Goal: Information Seeking & Learning: Learn about a topic

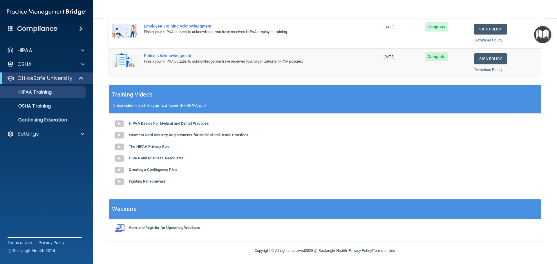
scroll to position [119, 0]
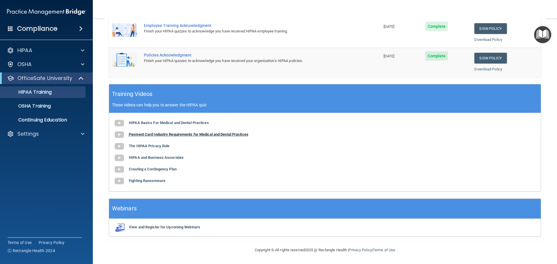
click at [153, 135] on b "Payment Card Industry Requirements for Medical and Dental Practices" at bounding box center [188, 134] width 119 height 4
click at [119, 146] on img at bounding box center [119, 147] width 12 height 12
click at [136, 159] on b "HIPAA and Business Associates" at bounding box center [156, 157] width 55 height 4
click at [148, 169] on b "Creating a Contingency Plan" at bounding box center [153, 169] width 48 height 4
click at [148, 181] on b "Fighting Ransomware" at bounding box center [147, 181] width 37 height 4
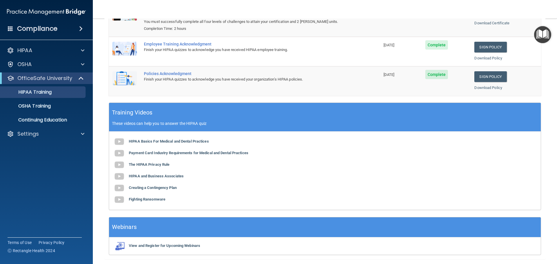
scroll to position [90, 0]
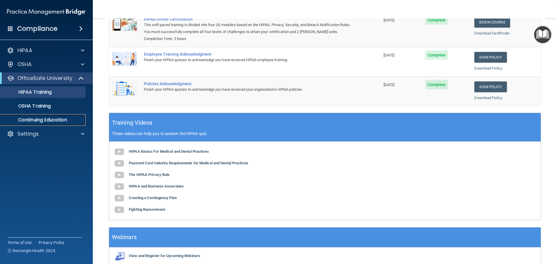
click at [28, 120] on p "Continuing Education" at bounding box center [43, 120] width 79 height 6
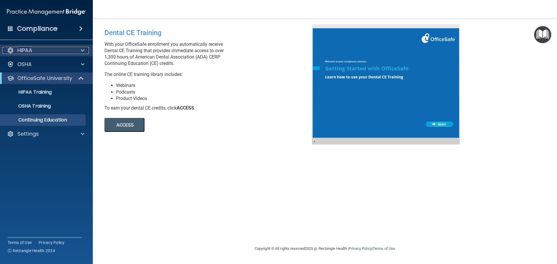
click at [28, 49] on p "HIPAA" at bounding box center [24, 50] width 15 height 7
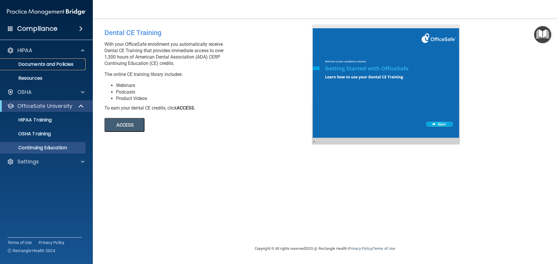
click at [33, 62] on p "Documents and Policies" at bounding box center [43, 64] width 79 height 6
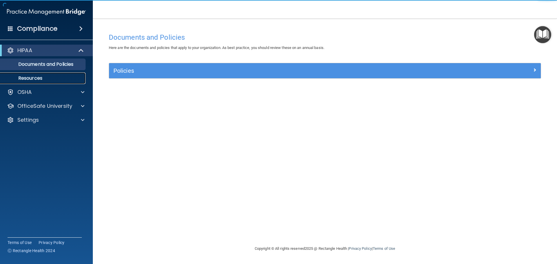
click at [31, 79] on p "Resources" at bounding box center [43, 78] width 79 height 6
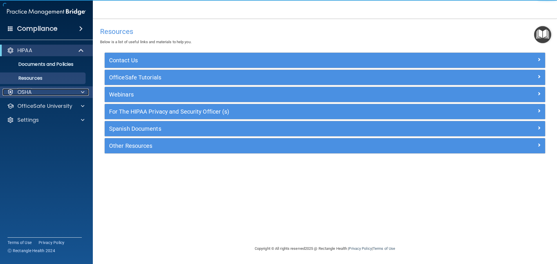
click at [28, 94] on p "OSHA" at bounding box center [24, 92] width 15 height 7
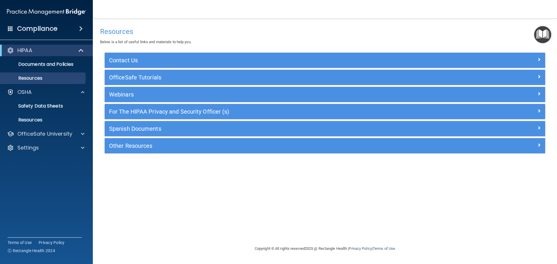
click at [31, 28] on h4 "Compliance" at bounding box center [37, 29] width 40 height 8
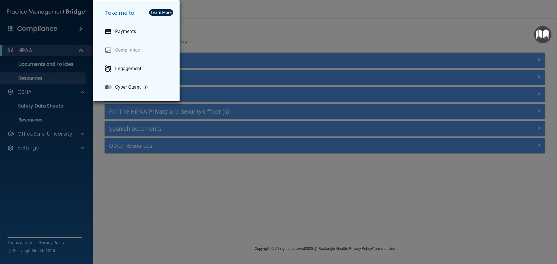
click at [50, 29] on div "Take me to: Payments Compliance Engagement Cyber Quant" at bounding box center [278, 132] width 557 height 264
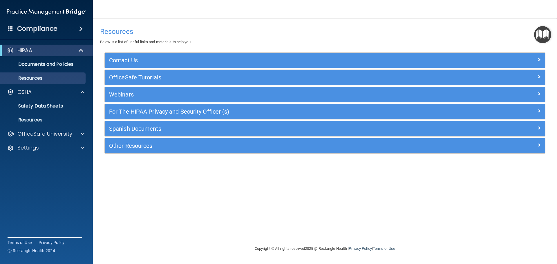
click at [81, 29] on span at bounding box center [80, 28] width 3 height 7
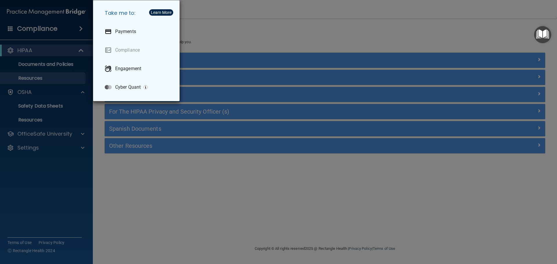
click at [81, 29] on div "Take me to: Payments Compliance Engagement Cyber Quant" at bounding box center [278, 132] width 557 height 264
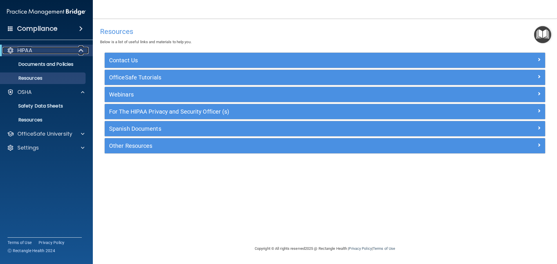
click at [84, 51] on span at bounding box center [81, 50] width 5 height 7
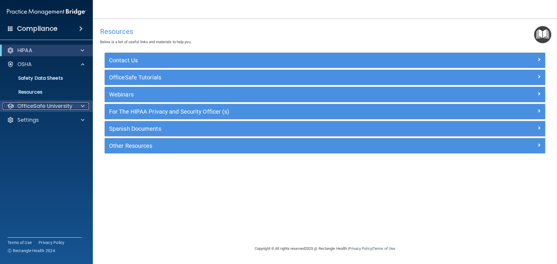
click at [84, 105] on span at bounding box center [82, 106] width 3 height 7
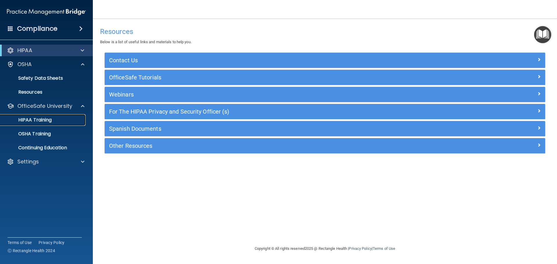
click at [42, 121] on p "HIPAA Training" at bounding box center [28, 120] width 48 height 6
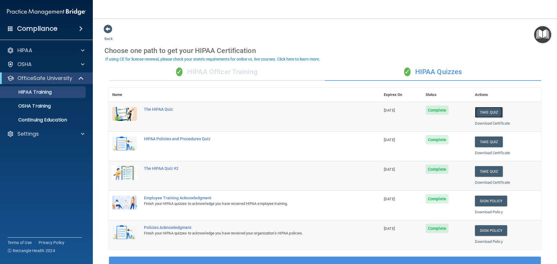
click at [489, 110] on button "Take Quiz" at bounding box center [489, 112] width 28 height 11
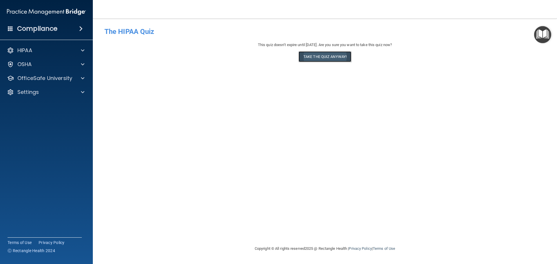
click at [337, 56] on button "Take the quiz anyway!" at bounding box center [324, 56] width 53 height 11
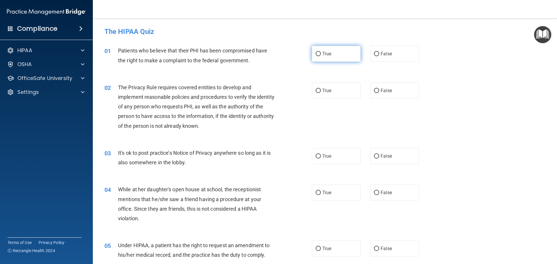
click at [316, 52] on input "True" at bounding box center [318, 54] width 5 height 4
radio input "true"
click at [316, 89] on input "True" at bounding box center [318, 91] width 5 height 4
radio input "true"
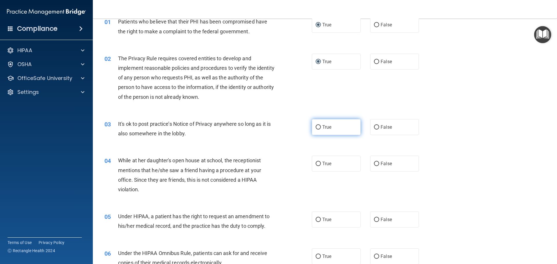
click at [316, 126] on input "True" at bounding box center [318, 127] width 5 height 4
radio input "true"
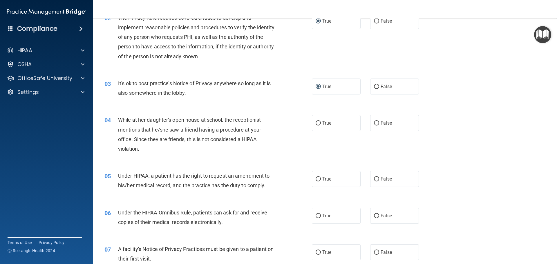
scroll to position [116, 0]
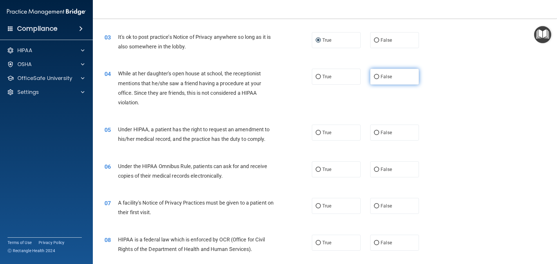
click at [375, 77] on input "False" at bounding box center [376, 77] width 5 height 4
radio input "true"
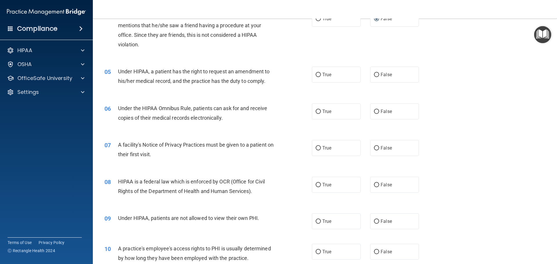
scroll to position [203, 0]
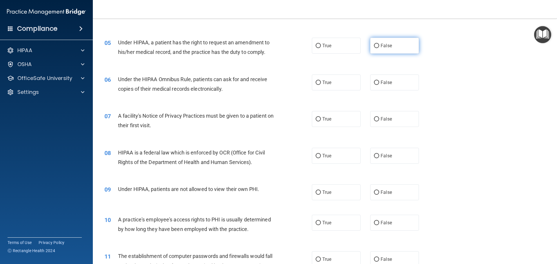
click at [374, 46] on input "False" at bounding box center [376, 46] width 5 height 4
radio input "true"
click at [316, 82] on input "True" at bounding box center [318, 83] width 5 height 4
radio input "true"
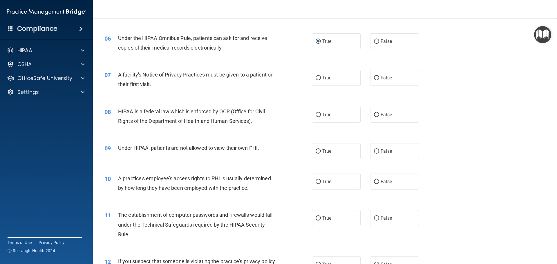
scroll to position [261, 0]
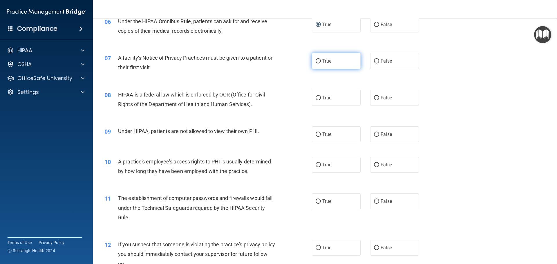
click at [316, 61] on input "True" at bounding box center [318, 61] width 5 height 4
radio input "true"
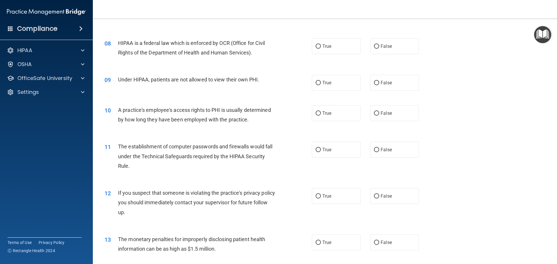
scroll to position [319, 0]
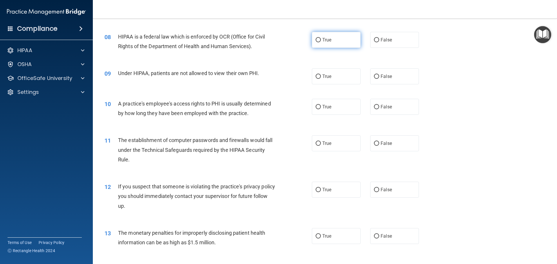
click at [317, 38] on input "True" at bounding box center [318, 40] width 5 height 4
radio input "true"
click at [374, 75] on input "False" at bounding box center [376, 77] width 5 height 4
radio input "true"
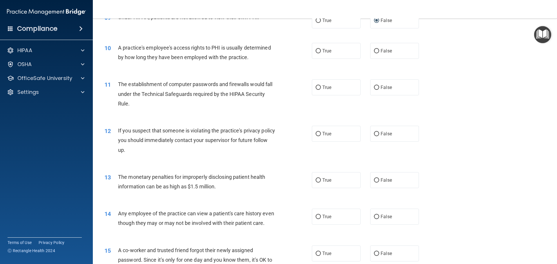
scroll to position [377, 0]
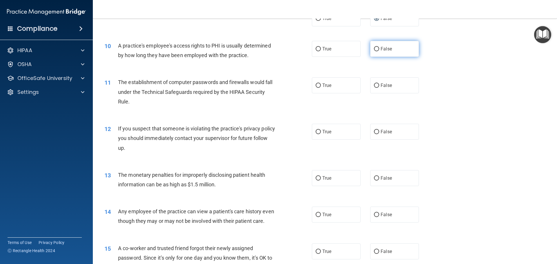
click at [374, 48] on input "False" at bounding box center [376, 49] width 5 height 4
radio input "true"
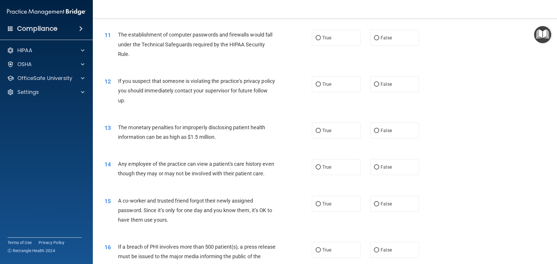
scroll to position [435, 0]
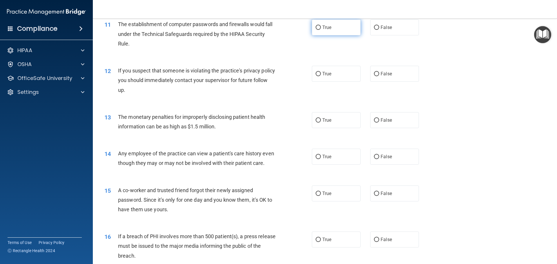
click at [317, 26] on input "True" at bounding box center [318, 28] width 5 height 4
radio input "true"
click at [316, 72] on input "True" at bounding box center [318, 74] width 5 height 4
radio input "true"
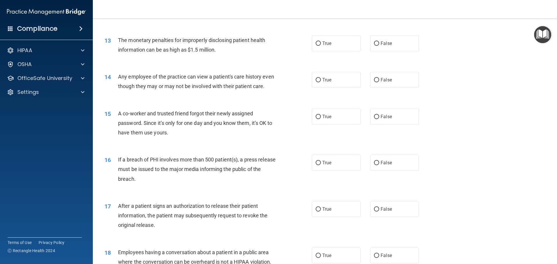
scroll to position [522, 0]
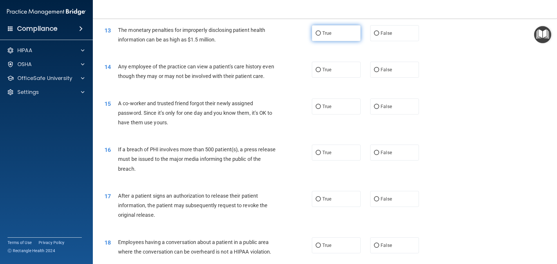
click at [317, 32] on input "True" at bounding box center [318, 33] width 5 height 4
radio input "true"
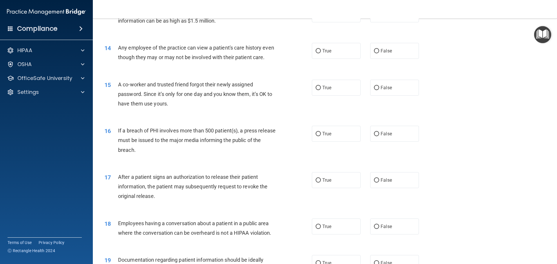
scroll to position [551, 0]
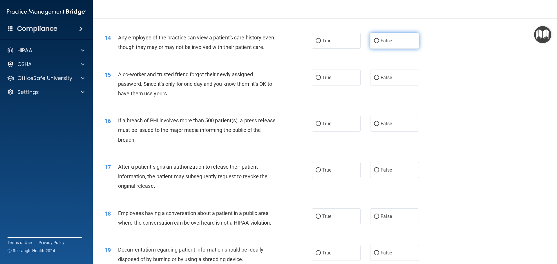
click at [374, 41] on input "False" at bounding box center [376, 41] width 5 height 4
radio input "true"
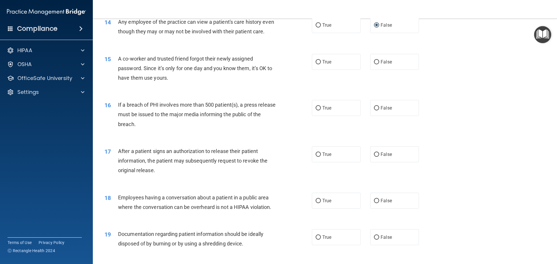
scroll to position [580, 0]
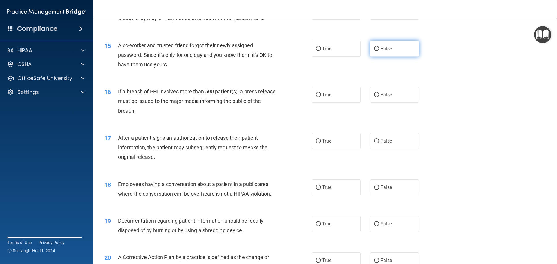
click at [374, 51] on input "False" at bounding box center [376, 49] width 5 height 4
radio input "true"
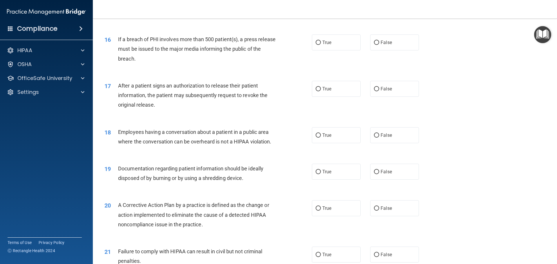
scroll to position [638, 0]
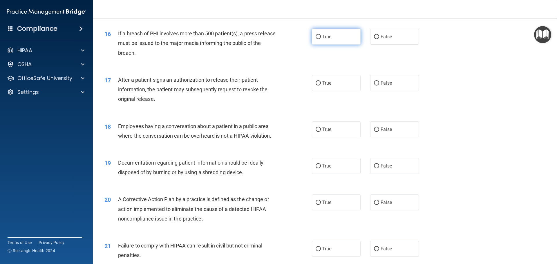
click at [316, 39] on input "True" at bounding box center [318, 37] width 5 height 4
radio input "true"
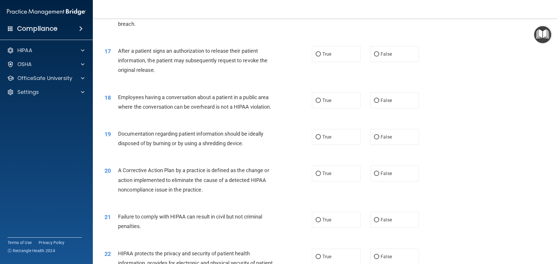
scroll to position [696, 0]
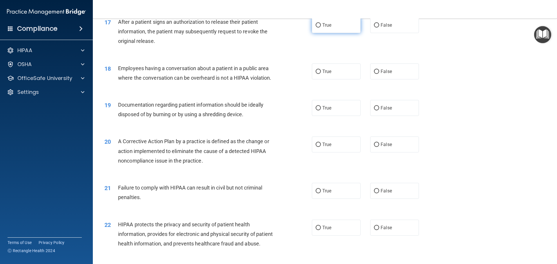
click at [316, 28] on input "True" at bounding box center [318, 25] width 5 height 4
radio input "true"
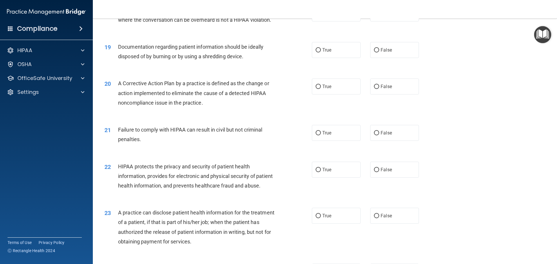
scroll to position [725, 0]
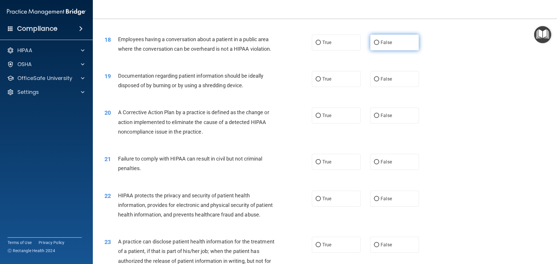
click at [374, 45] on input "False" at bounding box center [376, 43] width 5 height 4
radio input "true"
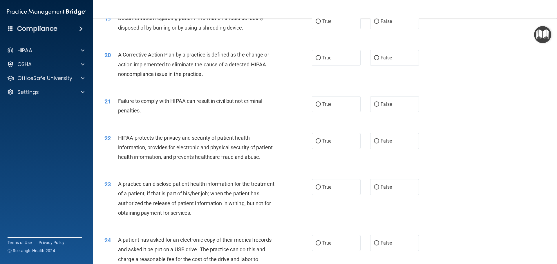
scroll to position [783, 0]
click at [316, 23] on input "True" at bounding box center [318, 21] width 5 height 4
radio input "true"
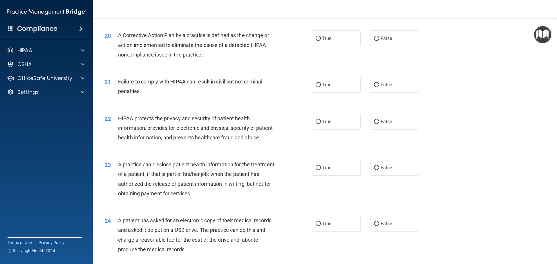
scroll to position [812, 0]
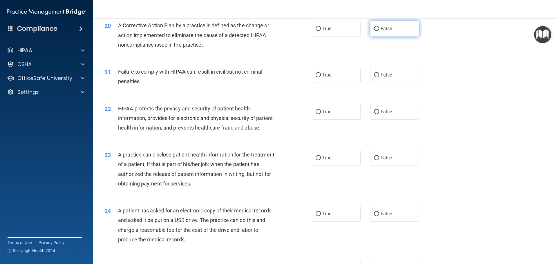
click at [374, 31] on input "False" at bounding box center [376, 29] width 5 height 4
radio input "true"
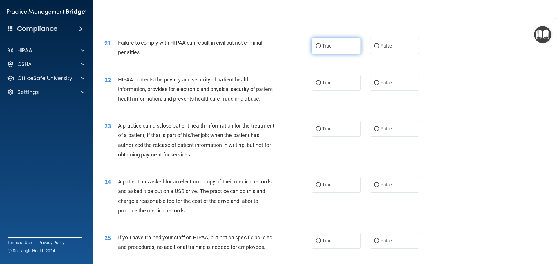
click at [316, 48] on input "True" at bounding box center [318, 46] width 5 height 4
radio input "true"
click at [374, 48] on input "False" at bounding box center [376, 46] width 5 height 4
radio input "true"
radio input "false"
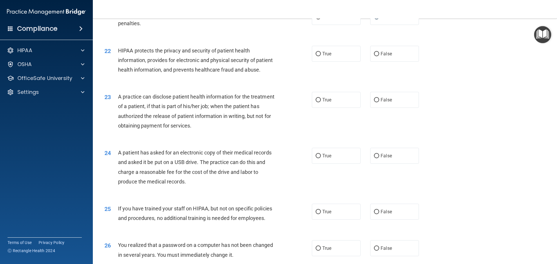
scroll to position [899, 0]
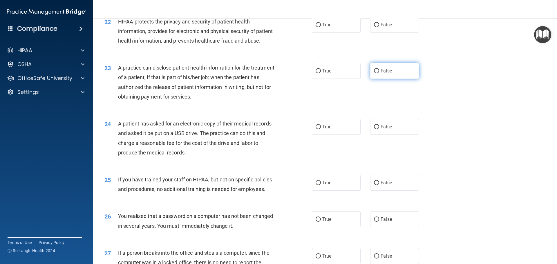
drag, startPoint x: 316, startPoint y: 34, endPoint x: 379, endPoint y: 88, distance: 82.7
click at [317, 27] on input "True" at bounding box center [318, 25] width 5 height 4
radio input "true"
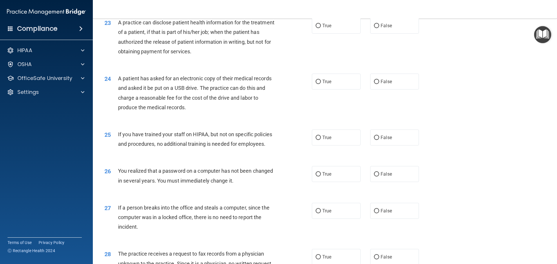
scroll to position [957, 0]
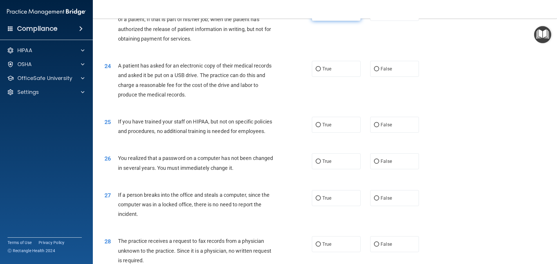
click at [319, 21] on label "True" at bounding box center [336, 13] width 49 height 16
click at [319, 15] on input "True" at bounding box center [318, 13] width 5 height 4
radio input "true"
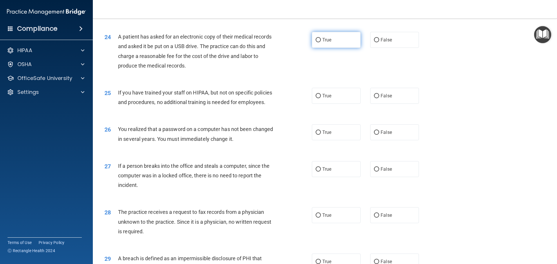
click at [316, 42] on input "True" at bounding box center [318, 40] width 5 height 4
radio input "true"
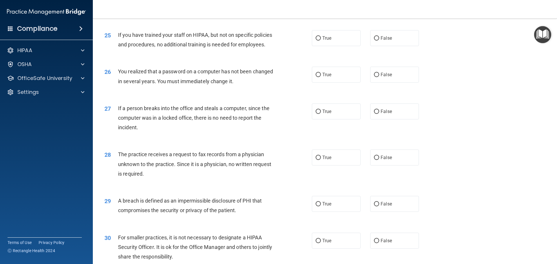
scroll to position [1044, 0]
click at [374, 40] on input "False" at bounding box center [376, 38] width 5 height 4
radio input "true"
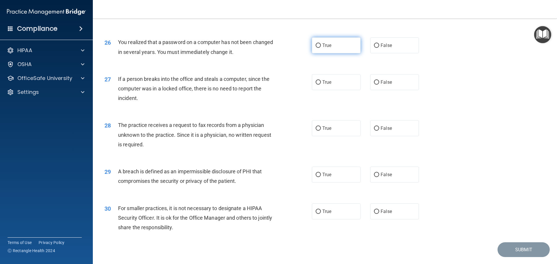
click at [316, 48] on input "True" at bounding box center [318, 46] width 5 height 4
radio input "true"
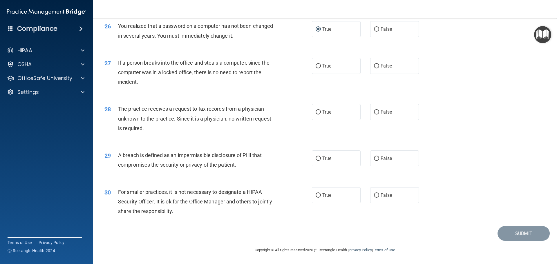
scroll to position [1108, 0]
click at [374, 66] on input "False" at bounding box center [376, 66] width 5 height 4
radio input "true"
click at [316, 112] on input "True" at bounding box center [318, 112] width 5 height 4
radio input "true"
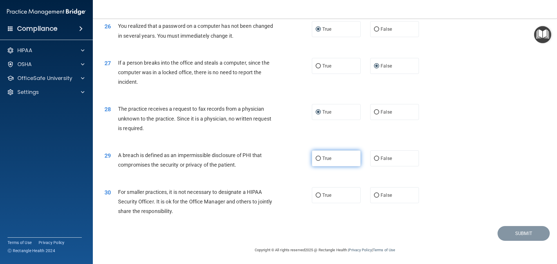
click at [316, 158] on input "True" at bounding box center [318, 159] width 5 height 4
radio input "true"
click at [316, 196] on input "True" at bounding box center [318, 195] width 5 height 4
radio input "true"
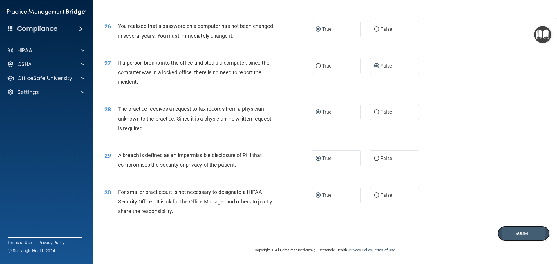
click at [516, 234] on button "Submit" at bounding box center [523, 233] width 52 height 15
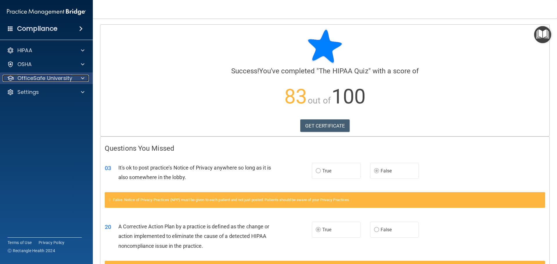
click at [38, 77] on p "OfficeSafe University" at bounding box center [44, 78] width 55 height 7
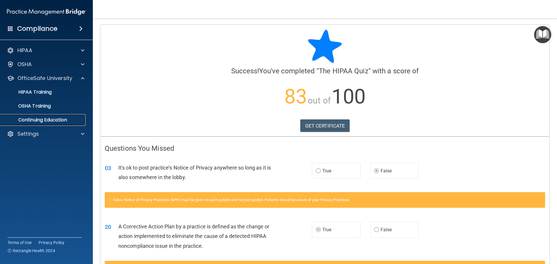
click at [47, 117] on p "Continuing Education" at bounding box center [43, 120] width 79 height 6
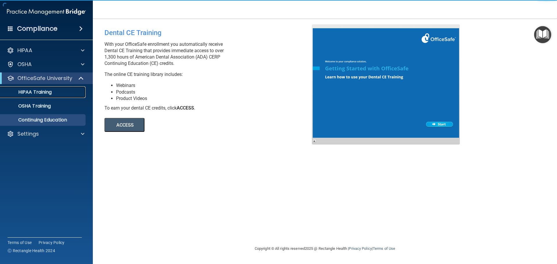
click at [38, 92] on p "HIPAA Training" at bounding box center [28, 92] width 48 height 6
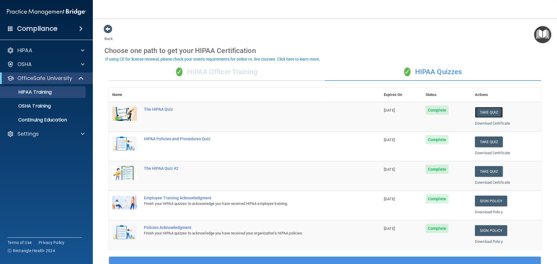
click at [483, 112] on button "Take Quiz" at bounding box center [489, 112] width 28 height 11
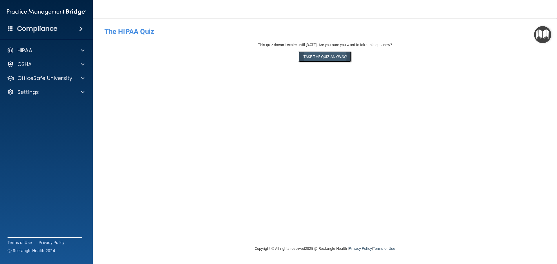
click at [325, 58] on button "Take the quiz anyway!" at bounding box center [324, 56] width 53 height 11
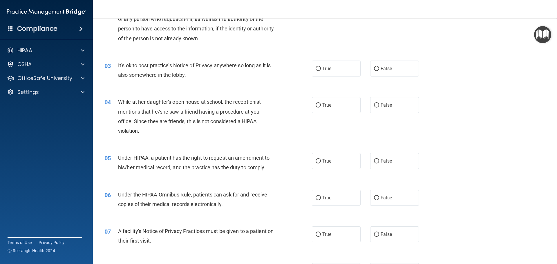
scroll to position [87, 0]
click at [374, 67] on input "False" at bounding box center [376, 69] width 5 height 4
radio input "true"
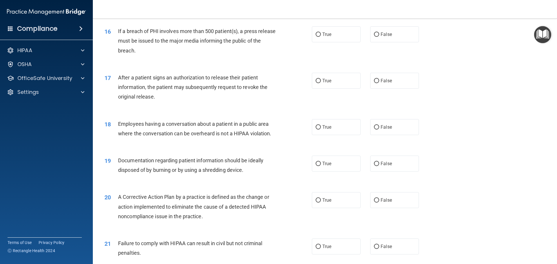
scroll to position [696, 0]
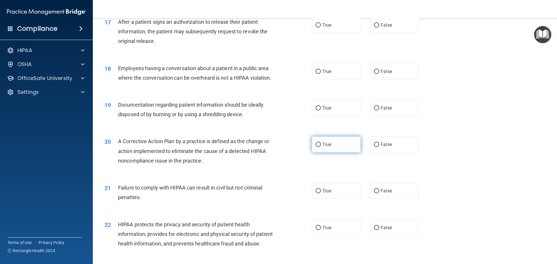
click at [317, 147] on input "True" at bounding box center [318, 145] width 5 height 4
radio input "true"
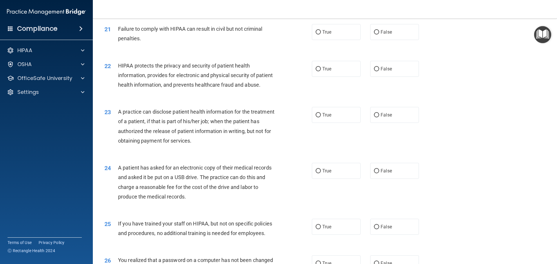
scroll to position [870, 0]
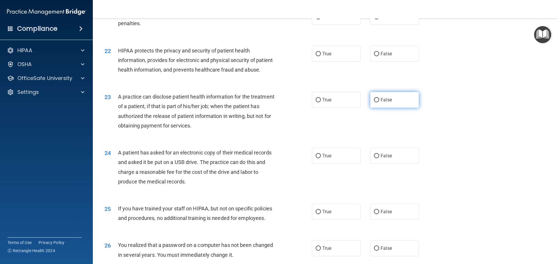
click at [374, 102] on input "False" at bounding box center [376, 100] width 5 height 4
radio input "true"
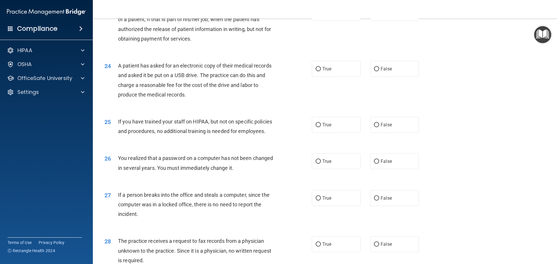
scroll to position [1073, 0]
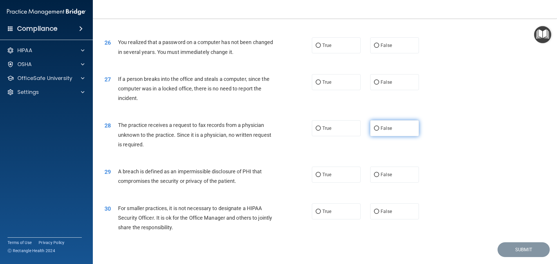
click at [374, 131] on input "False" at bounding box center [376, 128] width 5 height 4
radio input "true"
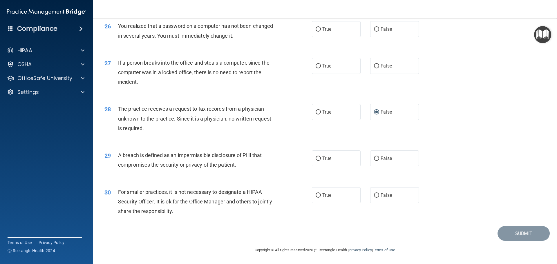
scroll to position [1108, 0]
click at [376, 194] on label "False" at bounding box center [394, 195] width 49 height 16
click at [376, 194] on input "False" at bounding box center [376, 195] width 5 height 4
radio input "true"
click at [316, 157] on input "True" at bounding box center [318, 159] width 5 height 4
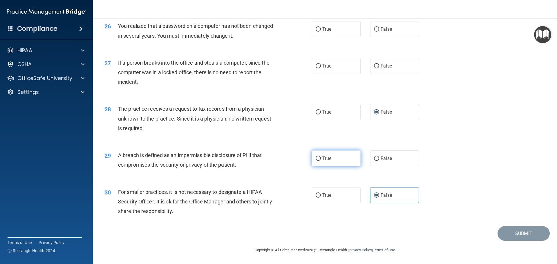
radio input "true"
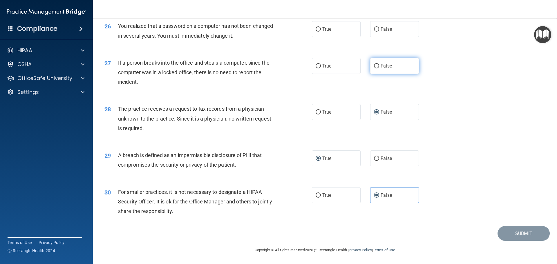
click at [374, 65] on input "False" at bounding box center [376, 66] width 5 height 4
radio input "true"
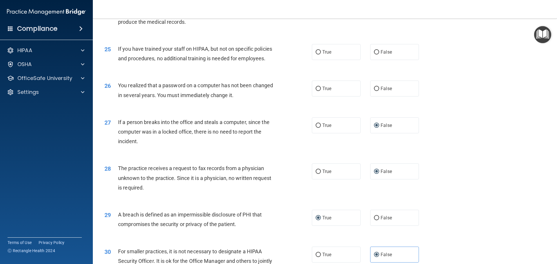
scroll to position [1021, 0]
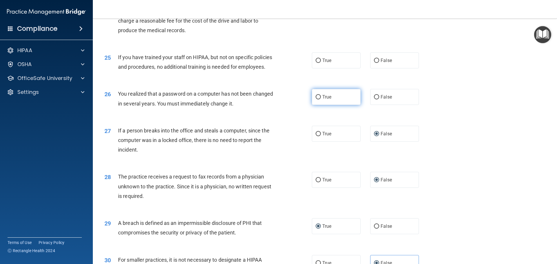
click at [316, 99] on input "True" at bounding box center [318, 97] width 5 height 4
radio input "true"
click at [374, 63] on input "False" at bounding box center [376, 61] width 5 height 4
radio input "true"
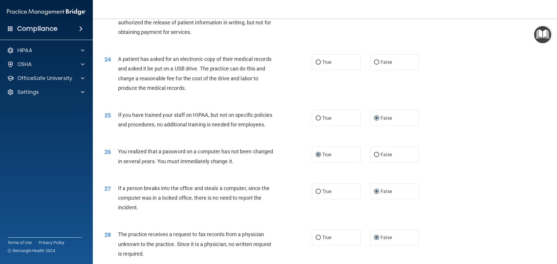
scroll to position [963, 0]
click at [316, 65] on input "True" at bounding box center [318, 63] width 5 height 4
radio input "true"
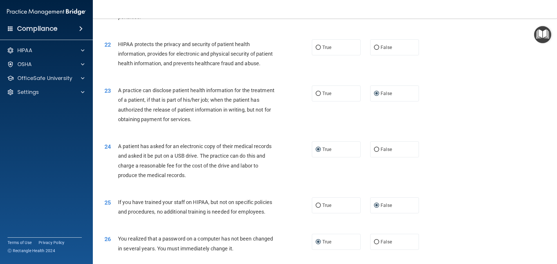
scroll to position [847, 0]
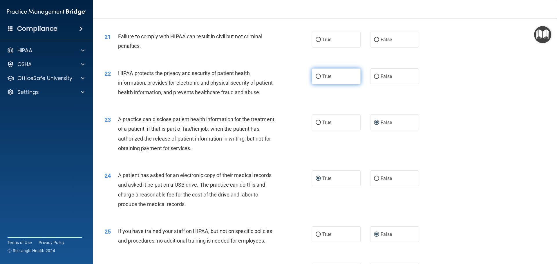
click at [318, 79] on input "True" at bounding box center [318, 77] width 5 height 4
radio input "true"
click at [376, 42] on input "False" at bounding box center [376, 40] width 5 height 4
radio input "true"
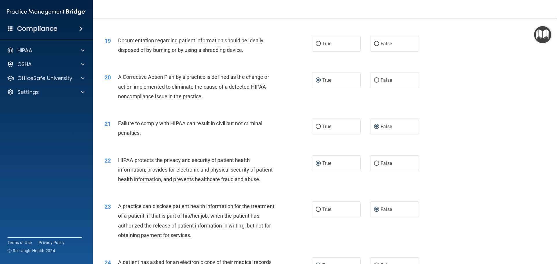
scroll to position [731, 0]
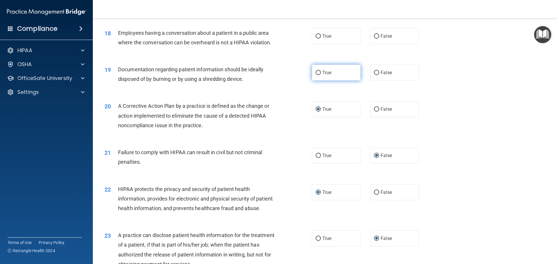
click at [317, 75] on input "True" at bounding box center [318, 73] width 5 height 4
radio input "true"
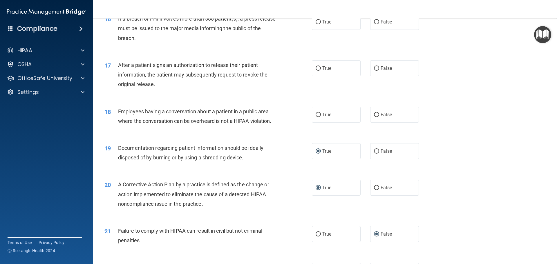
scroll to position [644, 0]
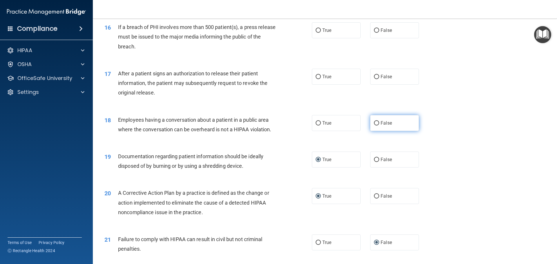
click at [375, 126] on input "False" at bounding box center [376, 123] width 5 height 4
radio input "true"
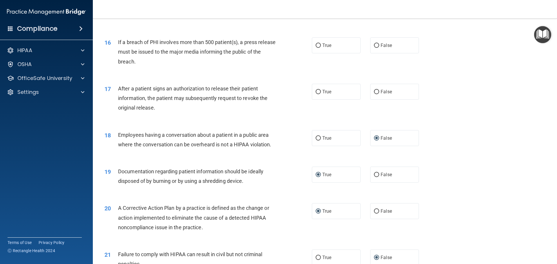
scroll to position [615, 0]
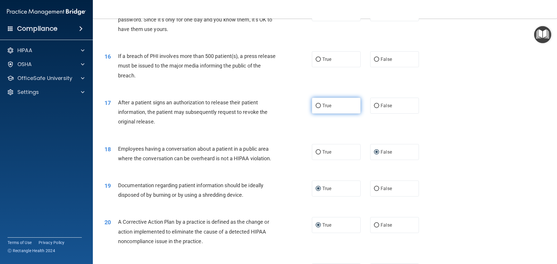
click at [317, 108] on input "True" at bounding box center [318, 106] width 5 height 4
radio input "true"
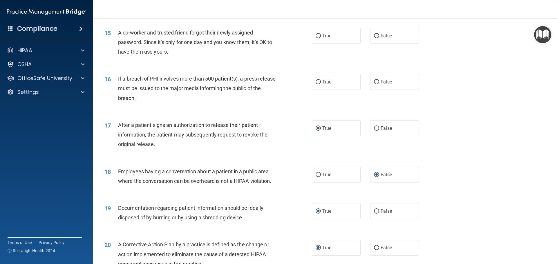
scroll to position [557, 0]
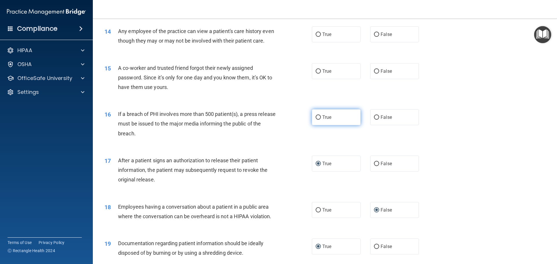
click at [317, 120] on input "True" at bounding box center [318, 117] width 5 height 4
radio input "true"
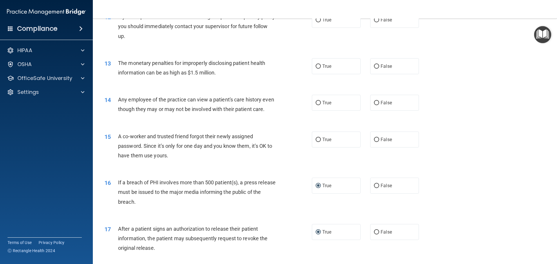
scroll to position [470, 0]
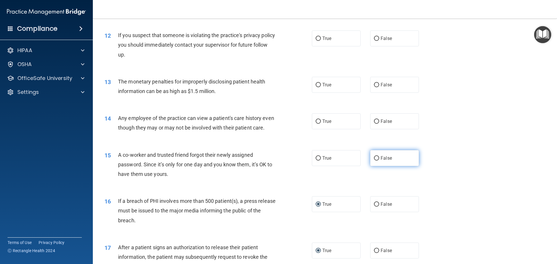
click at [376, 161] on input "False" at bounding box center [376, 158] width 5 height 4
radio input "true"
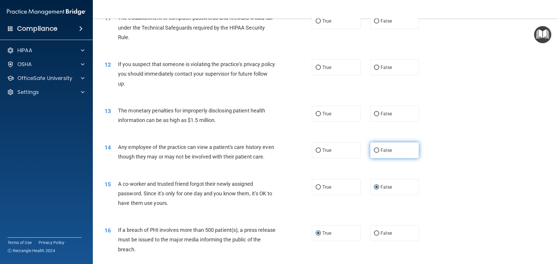
click at [374, 149] on input "False" at bounding box center [376, 150] width 5 height 4
radio input "true"
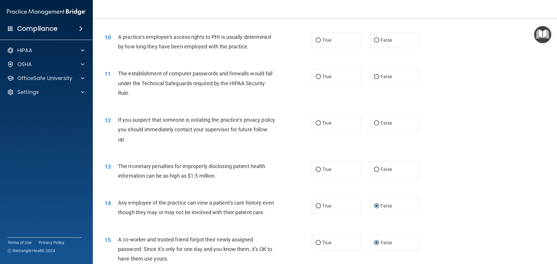
scroll to position [383, 0]
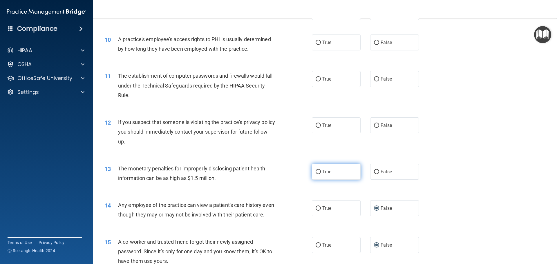
click at [317, 170] on input "True" at bounding box center [318, 172] width 5 height 4
radio input "true"
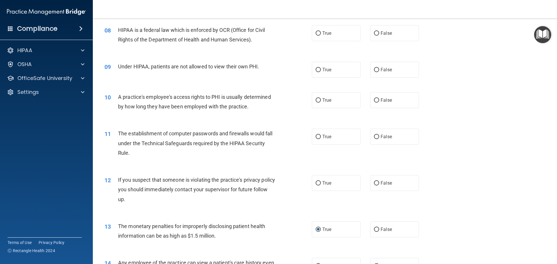
scroll to position [325, 0]
click at [316, 183] on input "True" at bounding box center [318, 184] width 5 height 4
radio input "true"
click at [316, 136] on input "True" at bounding box center [318, 137] width 5 height 4
radio input "true"
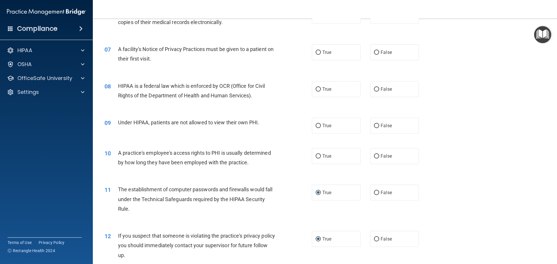
scroll to position [267, 0]
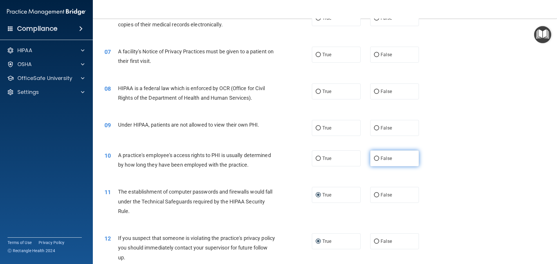
click at [374, 158] on input "False" at bounding box center [376, 159] width 5 height 4
radio input "true"
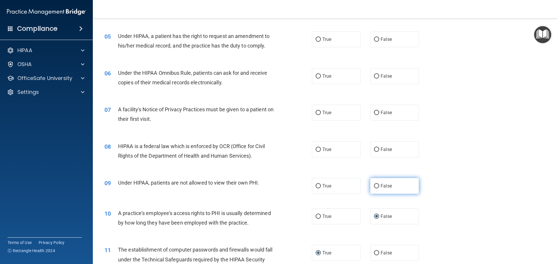
click at [374, 186] on input "False" at bounding box center [376, 186] width 5 height 4
radio input "true"
click at [317, 149] on input "True" at bounding box center [318, 150] width 5 height 4
radio input "true"
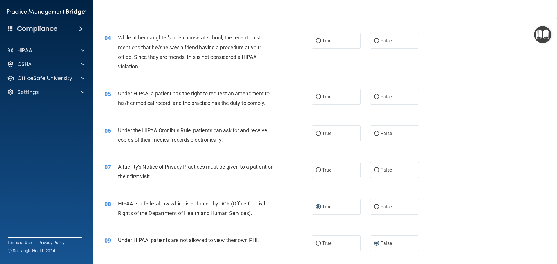
scroll to position [151, 0]
click at [318, 170] on input "True" at bounding box center [318, 171] width 5 height 4
radio input "true"
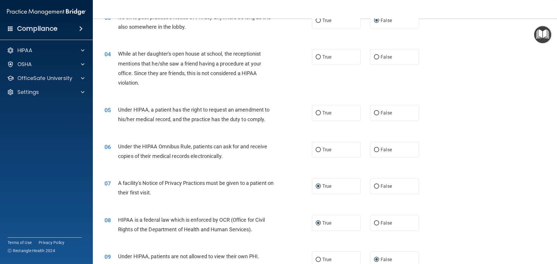
scroll to position [122, 0]
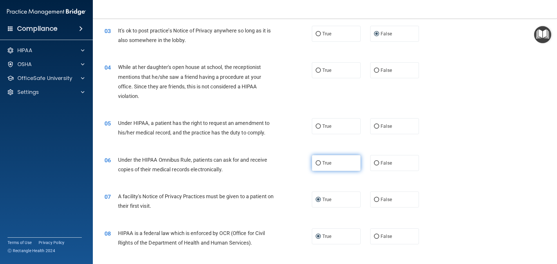
click at [316, 163] on input "True" at bounding box center [318, 163] width 5 height 4
radio input "true"
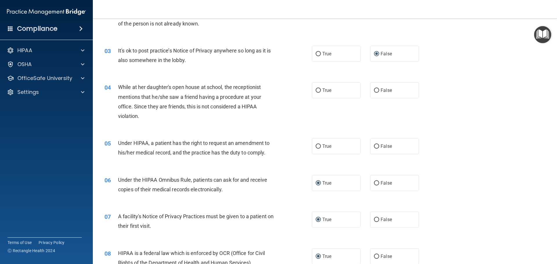
scroll to position [64, 0]
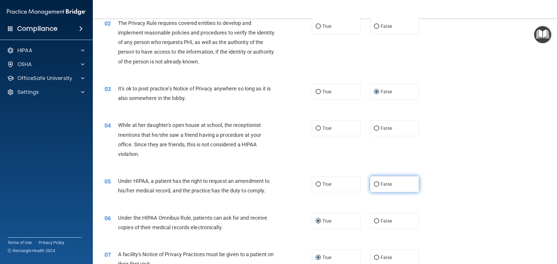
click at [374, 183] on input "False" at bounding box center [376, 184] width 5 height 4
radio input "true"
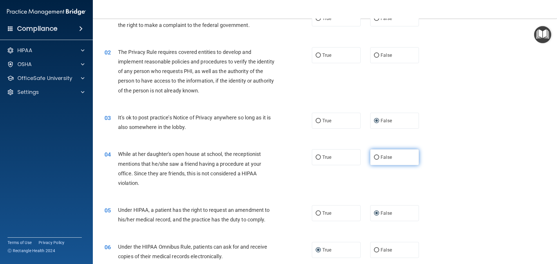
click at [375, 157] on input "False" at bounding box center [376, 157] width 5 height 4
radio input "true"
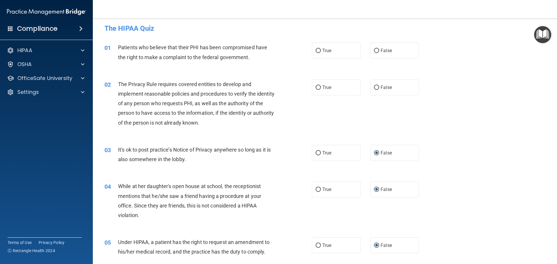
scroll to position [0, 0]
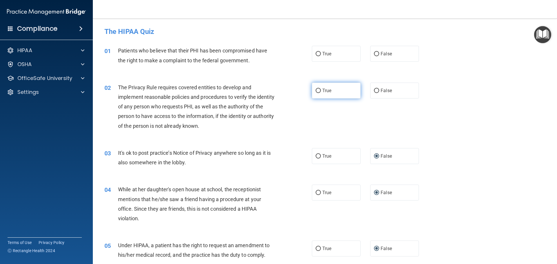
click at [316, 89] on input "True" at bounding box center [318, 91] width 5 height 4
radio input "true"
click at [317, 53] on input "True" at bounding box center [318, 54] width 5 height 4
radio input "true"
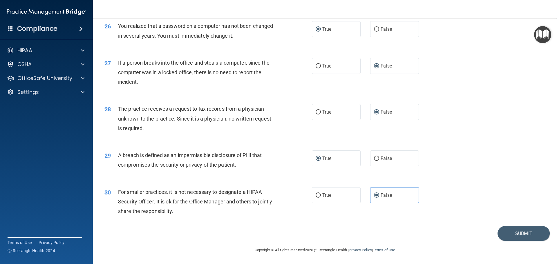
scroll to position [1108, 0]
click at [519, 235] on button "Submit" at bounding box center [523, 233] width 52 height 15
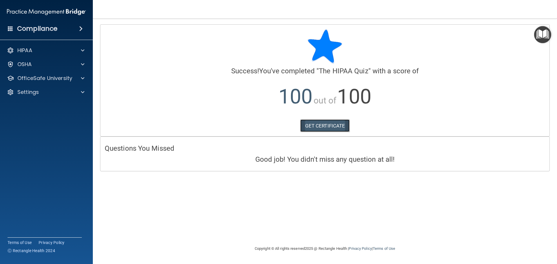
click at [332, 125] on link "GET CERTIFICATE" at bounding box center [325, 125] width 50 height 13
click at [81, 78] on div at bounding box center [82, 78] width 15 height 7
click at [37, 91] on p "HIPAA Training" at bounding box center [28, 92] width 48 height 6
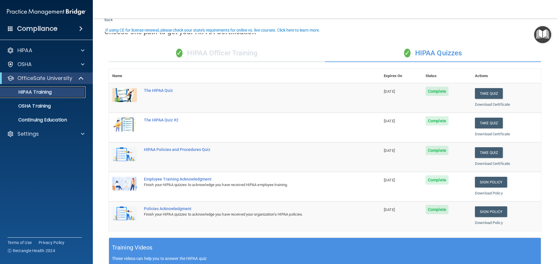
scroll to position [29, 0]
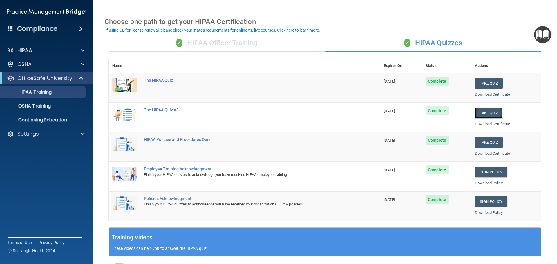
click at [487, 112] on button "Take Quiz" at bounding box center [489, 113] width 28 height 11
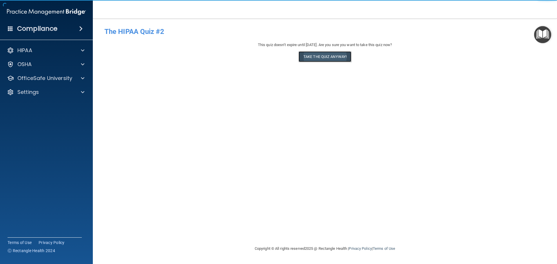
click at [336, 59] on button "Take the quiz anyway!" at bounding box center [324, 56] width 53 height 11
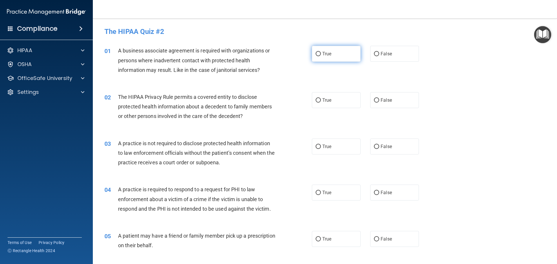
click at [316, 53] on input "True" at bounding box center [318, 54] width 5 height 4
radio input "true"
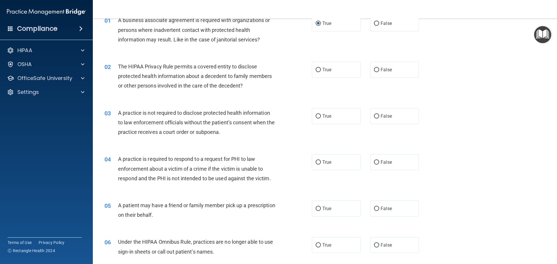
scroll to position [58, 0]
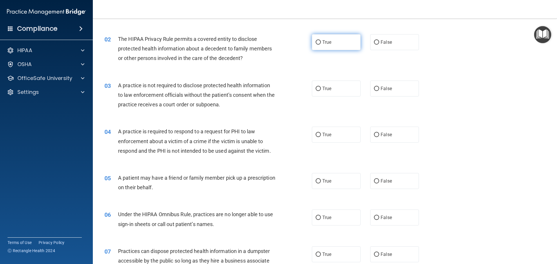
click at [317, 41] on input "True" at bounding box center [318, 42] width 5 height 4
radio input "true"
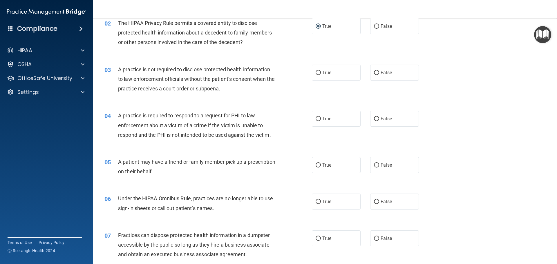
scroll to position [87, 0]
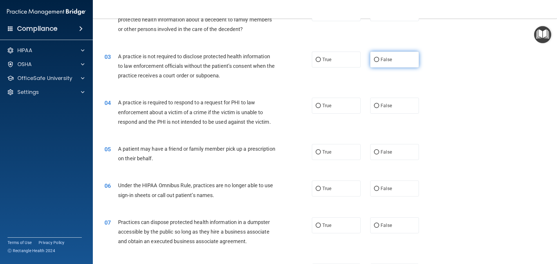
click at [374, 59] on input "False" at bounding box center [376, 60] width 5 height 4
radio input "true"
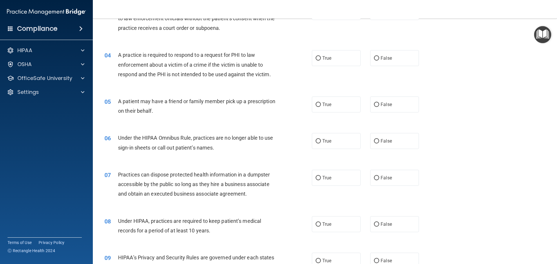
scroll to position [145, 0]
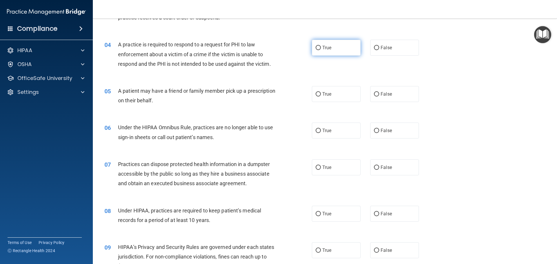
click at [316, 47] on input "True" at bounding box center [318, 48] width 5 height 4
radio input "true"
click at [316, 93] on input "True" at bounding box center [318, 94] width 5 height 4
radio input "true"
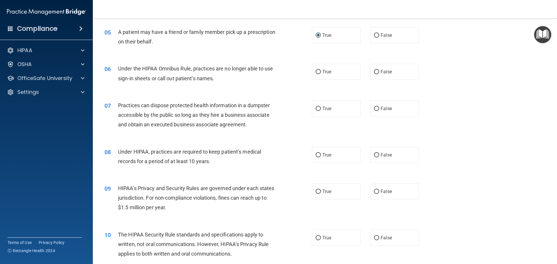
scroll to position [232, 0]
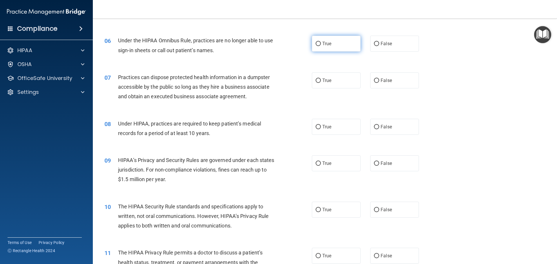
click at [316, 43] on input "True" at bounding box center [318, 44] width 5 height 4
radio input "true"
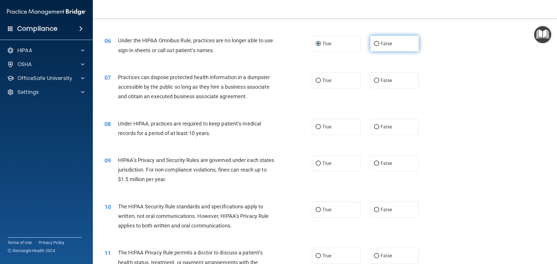
click at [374, 44] on input "False" at bounding box center [376, 44] width 5 height 4
radio input "true"
radio input "false"
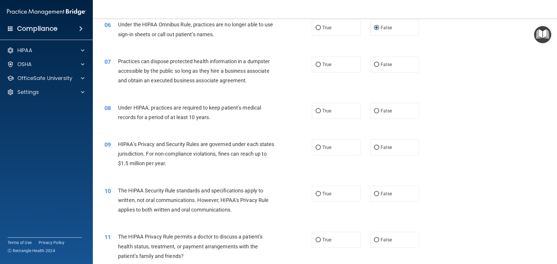
scroll to position [261, 0]
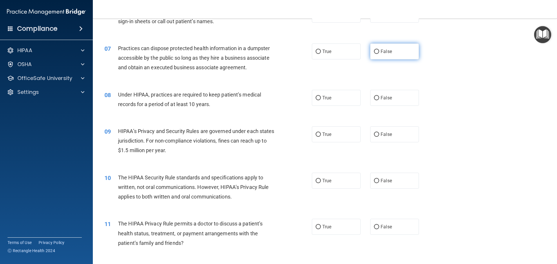
click at [374, 51] on input "False" at bounding box center [376, 52] width 5 height 4
radio input "true"
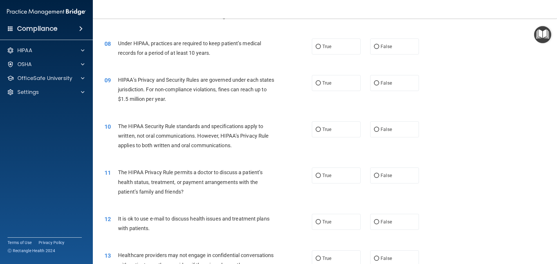
scroll to position [319, 0]
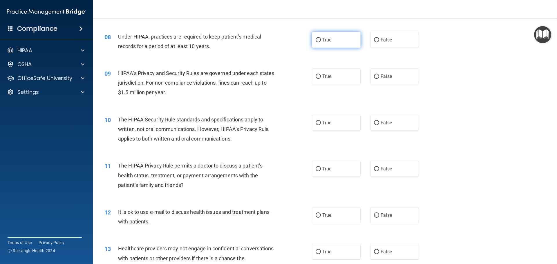
drag, startPoint x: 316, startPoint y: 41, endPoint x: 322, endPoint y: 44, distance: 6.9
click at [316, 41] on input "True" at bounding box center [318, 40] width 5 height 4
radio input "true"
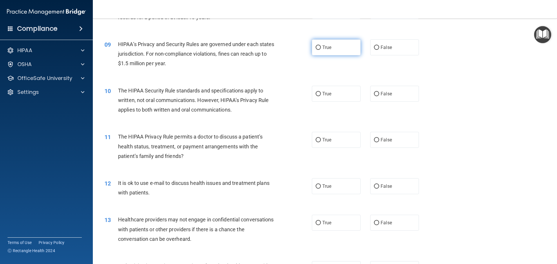
click at [316, 47] on input "True" at bounding box center [318, 48] width 5 height 4
radio input "true"
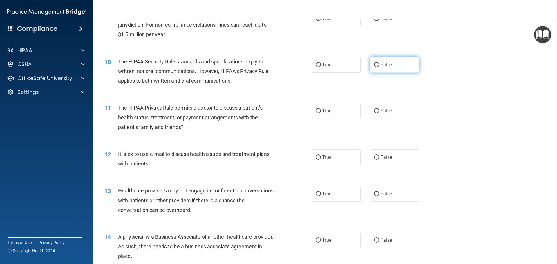
click at [374, 64] on input "False" at bounding box center [376, 65] width 5 height 4
radio input "true"
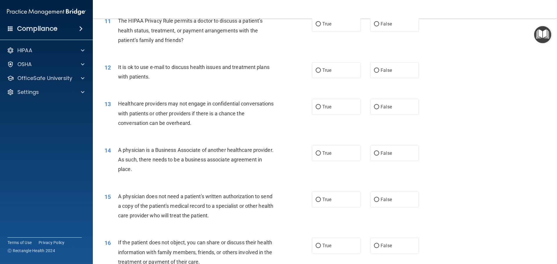
scroll to position [435, 0]
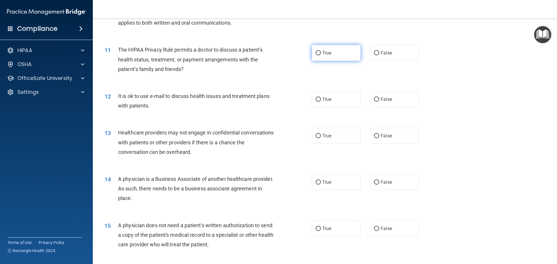
click at [316, 52] on input "True" at bounding box center [318, 53] width 5 height 4
radio input "true"
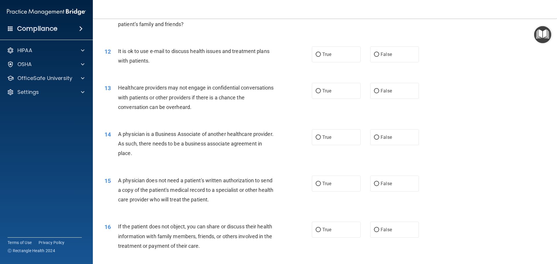
scroll to position [493, 0]
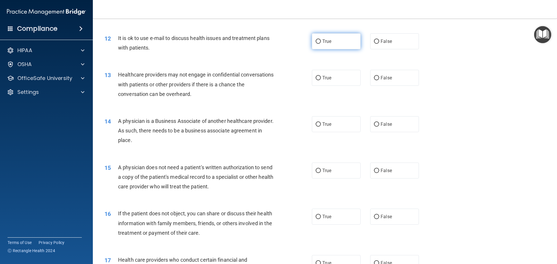
click at [318, 40] on input "True" at bounding box center [318, 41] width 5 height 4
radio input "true"
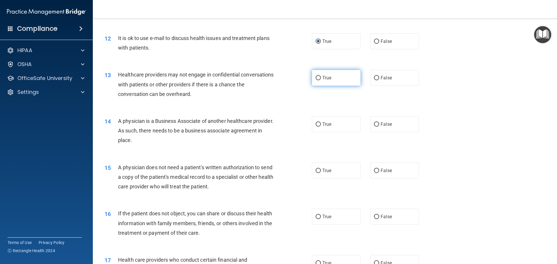
click at [317, 78] on input "True" at bounding box center [318, 78] width 5 height 4
radio input "true"
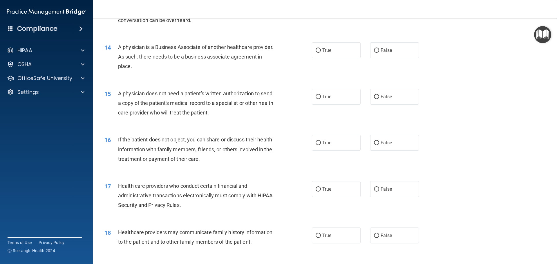
scroll to position [580, 0]
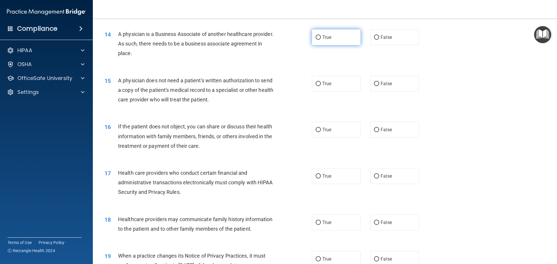
click at [316, 36] on input "True" at bounding box center [318, 37] width 5 height 4
radio input "true"
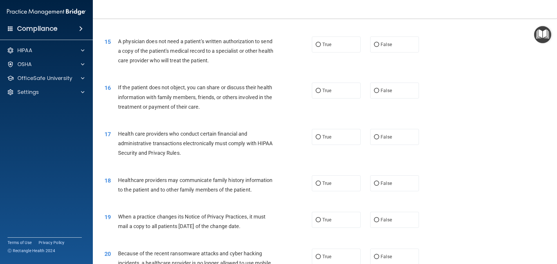
scroll to position [609, 0]
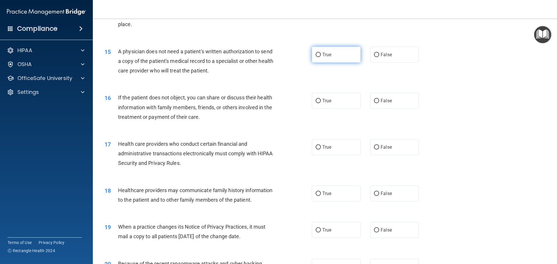
click at [316, 55] on input "True" at bounding box center [318, 55] width 5 height 4
radio input "true"
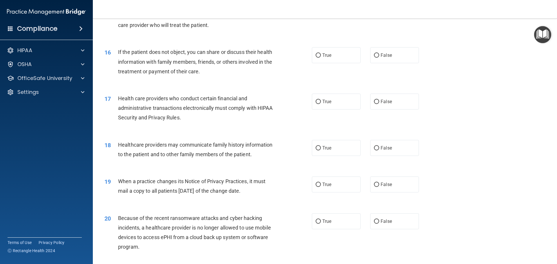
scroll to position [667, 0]
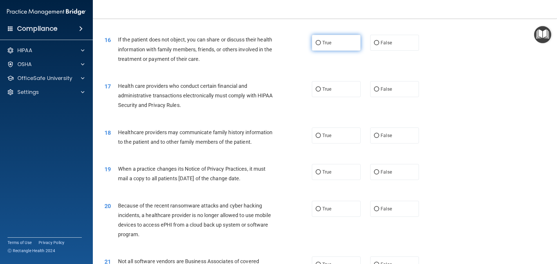
click at [317, 42] on input "True" at bounding box center [318, 43] width 5 height 4
radio input "true"
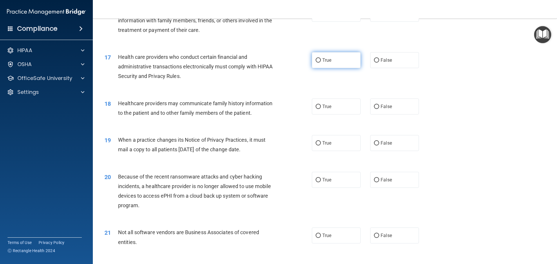
click at [316, 59] on input "True" at bounding box center [318, 60] width 5 height 4
radio input "true"
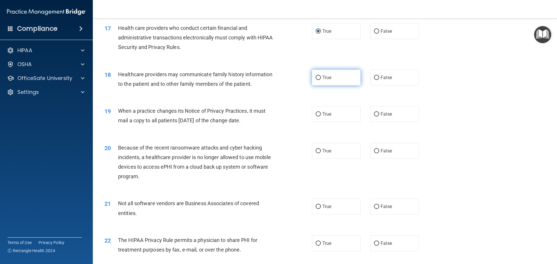
click at [316, 77] on input "True" at bounding box center [318, 78] width 5 height 4
radio input "true"
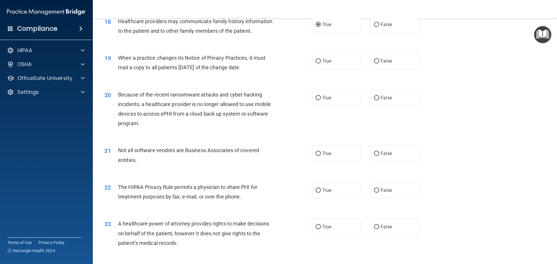
scroll to position [783, 0]
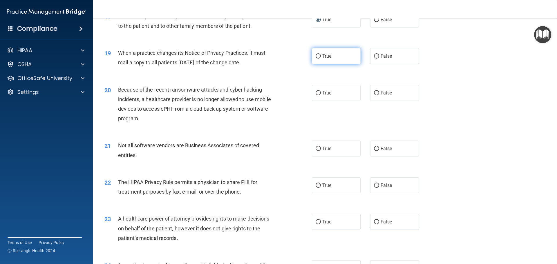
click at [316, 56] on input "True" at bounding box center [318, 56] width 5 height 4
radio input "true"
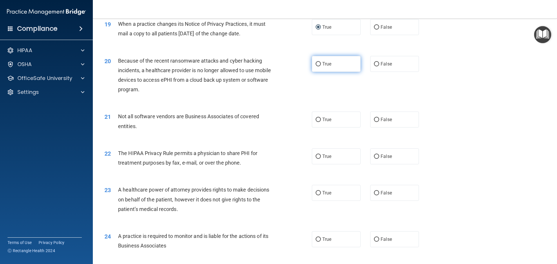
click at [316, 63] on input "True" at bounding box center [318, 64] width 5 height 4
radio input "true"
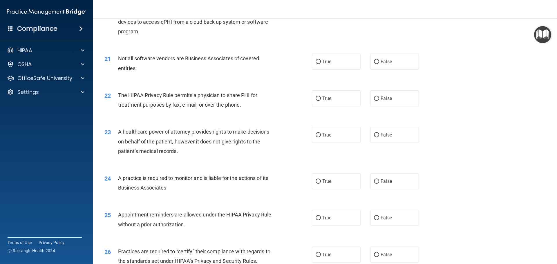
scroll to position [899, 0]
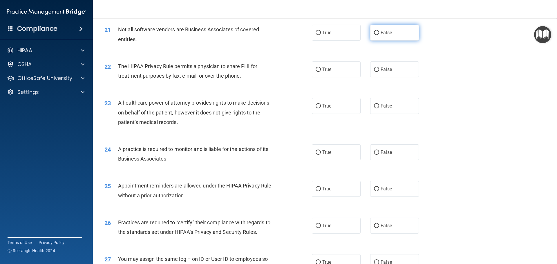
click at [374, 31] on input "False" at bounding box center [376, 33] width 5 height 4
radio input "true"
click at [316, 68] on input "True" at bounding box center [318, 70] width 5 height 4
radio input "true"
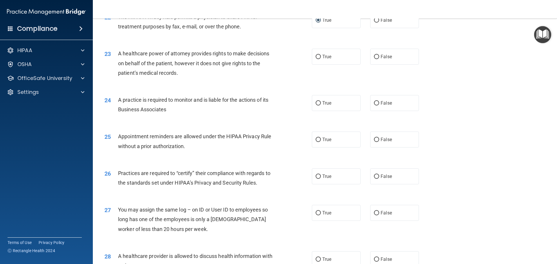
scroll to position [957, 0]
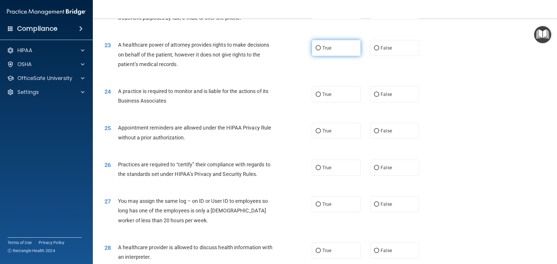
click at [316, 48] on input "True" at bounding box center [318, 48] width 5 height 4
radio input "true"
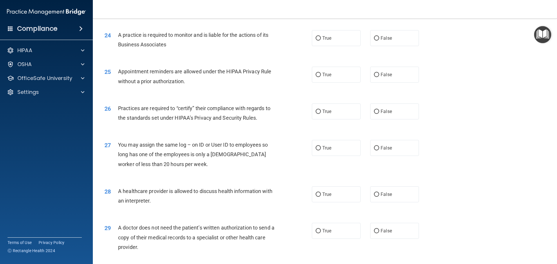
scroll to position [1015, 0]
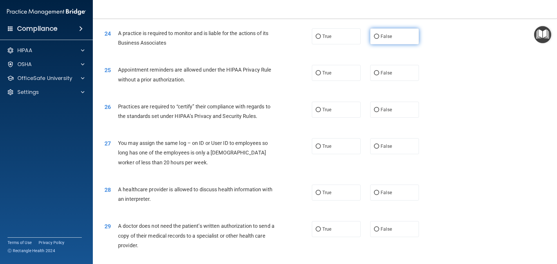
click at [374, 35] on input "False" at bounding box center [376, 37] width 5 height 4
radio input "true"
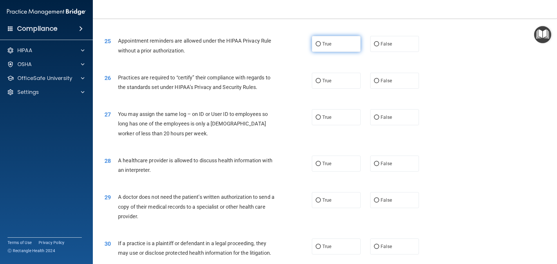
click at [317, 43] on input "True" at bounding box center [318, 44] width 5 height 4
radio input "true"
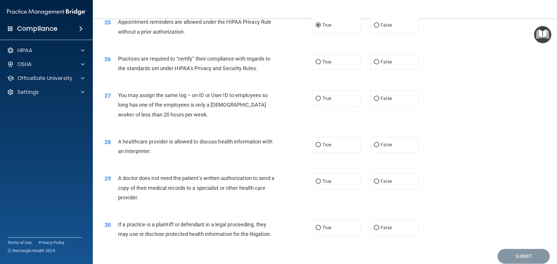
scroll to position [1073, 0]
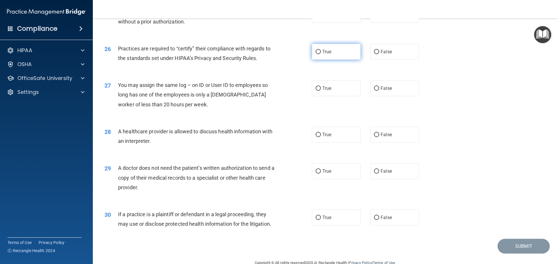
click at [316, 52] on input "True" at bounding box center [318, 52] width 5 height 4
radio input "true"
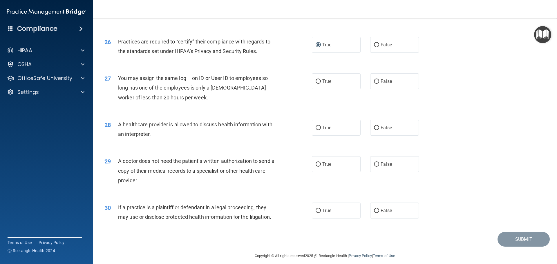
scroll to position [1086, 0]
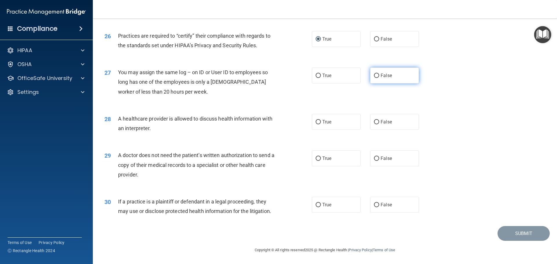
click at [374, 76] on input "False" at bounding box center [376, 76] width 5 height 4
radio input "true"
click at [316, 122] on input "True" at bounding box center [318, 122] width 5 height 4
radio input "true"
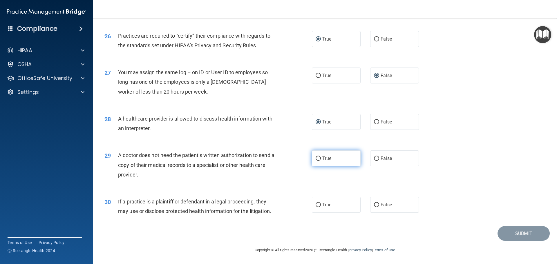
click at [317, 157] on input "True" at bounding box center [318, 159] width 5 height 4
radio input "true"
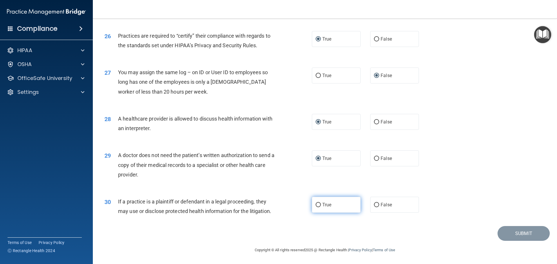
click at [317, 204] on input "True" at bounding box center [318, 205] width 5 height 4
radio input "true"
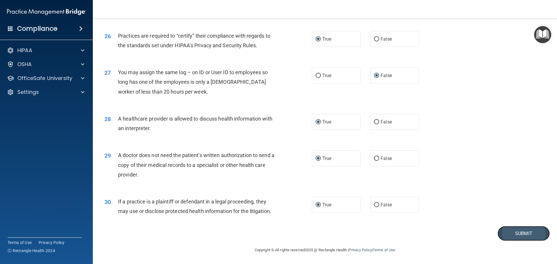
click at [520, 231] on button "Submit" at bounding box center [523, 233] width 52 height 15
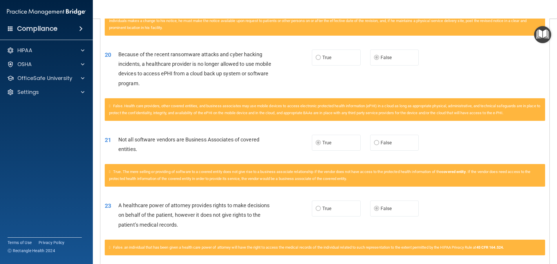
scroll to position [788, 0]
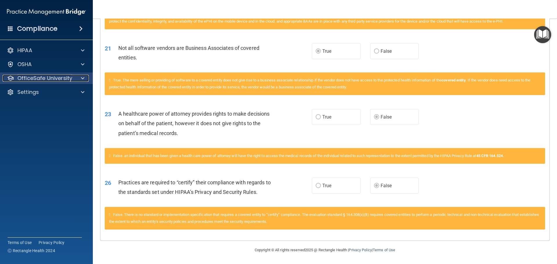
click at [58, 81] on p "OfficeSafe University" at bounding box center [44, 78] width 55 height 7
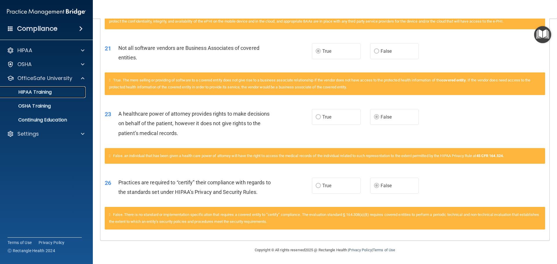
click at [45, 93] on p "HIPAA Training" at bounding box center [28, 92] width 48 height 6
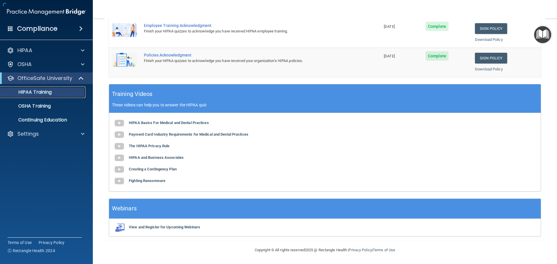
scroll to position [173, 0]
click at [48, 118] on p "Continuing Education" at bounding box center [43, 120] width 79 height 6
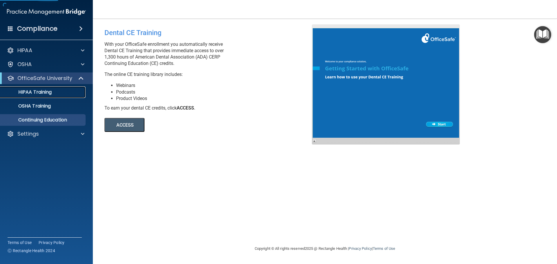
click at [29, 92] on p "HIPAA Training" at bounding box center [28, 92] width 48 height 6
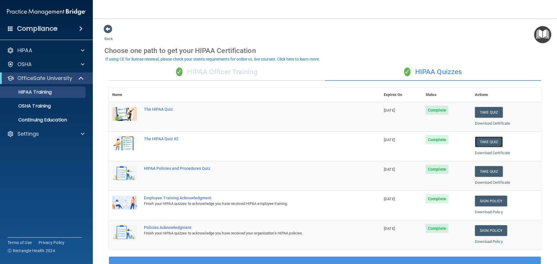
click at [484, 143] on button "Take Quiz" at bounding box center [489, 142] width 28 height 11
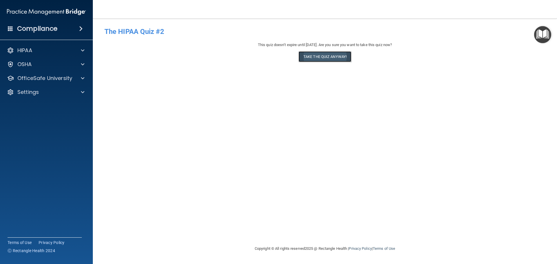
click at [314, 55] on button "Take the quiz anyway!" at bounding box center [324, 56] width 53 height 11
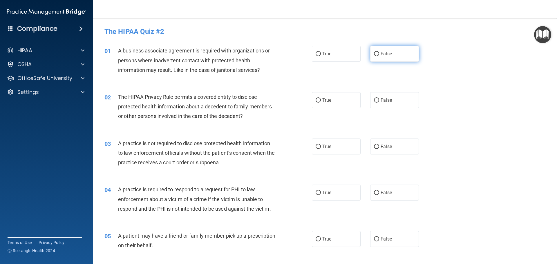
click at [375, 54] on input "False" at bounding box center [376, 54] width 5 height 4
radio input "true"
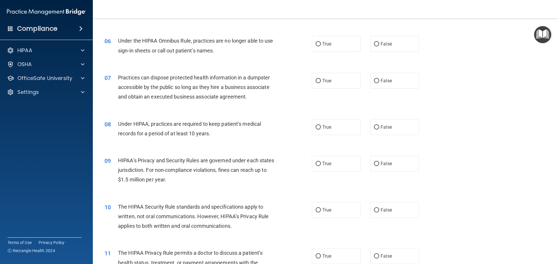
scroll to position [232, 0]
click at [374, 126] on input "False" at bounding box center [376, 127] width 5 height 4
radio input "true"
click at [374, 164] on input "False" at bounding box center [376, 164] width 5 height 4
radio input "true"
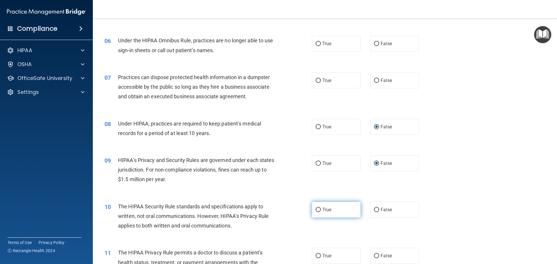
click at [316, 209] on input "True" at bounding box center [318, 210] width 5 height 4
radio input "true"
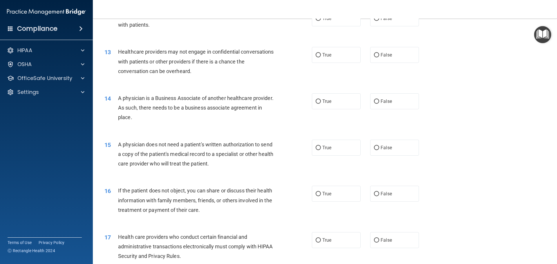
scroll to position [522, 0]
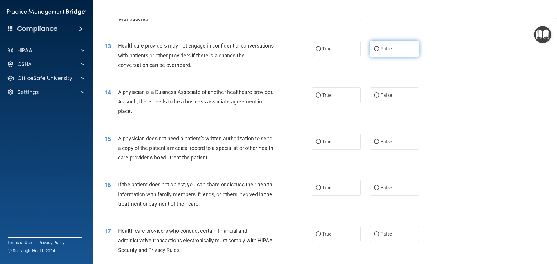
click at [374, 49] on input "False" at bounding box center [376, 49] width 5 height 4
radio input "true"
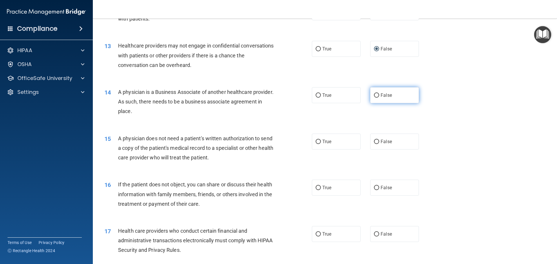
click at [374, 95] on input "False" at bounding box center [376, 95] width 5 height 4
radio input "true"
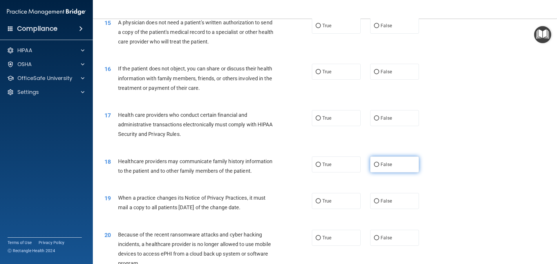
click at [374, 164] on input "False" at bounding box center [376, 165] width 5 height 4
radio input "true"
drag, startPoint x: 373, startPoint y: 201, endPoint x: 380, endPoint y: 200, distance: 7.2
click at [374, 201] on input "False" at bounding box center [376, 201] width 5 height 4
radio input "true"
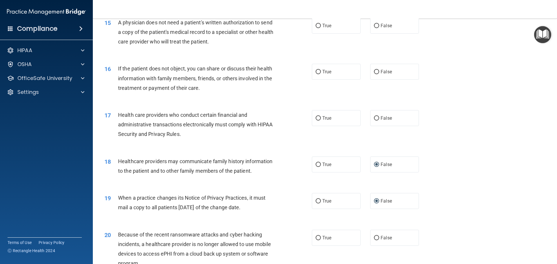
scroll to position [667, 0]
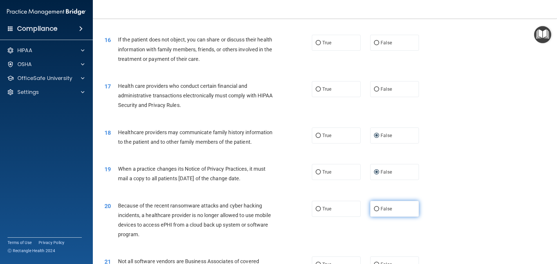
click at [376, 208] on input "False" at bounding box center [376, 209] width 5 height 4
radio input "true"
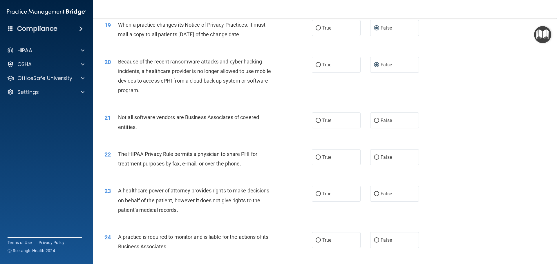
scroll to position [812, 0]
drag, startPoint x: 315, startPoint y: 119, endPoint x: 421, endPoint y: 133, distance: 106.4
click at [316, 120] on input "True" at bounding box center [318, 120] width 5 height 4
radio input "true"
click at [375, 192] on input "False" at bounding box center [376, 193] width 5 height 4
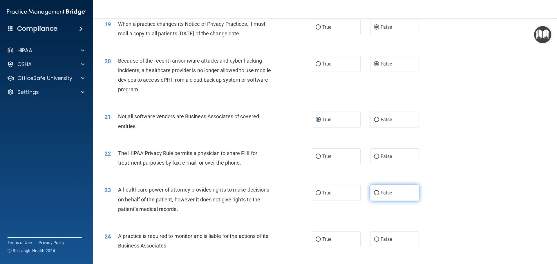
radio input "true"
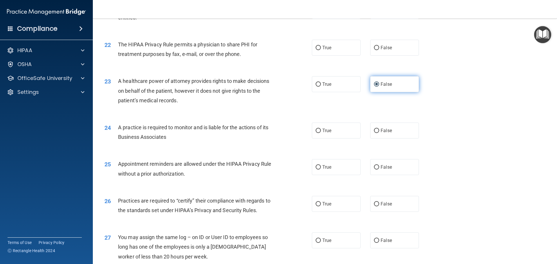
scroll to position [957, 0]
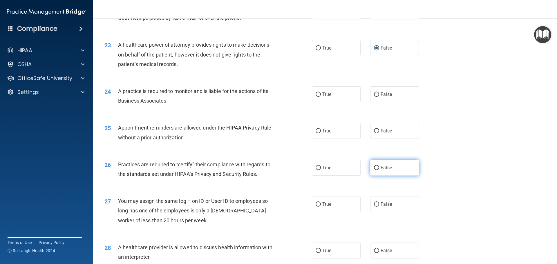
click at [374, 167] on input "False" at bounding box center [376, 168] width 5 height 4
radio input "true"
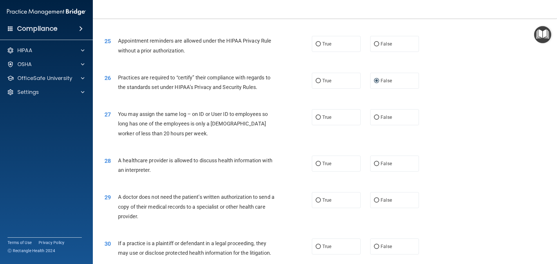
scroll to position [1086, 0]
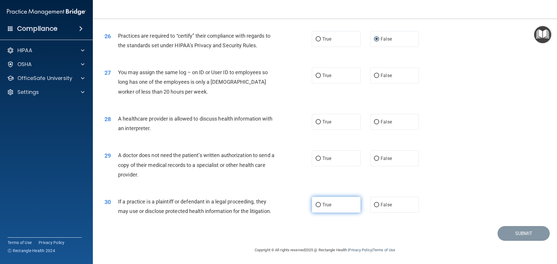
click at [316, 205] on input "True" at bounding box center [318, 205] width 5 height 4
radio input "true"
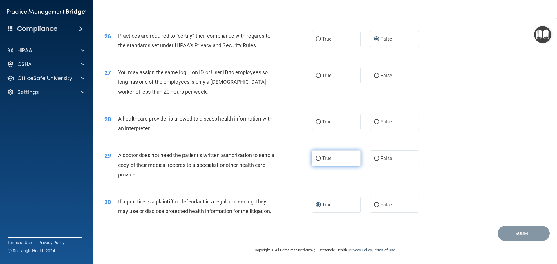
click at [316, 157] on input "True" at bounding box center [318, 159] width 5 height 4
radio input "true"
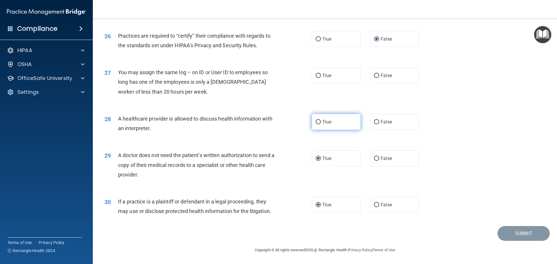
click at [316, 122] on input "True" at bounding box center [318, 122] width 5 height 4
radio input "true"
click at [374, 74] on input "False" at bounding box center [376, 76] width 5 height 4
radio input "true"
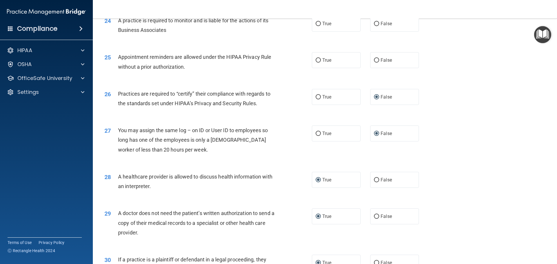
scroll to position [999, 0]
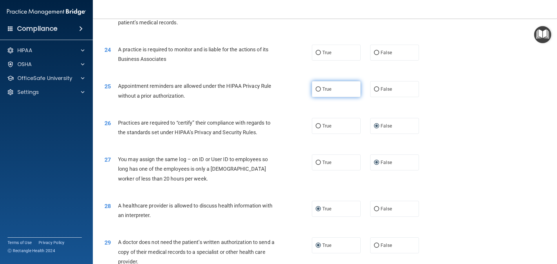
click at [316, 89] on input "True" at bounding box center [318, 89] width 5 height 4
radio input "true"
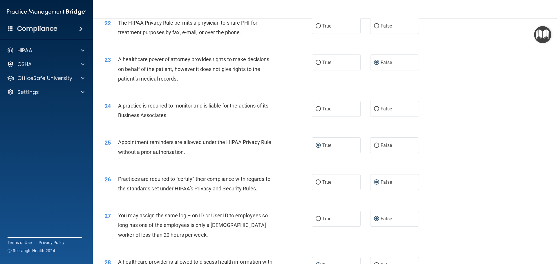
scroll to position [941, 0]
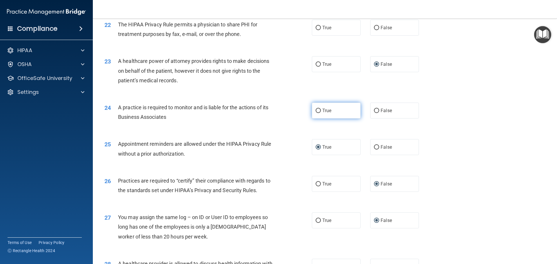
click at [316, 111] on input "True" at bounding box center [318, 111] width 5 height 4
radio input "true"
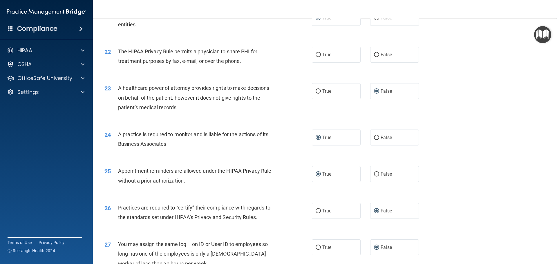
scroll to position [883, 0]
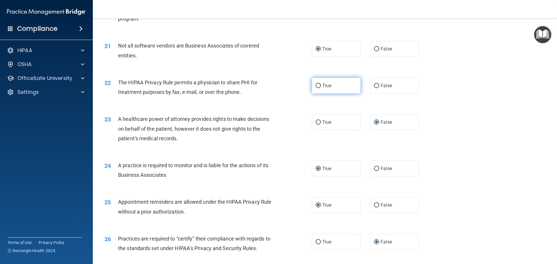
click at [316, 85] on input "True" at bounding box center [318, 86] width 5 height 4
radio input "true"
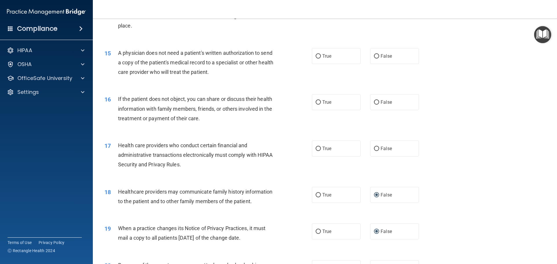
scroll to position [593, 0]
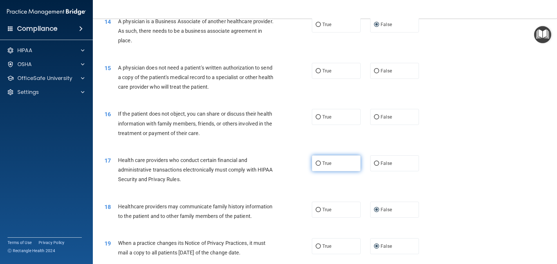
click at [316, 163] on input "True" at bounding box center [318, 164] width 5 height 4
radio input "true"
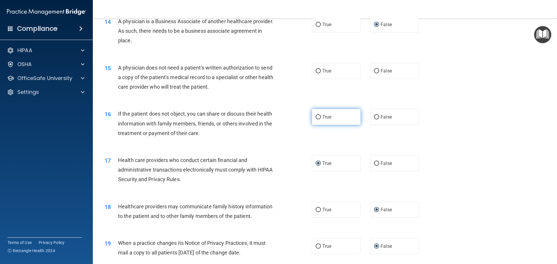
click at [316, 117] on input "True" at bounding box center [318, 117] width 5 height 4
radio input "true"
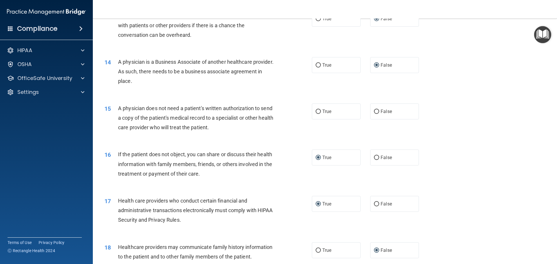
scroll to position [535, 0]
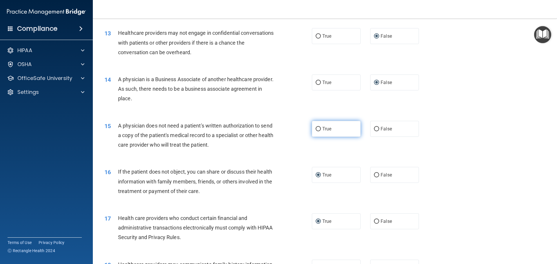
click at [316, 128] on input "True" at bounding box center [318, 129] width 5 height 4
radio input "true"
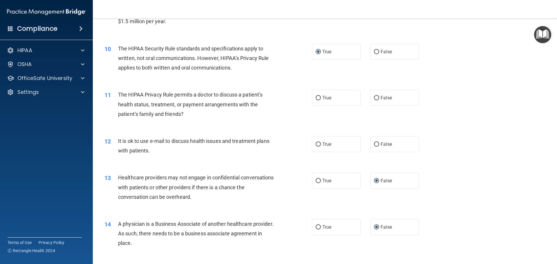
scroll to position [390, 0]
click at [316, 143] on input "True" at bounding box center [318, 145] width 5 height 4
radio input "true"
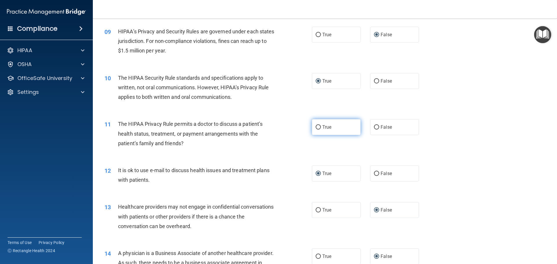
click at [316, 127] on input "True" at bounding box center [318, 127] width 5 height 4
radio input "true"
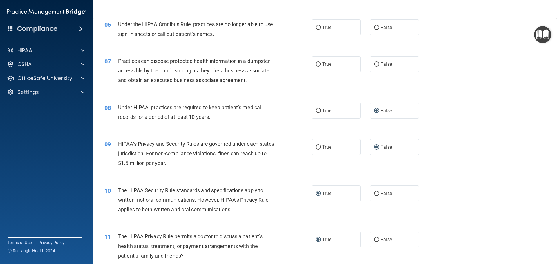
scroll to position [216, 0]
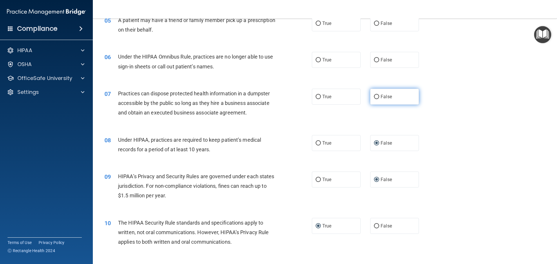
click at [375, 95] on input "False" at bounding box center [376, 97] width 5 height 4
radio input "true"
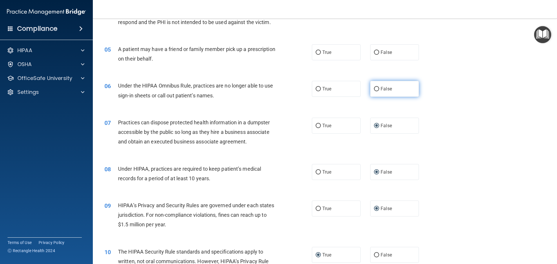
click at [374, 89] on input "False" at bounding box center [376, 89] width 5 height 4
radio input "true"
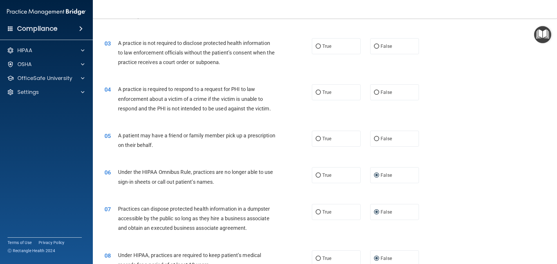
scroll to position [100, 0]
click at [316, 139] on input "True" at bounding box center [318, 139] width 5 height 4
radio input "true"
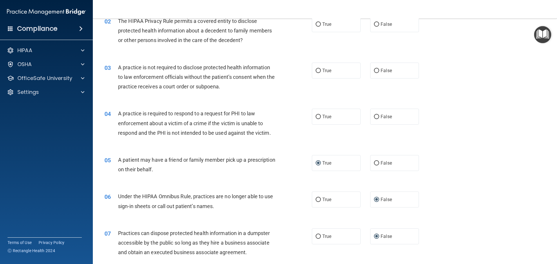
scroll to position [42, 0]
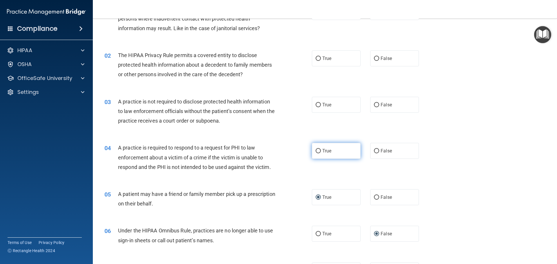
click at [316, 150] on input "True" at bounding box center [318, 151] width 5 height 4
radio input "true"
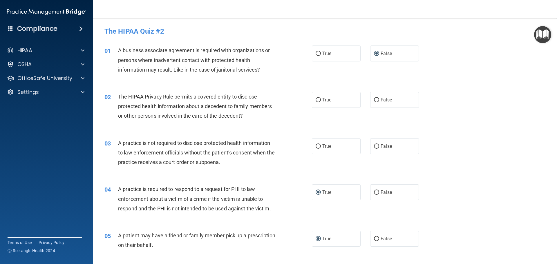
scroll to position [0, 0]
click at [316, 147] on input "True" at bounding box center [318, 147] width 5 height 4
radio input "true"
click at [316, 101] on input "True" at bounding box center [318, 100] width 5 height 4
radio input "true"
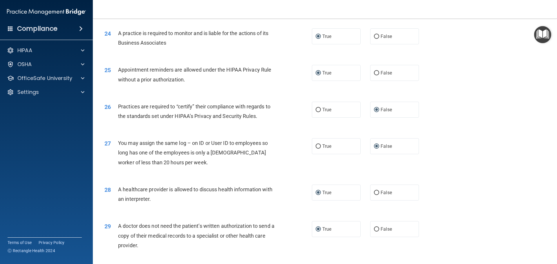
scroll to position [1086, 0]
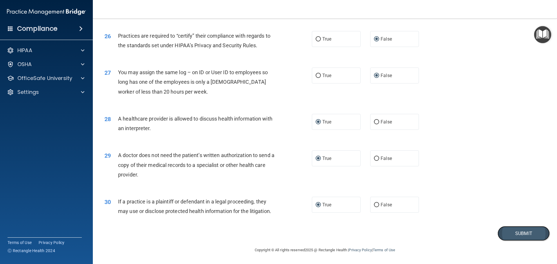
click at [528, 234] on button "Submit" at bounding box center [523, 233] width 52 height 15
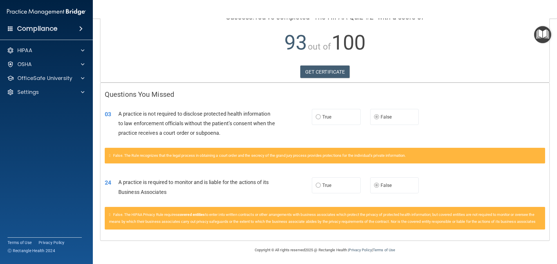
scroll to position [61, 0]
click at [56, 76] on p "OfficeSafe University" at bounding box center [44, 78] width 55 height 7
click at [45, 93] on p "HIPAA Training" at bounding box center [28, 92] width 48 height 6
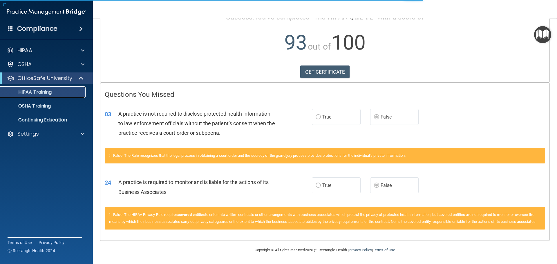
scroll to position [173, 0]
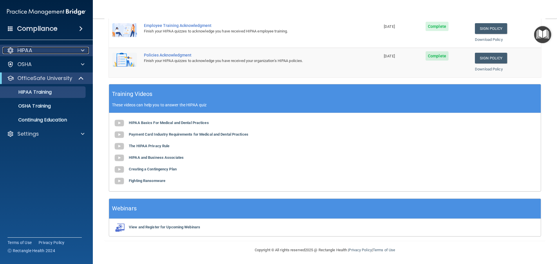
click at [33, 51] on div "HIPAA" at bounding box center [39, 50] width 72 height 7
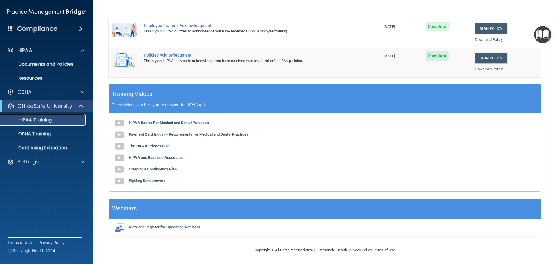
click at [41, 120] on p "HIPAA Training" at bounding box center [28, 120] width 48 height 6
click at [48, 146] on p "Continuing Education" at bounding box center [43, 148] width 79 height 6
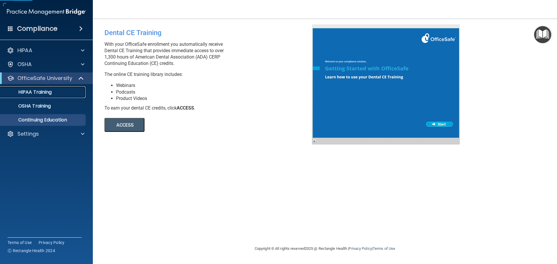
click at [40, 93] on p "HIPAA Training" at bounding box center [28, 92] width 48 height 6
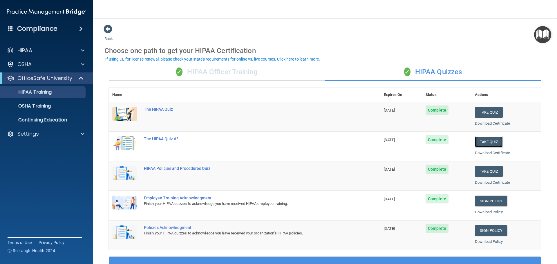
click at [489, 142] on button "Take Quiz" at bounding box center [489, 142] width 28 height 11
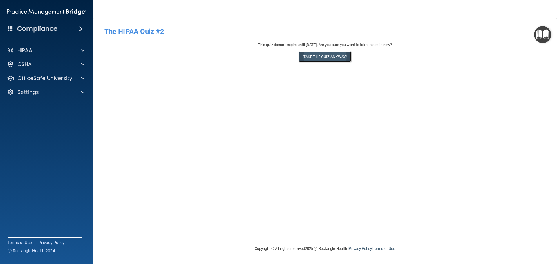
click at [337, 57] on button "Take the quiz anyway!" at bounding box center [324, 56] width 53 height 11
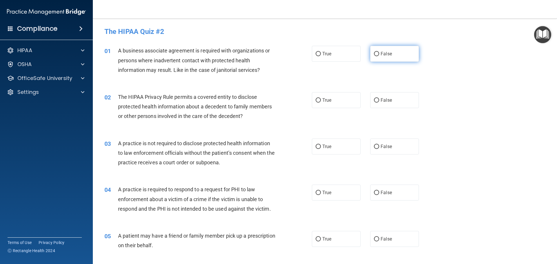
click at [377, 51] on label "False" at bounding box center [394, 54] width 49 height 16
click at [377, 52] on input "False" at bounding box center [376, 54] width 5 height 4
radio input "true"
click at [318, 99] on input "True" at bounding box center [318, 100] width 5 height 4
radio input "true"
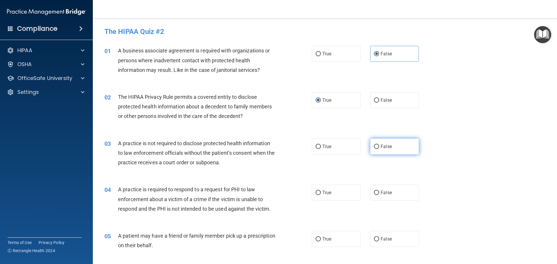
click at [375, 146] on input "False" at bounding box center [376, 147] width 5 height 4
radio input "true"
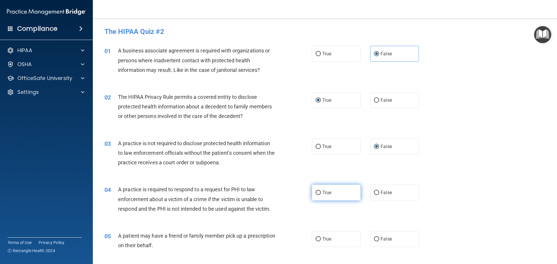
click at [316, 192] on input "True" at bounding box center [318, 193] width 5 height 4
radio input "true"
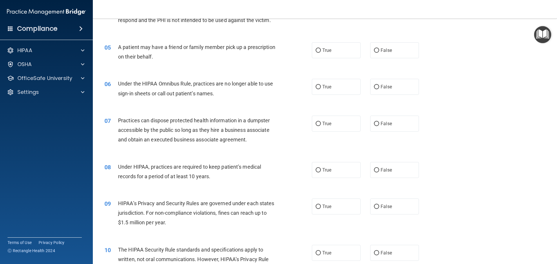
scroll to position [203, 0]
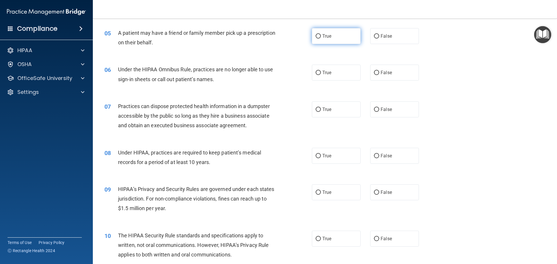
click at [317, 35] on input "True" at bounding box center [318, 36] width 5 height 4
radio input "true"
click at [374, 73] on input "False" at bounding box center [376, 73] width 5 height 4
radio input "true"
click at [374, 109] on input "False" at bounding box center [376, 110] width 5 height 4
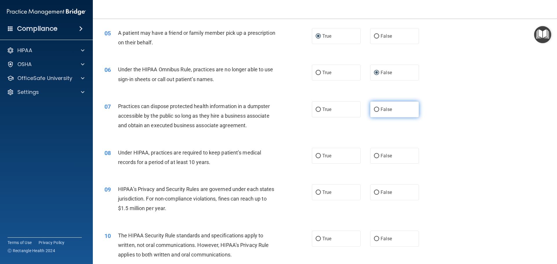
radio input "true"
click at [374, 155] on input "False" at bounding box center [376, 156] width 5 height 4
radio input "true"
click at [374, 192] on input "False" at bounding box center [376, 193] width 5 height 4
radio input "true"
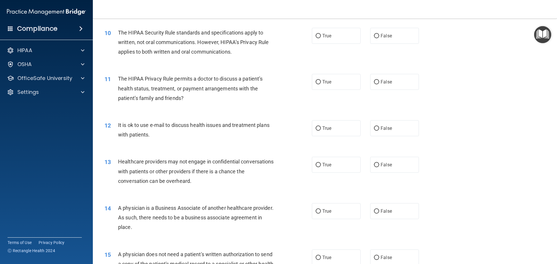
scroll to position [348, 0]
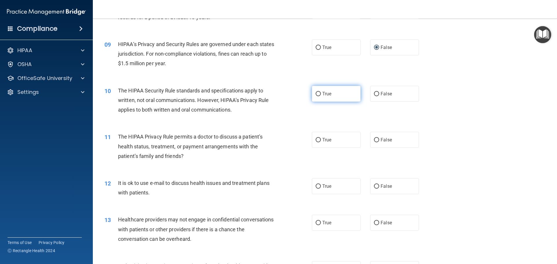
click at [317, 93] on input "True" at bounding box center [318, 94] width 5 height 4
radio input "true"
click at [316, 139] on input "True" at bounding box center [318, 140] width 5 height 4
radio input "true"
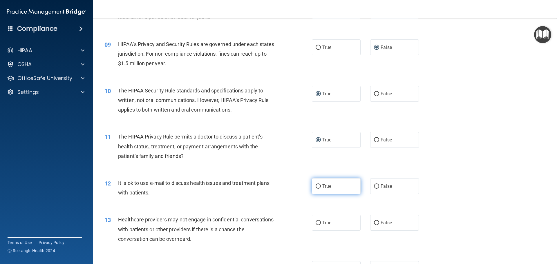
click at [316, 187] on input "True" at bounding box center [318, 186] width 5 height 4
radio input "true"
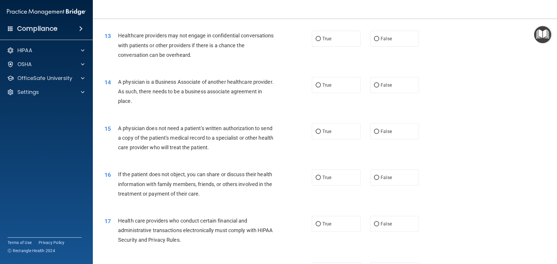
scroll to position [522, 0]
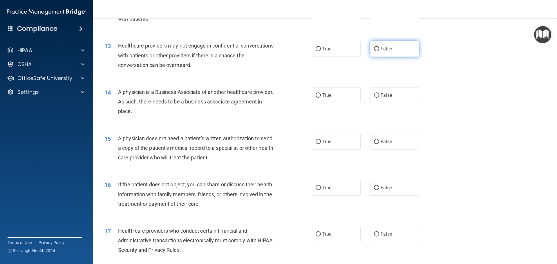
click at [374, 48] on input "False" at bounding box center [376, 49] width 5 height 4
radio input "true"
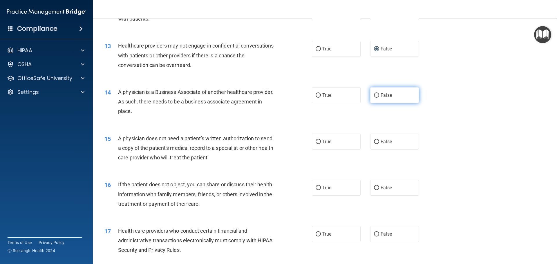
click at [374, 95] on input "False" at bounding box center [376, 95] width 5 height 4
radio input "true"
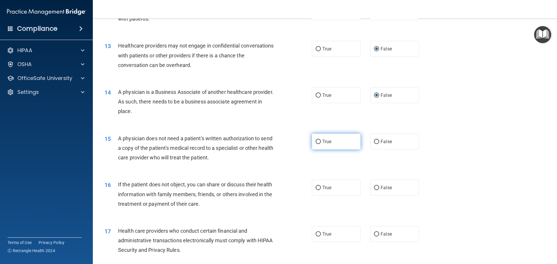
click at [317, 141] on input "True" at bounding box center [318, 142] width 5 height 4
radio input "true"
click at [317, 188] on input "True" at bounding box center [318, 188] width 5 height 4
radio input "true"
click at [316, 233] on input "True" at bounding box center [318, 234] width 5 height 4
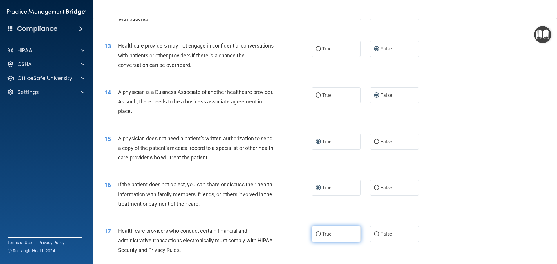
radio input "true"
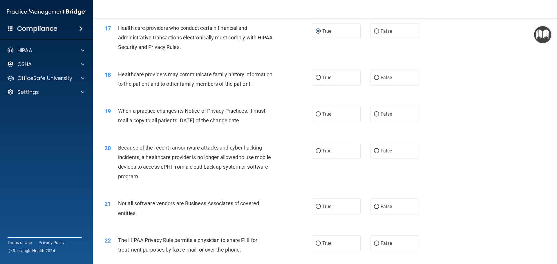
scroll to position [754, 0]
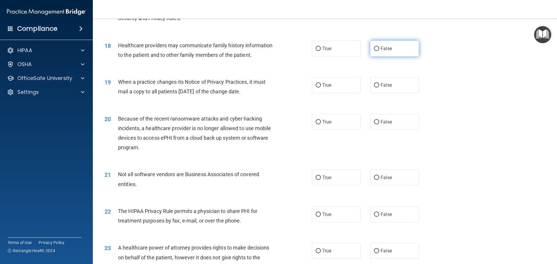
click at [375, 47] on input "False" at bounding box center [376, 49] width 5 height 4
radio input "true"
click at [374, 85] on input "False" at bounding box center [376, 85] width 5 height 4
radio input "true"
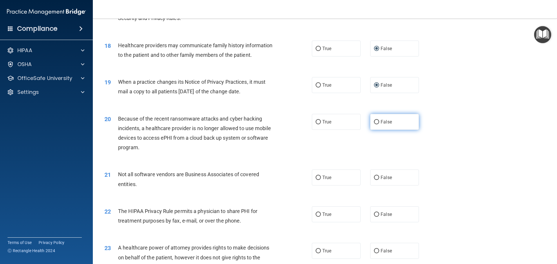
click at [374, 121] on input "False" at bounding box center [376, 122] width 5 height 4
radio input "true"
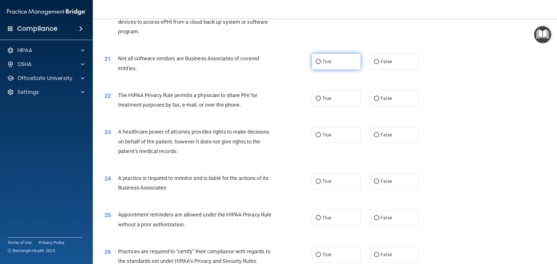
click at [316, 62] on input "True" at bounding box center [318, 62] width 5 height 4
radio input "true"
click at [316, 98] on input "True" at bounding box center [318, 99] width 5 height 4
radio input "true"
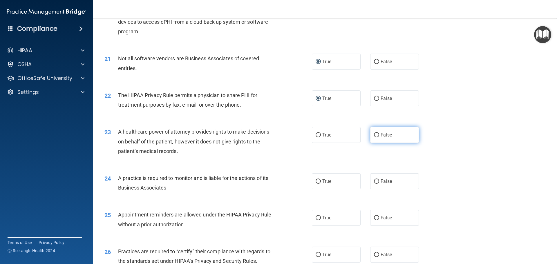
click at [375, 135] on input "False" at bounding box center [376, 135] width 5 height 4
radio input "true"
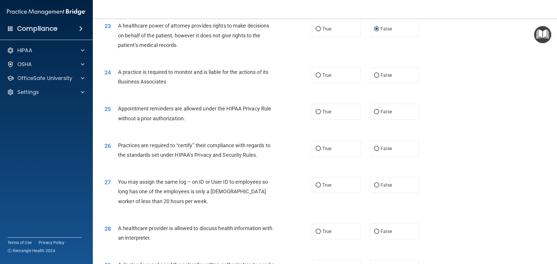
scroll to position [986, 0]
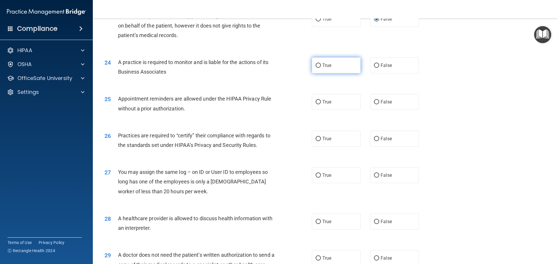
click at [316, 64] on input "True" at bounding box center [318, 66] width 5 height 4
radio input "true"
click at [317, 101] on input "True" at bounding box center [318, 102] width 5 height 4
radio input "true"
drag, startPoint x: 373, startPoint y: 138, endPoint x: 375, endPoint y: 147, distance: 9.2
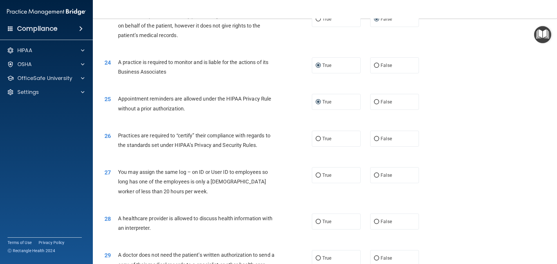
click at [374, 140] on input "False" at bounding box center [376, 139] width 5 height 4
radio input "true"
click at [375, 175] on input "False" at bounding box center [376, 175] width 5 height 4
radio input "true"
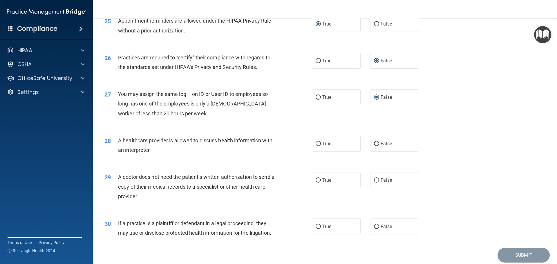
scroll to position [1073, 0]
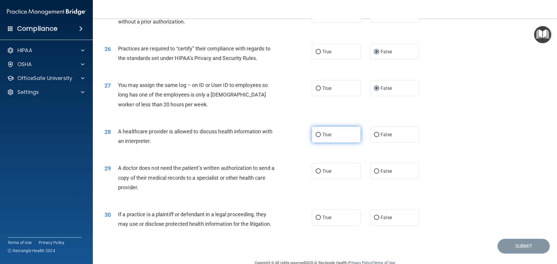
click at [316, 134] on input "True" at bounding box center [318, 135] width 5 height 4
radio input "true"
click at [316, 171] on input "True" at bounding box center [318, 171] width 5 height 4
radio input "true"
click at [316, 218] on input "True" at bounding box center [318, 218] width 5 height 4
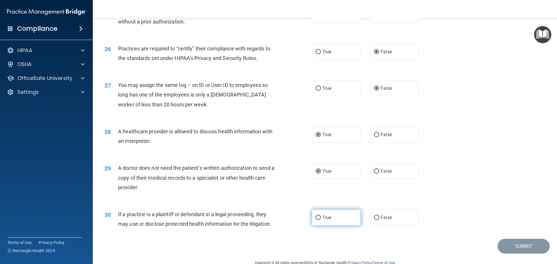
radio input "true"
click at [517, 247] on button "Submit" at bounding box center [523, 246] width 52 height 15
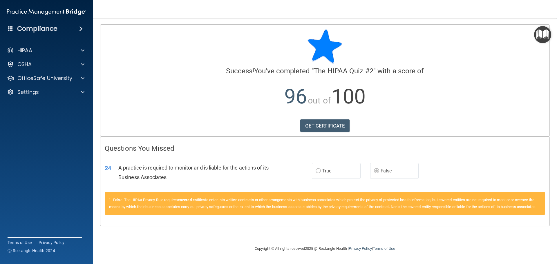
click at [191, 110] on p "96 out of 100" at bounding box center [325, 96] width 440 height 37
click at [31, 79] on p "OfficeSafe University" at bounding box center [44, 78] width 55 height 7
click at [33, 91] on p "HIPAA Training" at bounding box center [28, 92] width 48 height 6
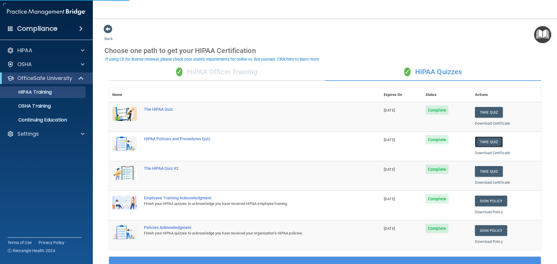
click at [491, 140] on button "Take Quiz" at bounding box center [489, 142] width 28 height 11
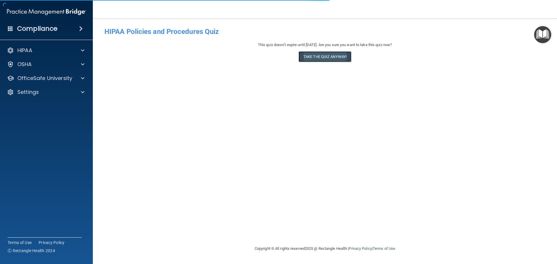
click at [321, 55] on button "Take the quiz anyway!" at bounding box center [324, 56] width 53 height 11
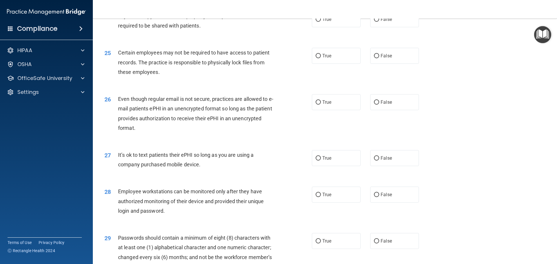
scroll to position [1076, 0]
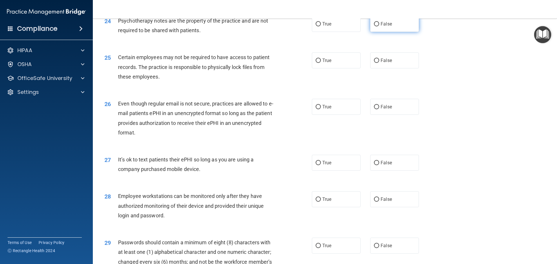
click at [375, 26] on input "False" at bounding box center [376, 24] width 5 height 4
radio input "true"
click at [317, 63] on input "True" at bounding box center [318, 61] width 5 height 4
radio input "true"
click at [374, 109] on input "False" at bounding box center [376, 107] width 5 height 4
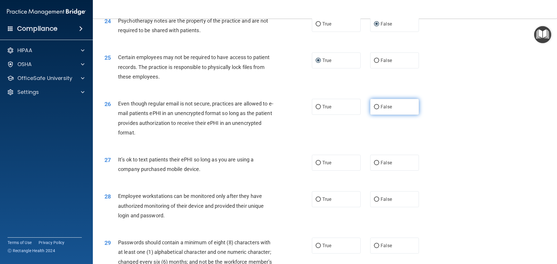
radio input "true"
click at [376, 165] on input "False" at bounding box center [376, 163] width 5 height 4
radio input "true"
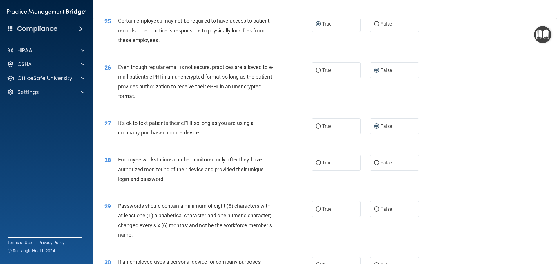
scroll to position [1163, 0]
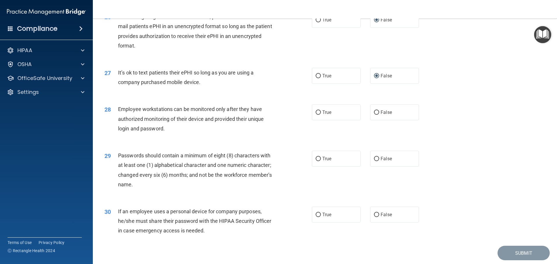
drag, startPoint x: 315, startPoint y: 121, endPoint x: 314, endPoint y: 149, distance: 27.9
click at [315, 120] on label "True" at bounding box center [336, 112] width 49 height 16
click at [316, 115] on input "True" at bounding box center [318, 112] width 5 height 4
radio input "true"
click at [316, 161] on input "True" at bounding box center [318, 159] width 5 height 4
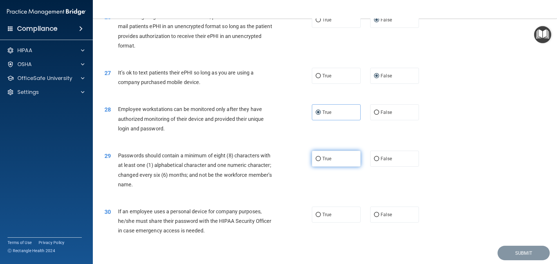
radio input "true"
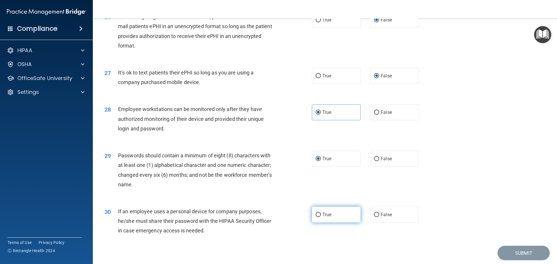
click at [316, 217] on input "True" at bounding box center [318, 215] width 5 height 4
radio input "true"
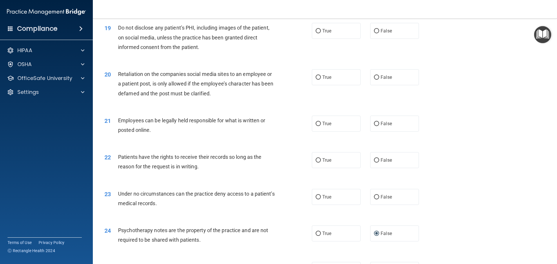
scroll to position [815, 0]
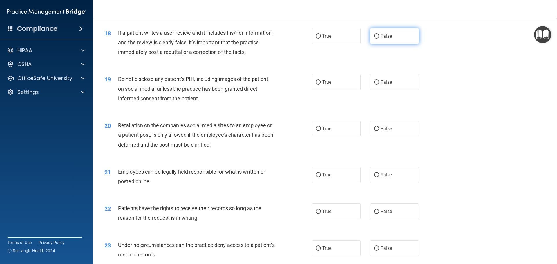
click at [374, 39] on input "False" at bounding box center [376, 36] width 5 height 4
radio input "true"
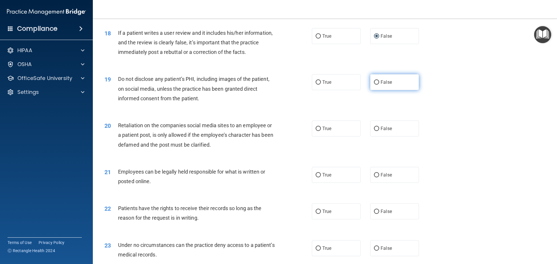
click at [374, 85] on input "False" at bounding box center [376, 82] width 5 height 4
radio input "true"
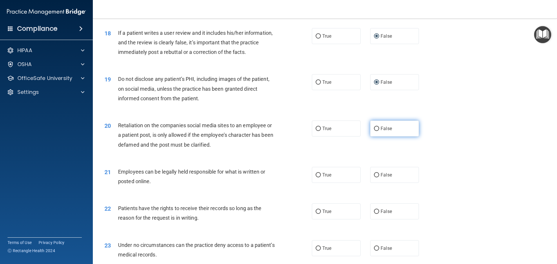
click at [374, 131] on input "False" at bounding box center [376, 129] width 5 height 4
radio input "true"
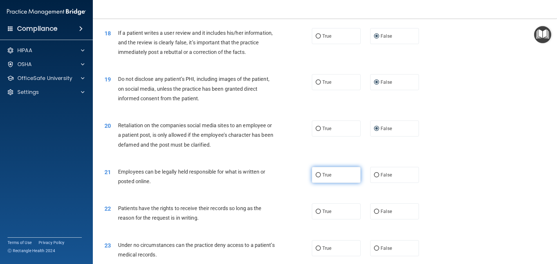
click at [316, 177] on input "True" at bounding box center [318, 175] width 5 height 4
radio input "true"
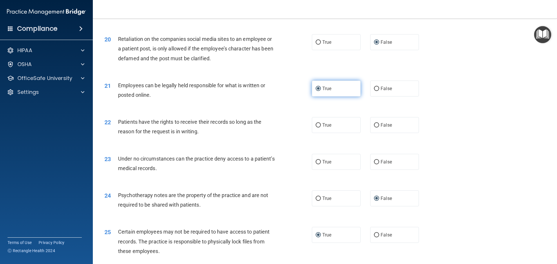
scroll to position [902, 0]
click at [316, 127] on input "True" at bounding box center [318, 125] width 5 height 4
radio input "true"
click at [374, 164] on input "False" at bounding box center [376, 162] width 5 height 4
radio input "true"
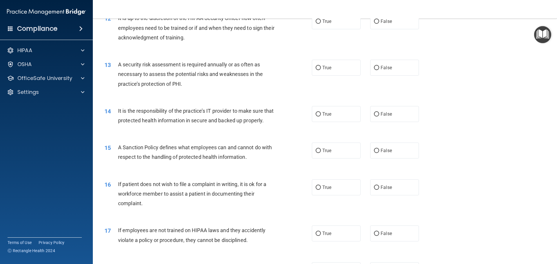
scroll to position [583, 0]
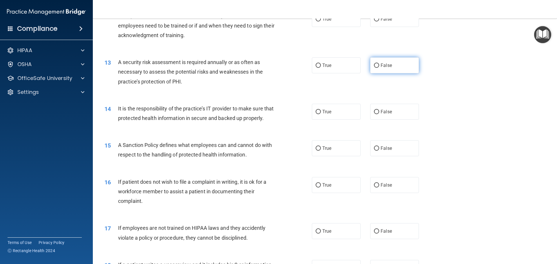
click at [376, 64] on input "False" at bounding box center [376, 66] width 5 height 4
radio input "true"
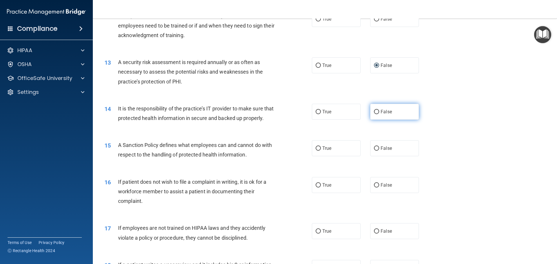
click at [374, 111] on input "False" at bounding box center [376, 112] width 5 height 4
radio input "true"
click at [316, 151] on input "True" at bounding box center [318, 148] width 5 height 4
radio input "true"
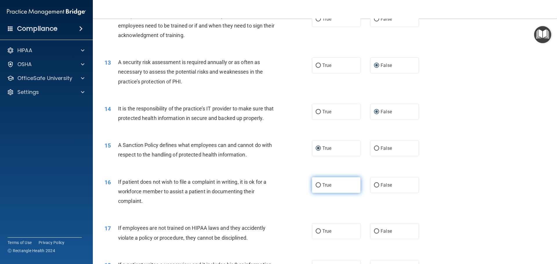
click at [317, 188] on input "True" at bounding box center [318, 185] width 5 height 4
radio input "true"
click at [317, 234] on input "True" at bounding box center [318, 231] width 5 height 4
radio input "true"
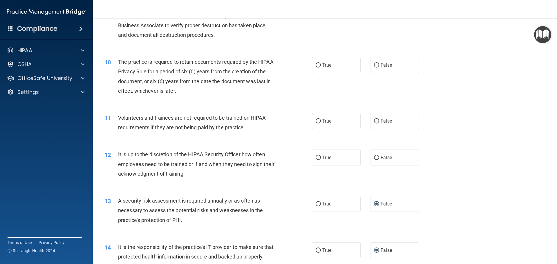
scroll to position [409, 0]
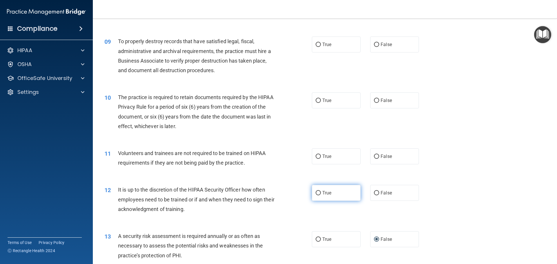
click at [316, 193] on input "True" at bounding box center [318, 193] width 5 height 4
radio input "true"
click at [316, 155] on input "True" at bounding box center [318, 157] width 5 height 4
radio input "true"
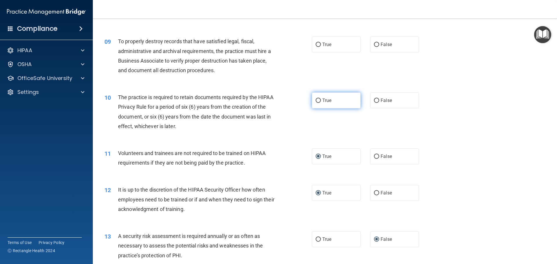
click at [317, 97] on label "True" at bounding box center [336, 101] width 49 height 16
click at [317, 99] on input "True" at bounding box center [318, 101] width 5 height 4
radio input "true"
click at [374, 45] on input "False" at bounding box center [376, 45] width 5 height 4
radio input "true"
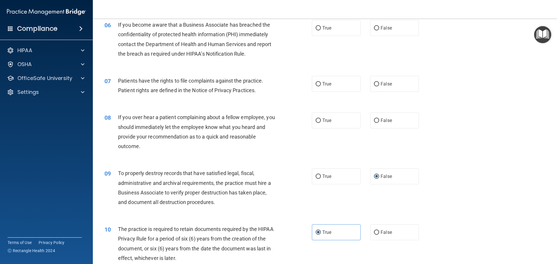
scroll to position [264, 0]
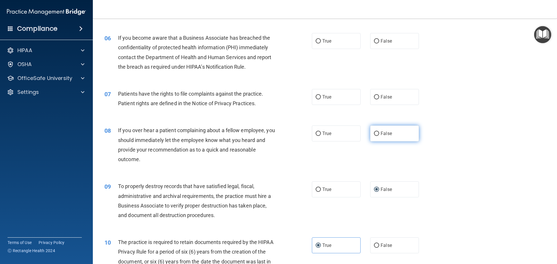
click at [374, 134] on input "False" at bounding box center [376, 134] width 5 height 4
radio input "true"
click at [374, 97] on input "False" at bounding box center [376, 97] width 5 height 4
radio input "true"
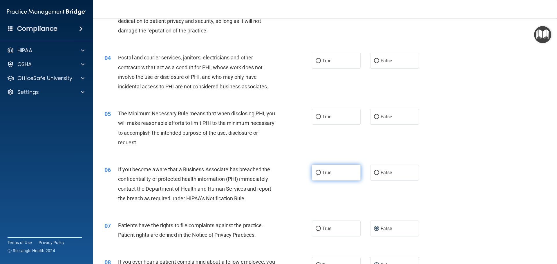
scroll to position [119, 0]
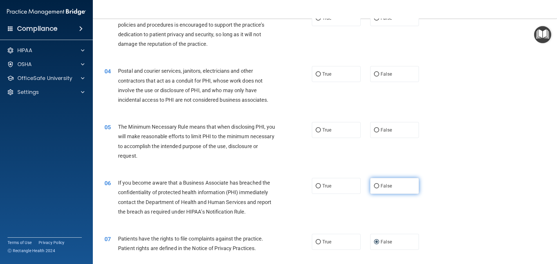
click at [374, 186] on input "False" at bounding box center [376, 186] width 5 height 4
radio input "true"
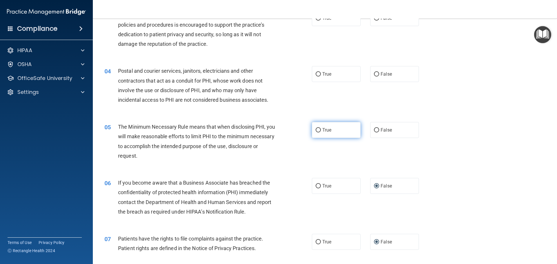
click at [316, 129] on input "True" at bounding box center [318, 130] width 5 height 4
radio input "true"
click at [316, 75] on input "True" at bounding box center [318, 74] width 5 height 4
radio input "true"
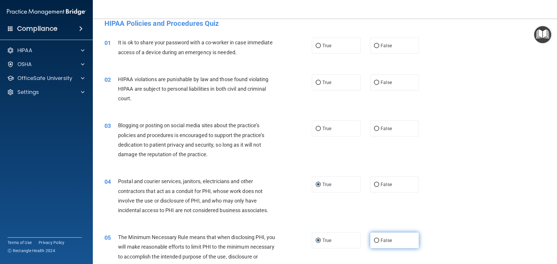
scroll to position [3, 0]
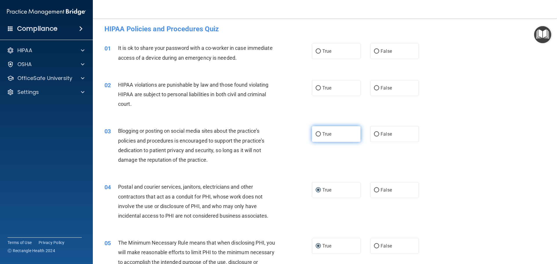
click at [318, 132] on input "True" at bounding box center [318, 134] width 5 height 4
radio input "true"
click at [318, 88] on input "True" at bounding box center [318, 88] width 5 height 4
radio input "true"
click at [374, 50] on input "False" at bounding box center [376, 51] width 5 height 4
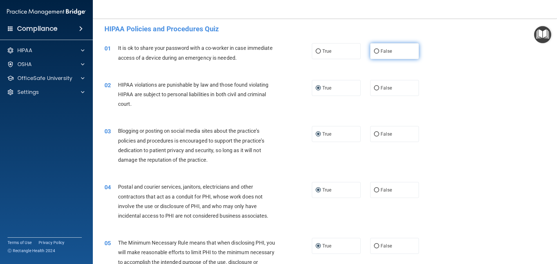
radio input "true"
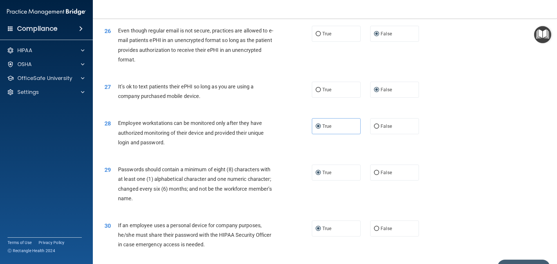
scroll to position [1192, 0]
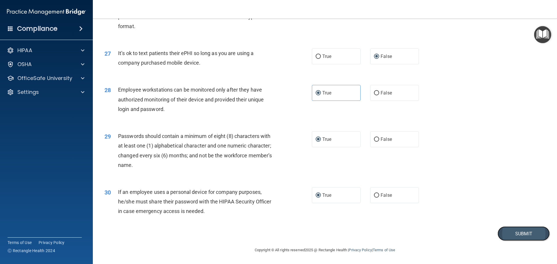
click at [516, 233] on button "Submit" at bounding box center [523, 233] width 52 height 15
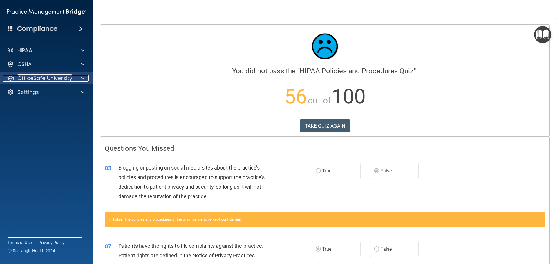
click at [30, 77] on p "OfficeSafe University" at bounding box center [44, 78] width 55 height 7
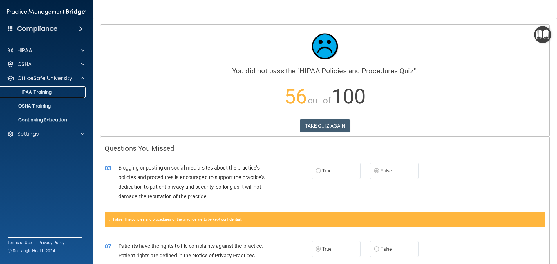
click at [31, 93] on p "HIPAA Training" at bounding box center [28, 92] width 48 height 6
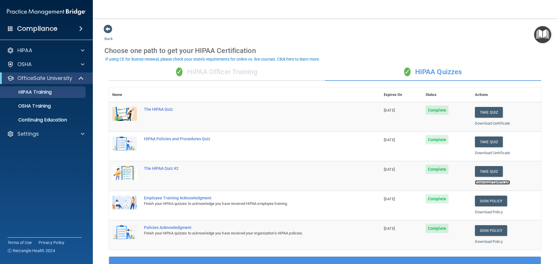
click at [483, 182] on link "Download Certificate" at bounding box center [492, 182] width 35 height 4
click at [484, 142] on button "Take Quiz" at bounding box center [489, 142] width 28 height 11
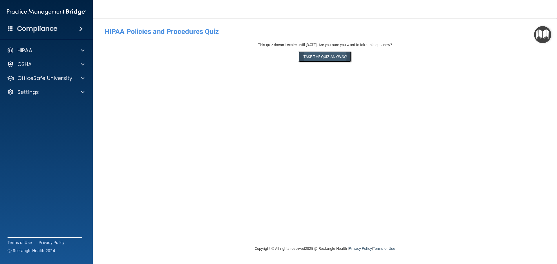
click at [319, 57] on button "Take the quiz anyway!" at bounding box center [324, 56] width 53 height 11
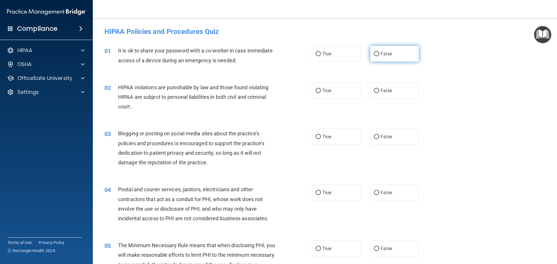
click at [374, 53] on input "False" at bounding box center [376, 54] width 5 height 4
radio input "true"
click at [318, 91] on input "True" at bounding box center [318, 91] width 5 height 4
radio input "true"
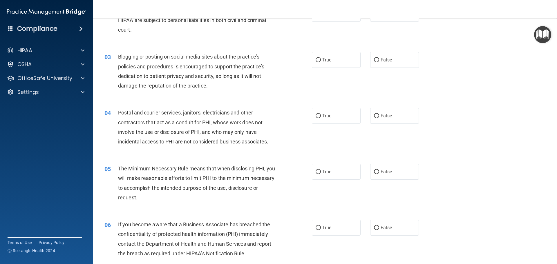
scroll to position [87, 0]
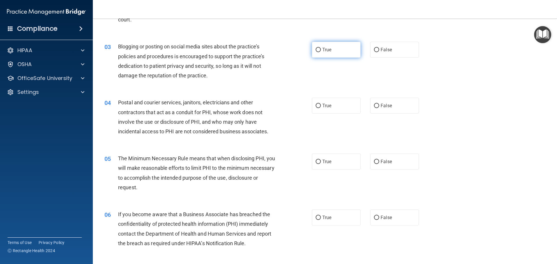
click at [316, 49] on input "True" at bounding box center [318, 50] width 5 height 4
radio input "true"
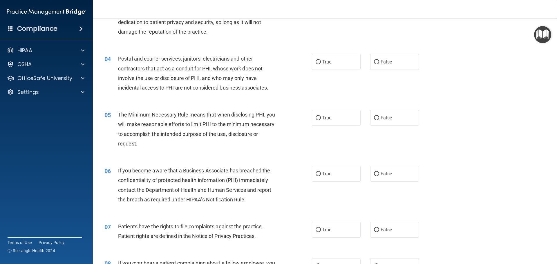
scroll to position [145, 0]
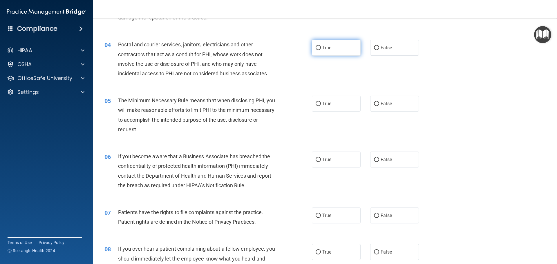
click at [316, 48] on input "True" at bounding box center [318, 48] width 5 height 4
radio input "true"
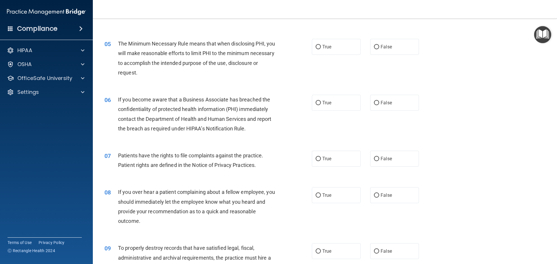
scroll to position [203, 0]
click at [316, 44] on input "True" at bounding box center [318, 46] width 5 height 4
radio input "true"
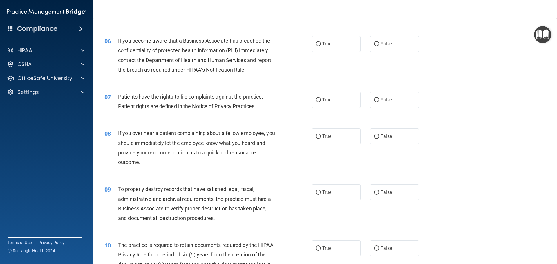
scroll to position [261, 0]
click at [317, 44] on input "True" at bounding box center [318, 44] width 5 height 4
radio input "true"
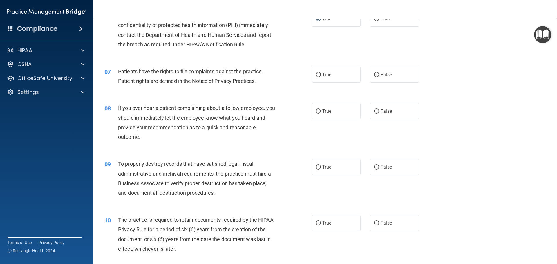
scroll to position [319, 0]
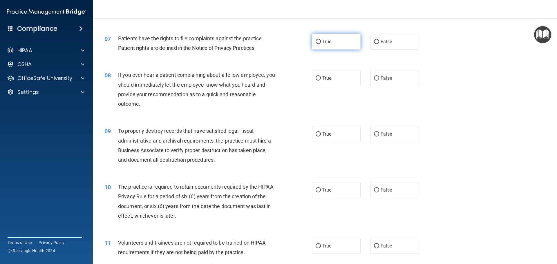
click at [317, 41] on input "True" at bounding box center [318, 42] width 5 height 4
radio input "true"
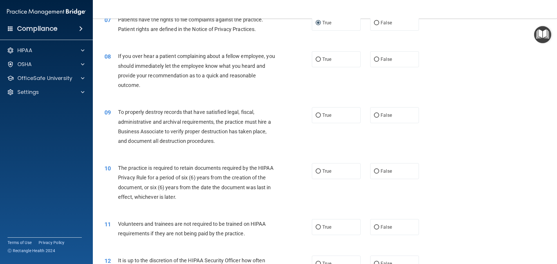
scroll to position [348, 0]
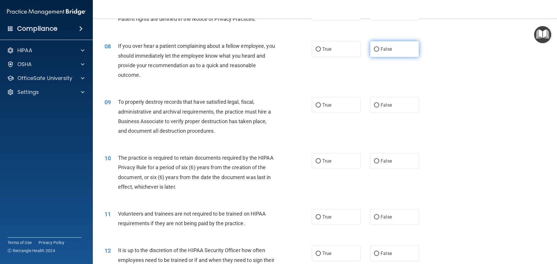
click at [374, 49] on input "False" at bounding box center [376, 49] width 5 height 4
radio input "true"
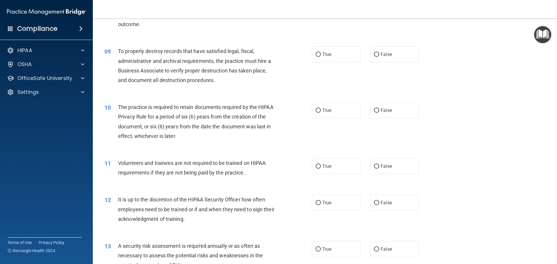
scroll to position [406, 0]
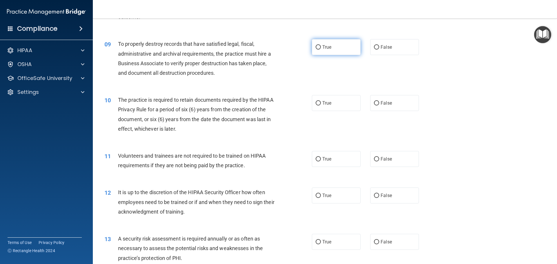
click at [316, 46] on input "True" at bounding box center [318, 47] width 5 height 4
radio input "true"
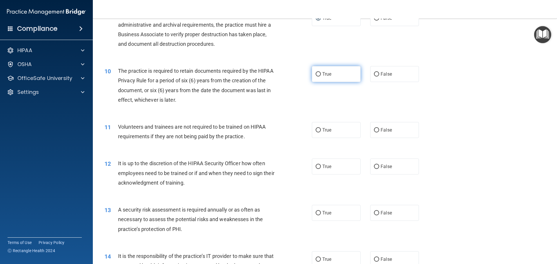
click at [316, 73] on input "True" at bounding box center [318, 74] width 5 height 4
radio input "true"
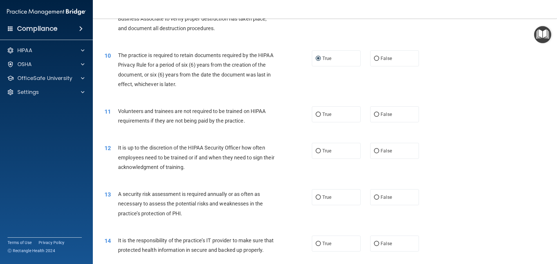
scroll to position [464, 0]
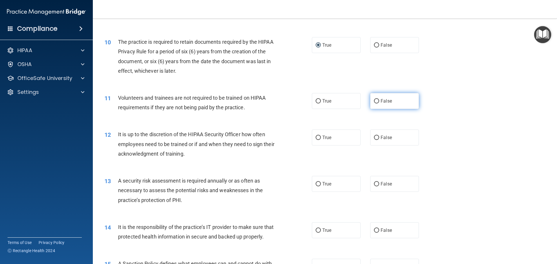
click at [374, 100] on input "False" at bounding box center [376, 101] width 5 height 4
radio input "true"
click at [209, 151] on div "It is up to the discretion of the HIPAA Security Officer how often employees ne…" at bounding box center [199, 144] width 162 height 29
click at [376, 137] on input "False" at bounding box center [376, 138] width 5 height 4
radio input "true"
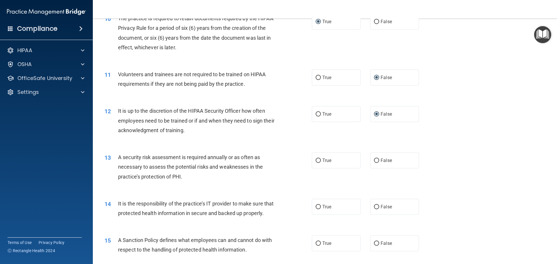
scroll to position [522, 0]
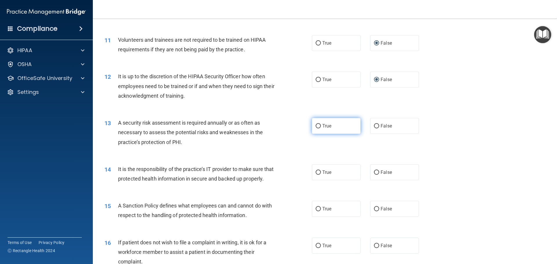
click at [316, 126] on input "True" at bounding box center [318, 126] width 5 height 4
radio input "true"
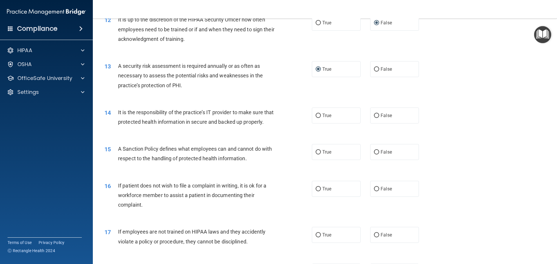
scroll to position [580, 0]
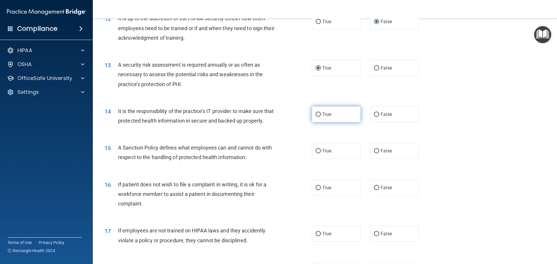
click at [316, 115] on input "True" at bounding box center [318, 115] width 5 height 4
radio input "true"
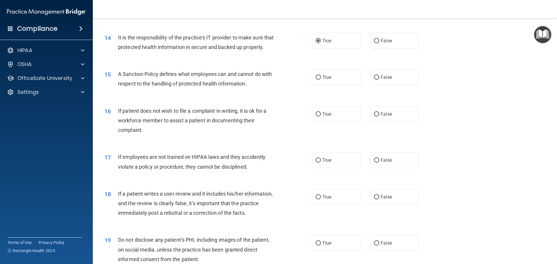
scroll to position [667, 0]
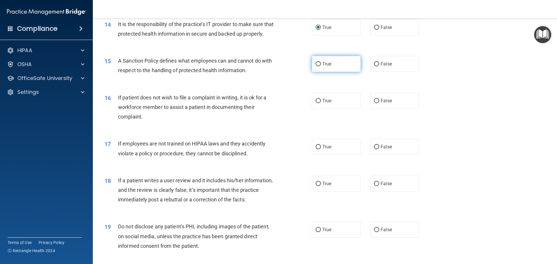
click at [317, 66] on input "True" at bounding box center [318, 64] width 5 height 4
radio input "true"
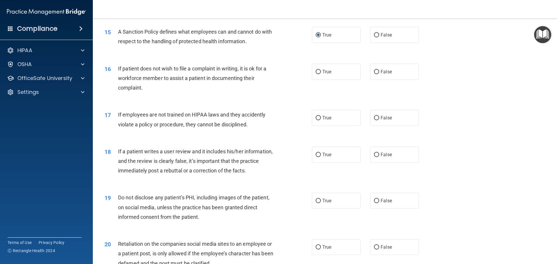
scroll to position [725, 0]
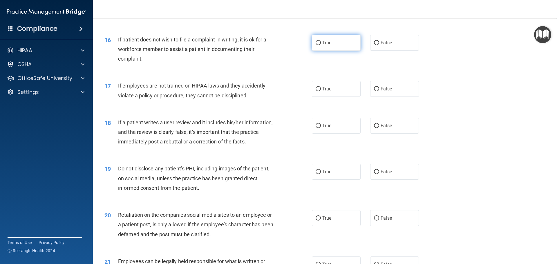
click at [316, 45] on input "True" at bounding box center [318, 43] width 5 height 4
radio input "true"
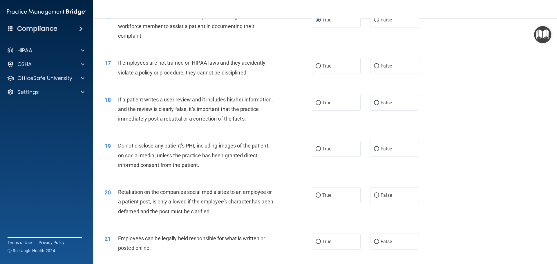
scroll to position [783, 0]
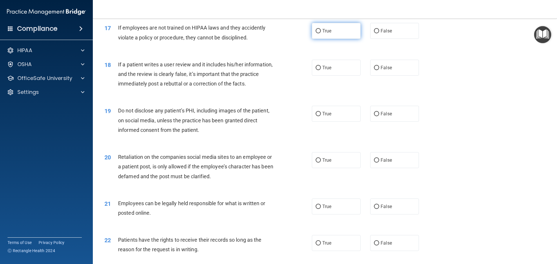
click at [316, 33] on input "True" at bounding box center [318, 31] width 5 height 4
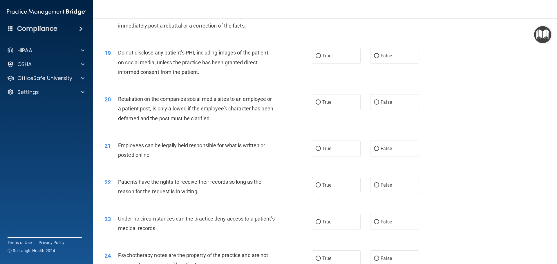
scroll to position [812, 0]
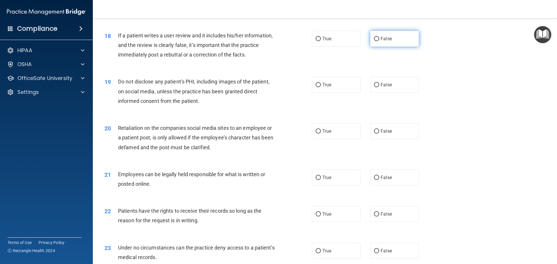
click at [375, 41] on input "False" at bounding box center [376, 39] width 5 height 4
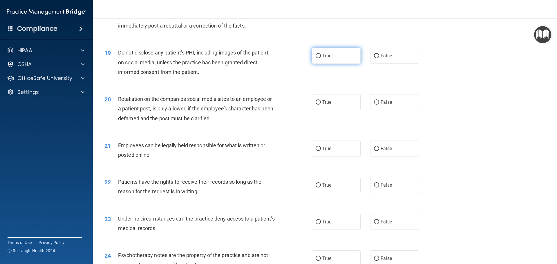
click at [317, 58] on input "True" at bounding box center [318, 56] width 5 height 4
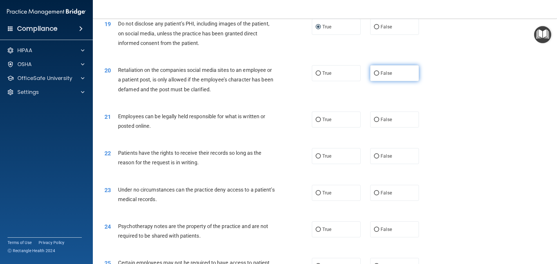
click at [374, 76] on input "False" at bounding box center [376, 73] width 5 height 4
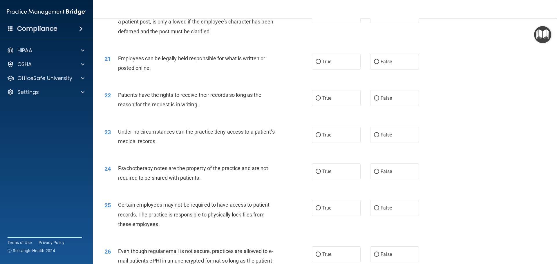
scroll to position [957, 0]
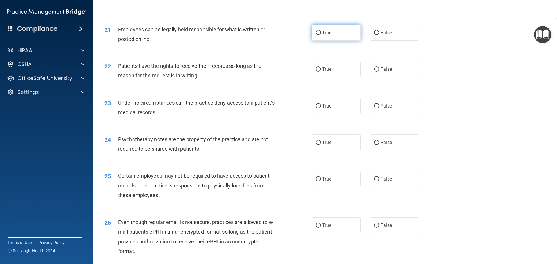
click at [316, 35] on input "True" at bounding box center [318, 33] width 5 height 4
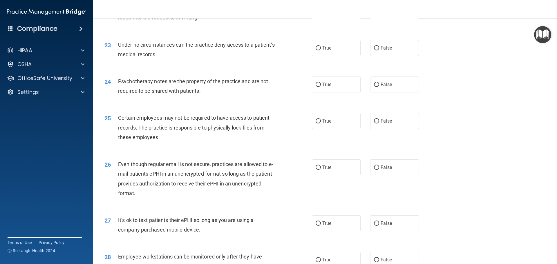
scroll to position [986, 0]
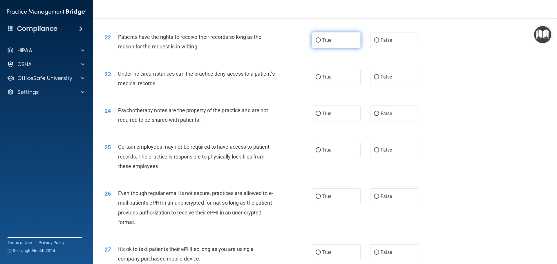
drag, startPoint x: 316, startPoint y: 49, endPoint x: 320, endPoint y: 52, distance: 4.8
click at [316, 43] on input "True" at bounding box center [318, 40] width 5 height 4
click at [374, 43] on input "False" at bounding box center [376, 40] width 5 height 4
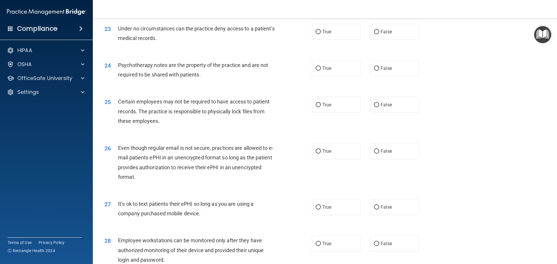
scroll to position [1044, 0]
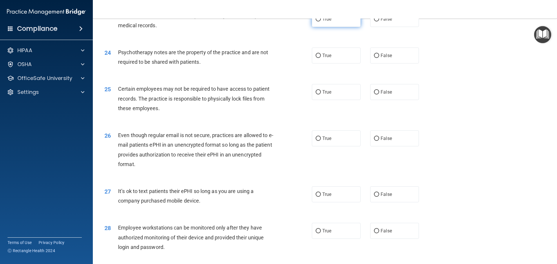
click at [316, 21] on input "True" at bounding box center [318, 19] width 5 height 4
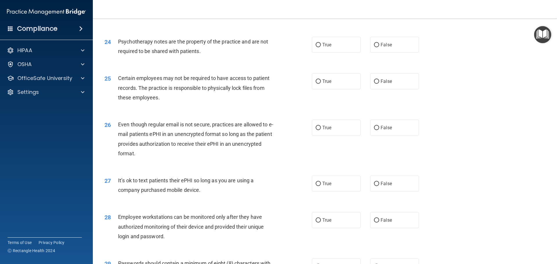
scroll to position [1073, 0]
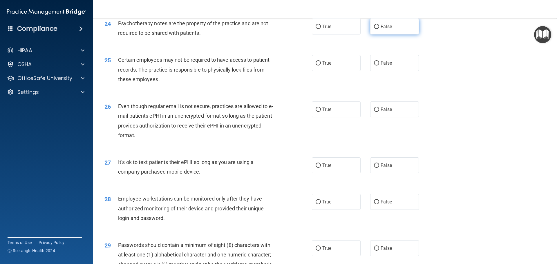
click at [374, 29] on input "False" at bounding box center [376, 27] width 5 height 4
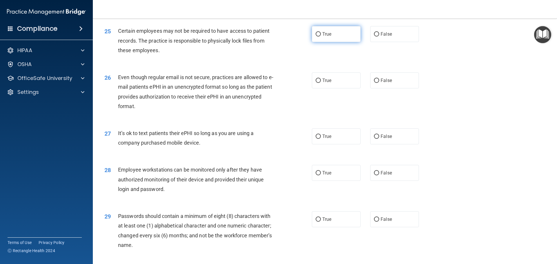
click at [317, 37] on input "True" at bounding box center [318, 34] width 5 height 4
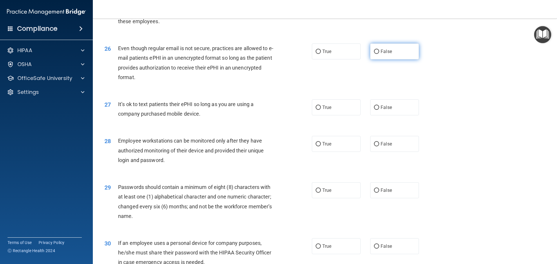
click at [374, 54] on input "False" at bounding box center [376, 52] width 5 height 4
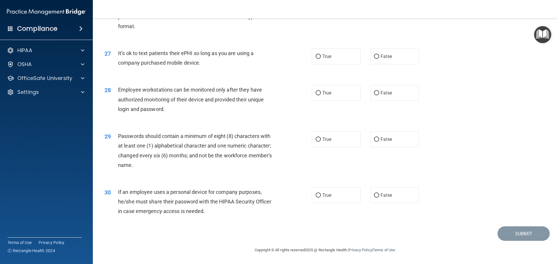
scroll to position [1192, 0]
click at [316, 55] on input "True" at bounding box center [318, 57] width 5 height 4
drag, startPoint x: 373, startPoint y: 92, endPoint x: 385, endPoint y: 101, distance: 15.0
click at [375, 92] on input "False" at bounding box center [376, 93] width 5 height 4
click at [322, 138] on span "True" at bounding box center [326, 140] width 9 height 6
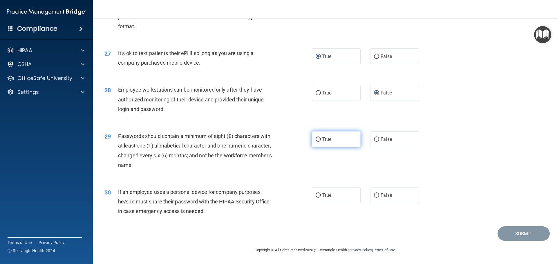
click at [321, 138] on input "True" at bounding box center [318, 139] width 5 height 4
click at [316, 195] on input "True" at bounding box center [318, 195] width 5 height 4
click at [520, 234] on button "Submit" at bounding box center [523, 233] width 52 height 15
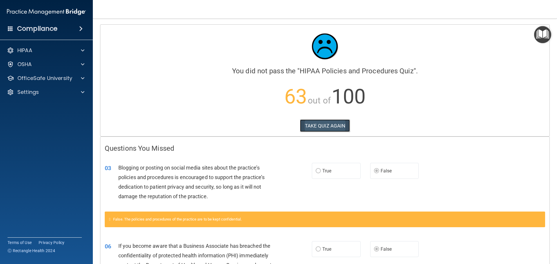
click at [319, 126] on button "TAKE QUIZ AGAIN" at bounding box center [325, 125] width 50 height 13
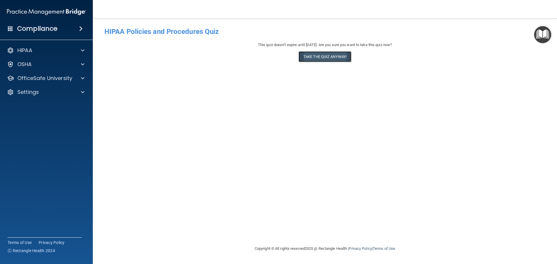
click at [318, 57] on button "Take the quiz anyway!" at bounding box center [324, 56] width 53 height 11
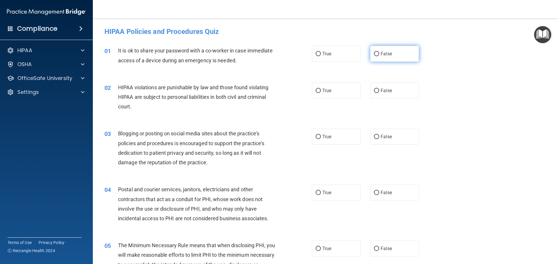
click at [375, 54] on input "False" at bounding box center [376, 54] width 5 height 4
click at [316, 90] on input "True" at bounding box center [318, 91] width 5 height 4
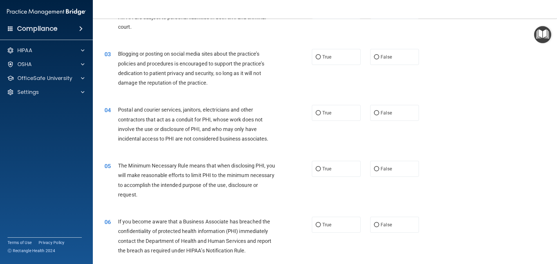
scroll to position [87, 0]
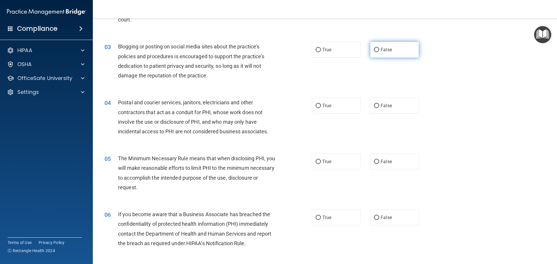
click at [376, 48] on input "False" at bounding box center [376, 50] width 5 height 4
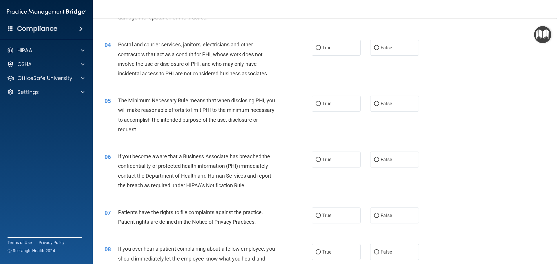
scroll to position [116, 0]
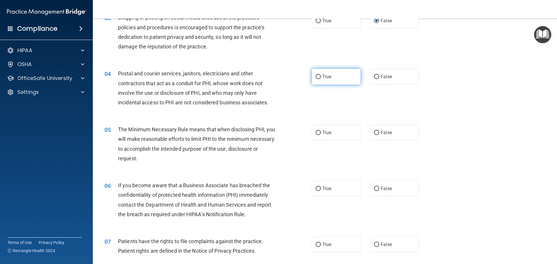
click at [316, 76] on input "True" at bounding box center [318, 77] width 5 height 4
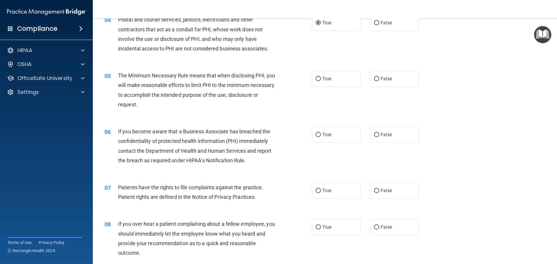
scroll to position [174, 0]
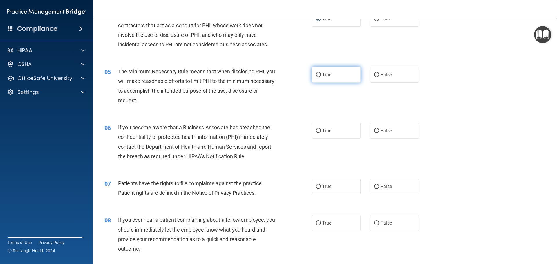
click at [317, 74] on input "True" at bounding box center [318, 75] width 5 height 4
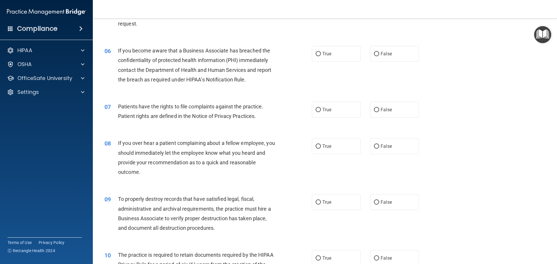
scroll to position [261, 0]
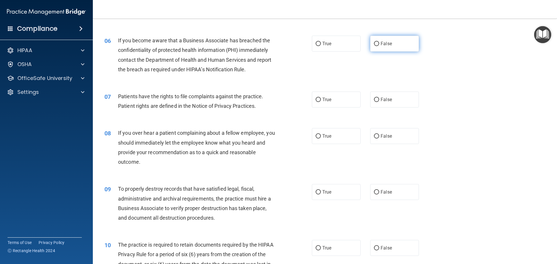
click at [374, 44] on input "False" at bounding box center [376, 44] width 5 height 4
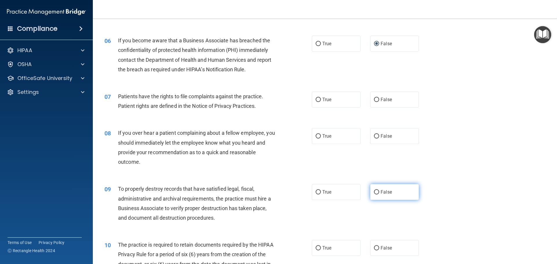
click at [374, 191] on input "False" at bounding box center [376, 192] width 5 height 4
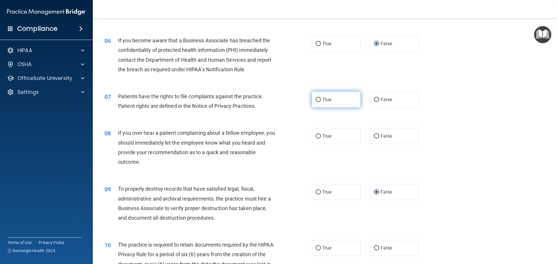
click at [316, 99] on input "True" at bounding box center [318, 100] width 5 height 4
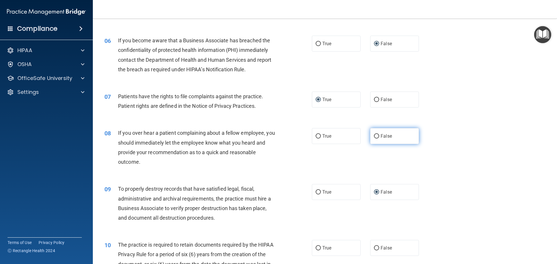
click at [374, 136] on input "False" at bounding box center [376, 136] width 5 height 4
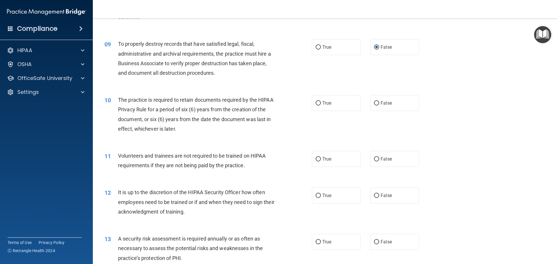
scroll to position [435, 0]
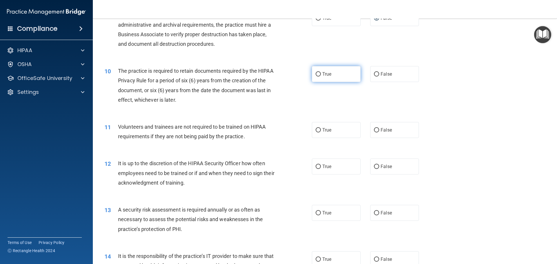
click at [316, 73] on input "True" at bounding box center [318, 74] width 5 height 4
click at [317, 132] on input "True" at bounding box center [318, 130] width 5 height 4
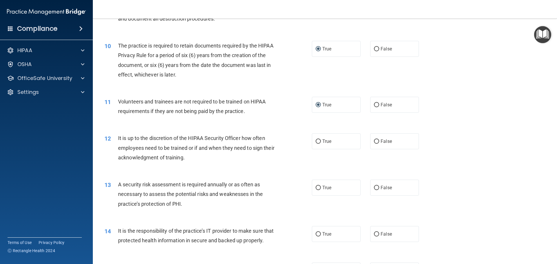
scroll to position [493, 0]
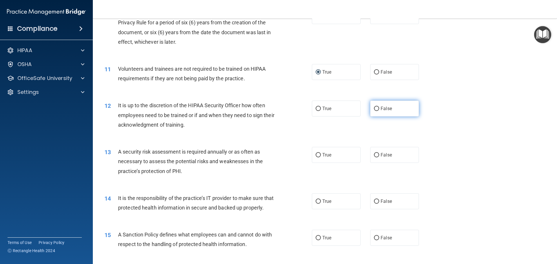
click at [375, 108] on input "False" at bounding box center [376, 109] width 5 height 4
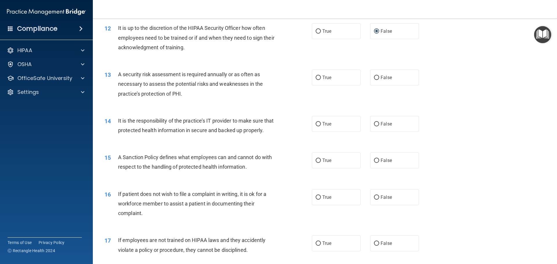
scroll to position [580, 0]
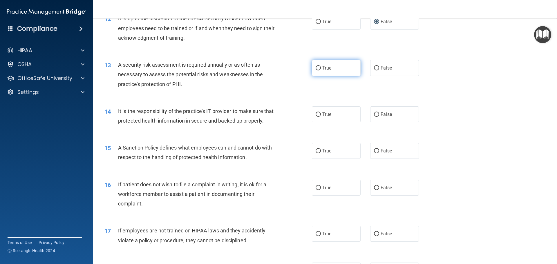
click at [317, 67] on input "True" at bounding box center [318, 68] width 5 height 4
click at [374, 113] on input "False" at bounding box center [376, 115] width 5 height 4
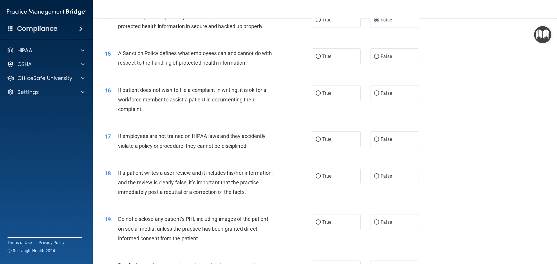
scroll to position [696, 0]
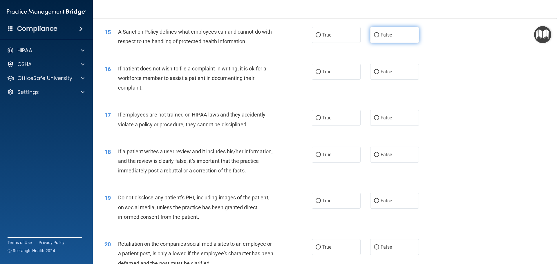
click at [375, 37] on input "False" at bounding box center [376, 35] width 5 height 4
click at [375, 120] on input "False" at bounding box center [376, 118] width 5 height 4
click at [317, 74] on input "True" at bounding box center [318, 72] width 5 height 4
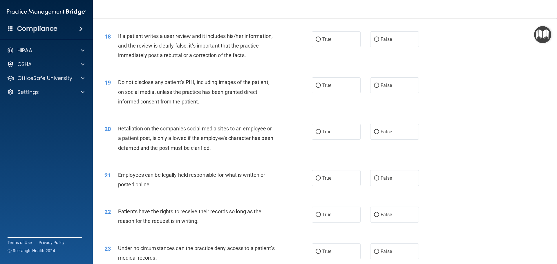
scroll to position [812, 0]
click at [374, 41] on input "False" at bounding box center [376, 39] width 5 height 4
click at [316, 87] on input "True" at bounding box center [318, 85] width 5 height 4
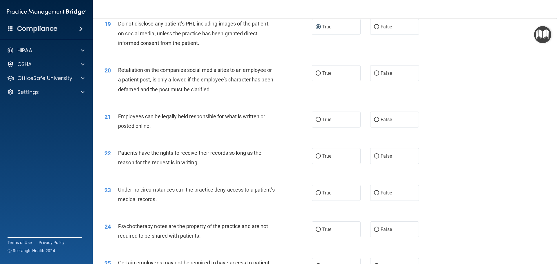
scroll to position [899, 0]
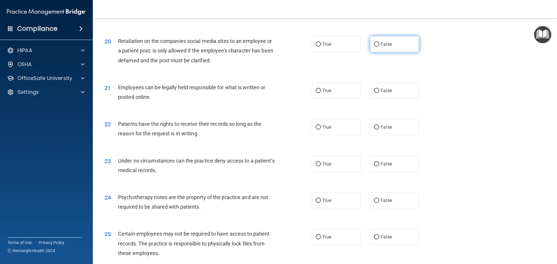
click at [375, 47] on input "False" at bounding box center [376, 44] width 5 height 4
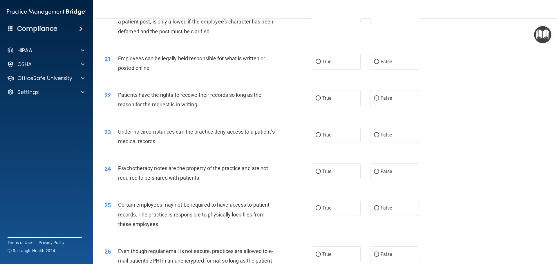
scroll to position [957, 0]
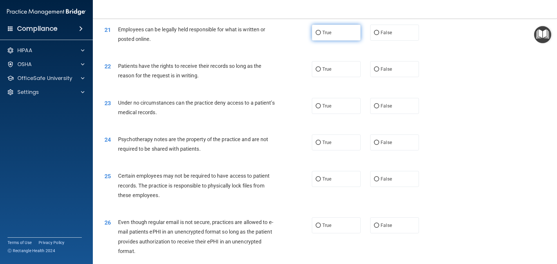
click at [316, 35] on input "True" at bounding box center [318, 33] width 5 height 4
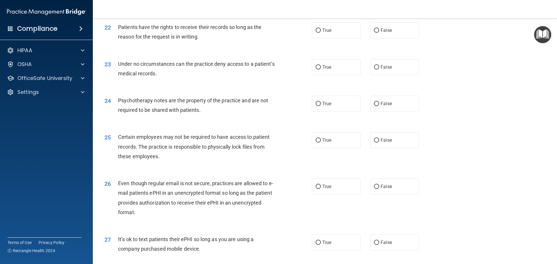
scroll to position [986, 0]
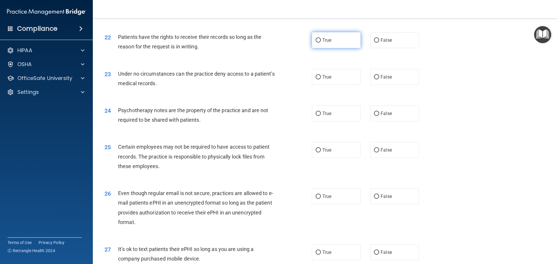
click at [317, 43] on input "True" at bounding box center [318, 40] width 5 height 4
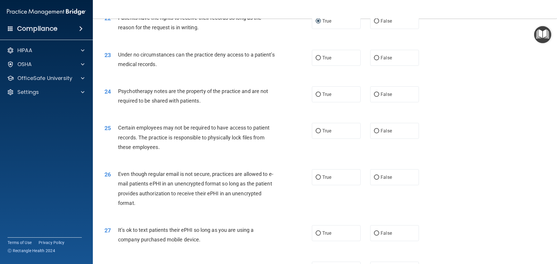
scroll to position [1015, 0]
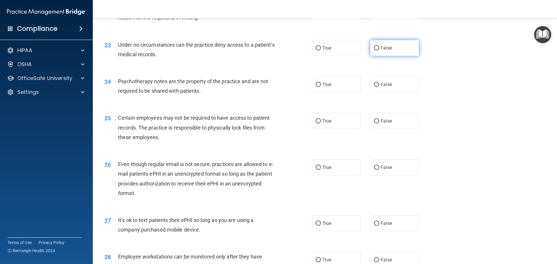
click at [374, 50] on input "False" at bounding box center [376, 48] width 5 height 4
click at [316, 87] on input "True" at bounding box center [318, 85] width 5 height 4
click at [317, 170] on input "True" at bounding box center [318, 168] width 5 height 4
click at [375, 226] on input "False" at bounding box center [376, 224] width 5 height 4
click at [317, 124] on input "True" at bounding box center [318, 121] width 5 height 4
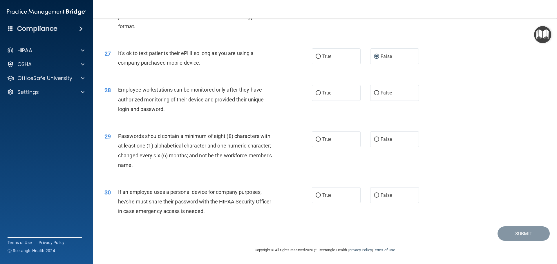
scroll to position [1192, 0]
click at [374, 195] on input "False" at bounding box center [376, 195] width 5 height 4
click at [375, 93] on input "False" at bounding box center [376, 93] width 5 height 4
click at [317, 139] on input "True" at bounding box center [318, 139] width 5 height 4
click at [513, 235] on button "Submit" at bounding box center [523, 233] width 52 height 15
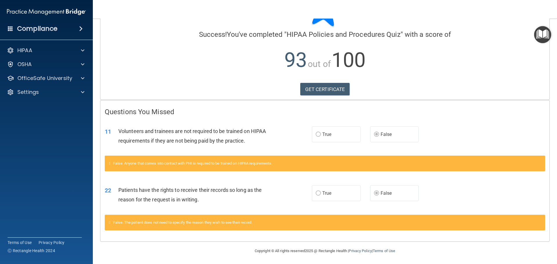
scroll to position [37, 0]
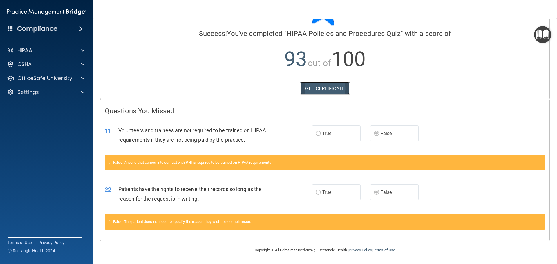
click at [323, 89] on link "GET CERTIFICATE" at bounding box center [325, 88] width 50 height 13
click at [29, 79] on p "OfficeSafe University" at bounding box center [44, 78] width 55 height 7
click at [28, 90] on p "HIPAA Training" at bounding box center [28, 92] width 48 height 6
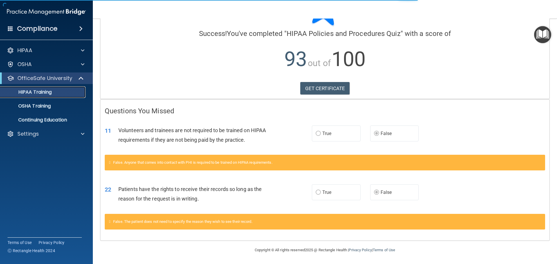
scroll to position [173, 0]
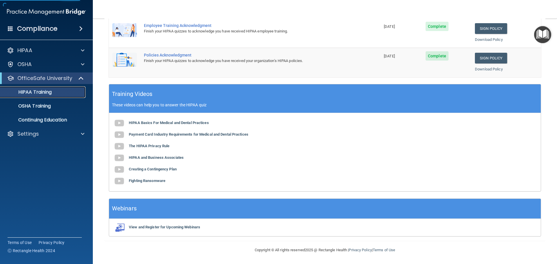
click at [28, 92] on p "HIPAA Training" at bounding box center [28, 92] width 48 height 6
click at [32, 119] on p "Continuing Education" at bounding box center [43, 120] width 79 height 6
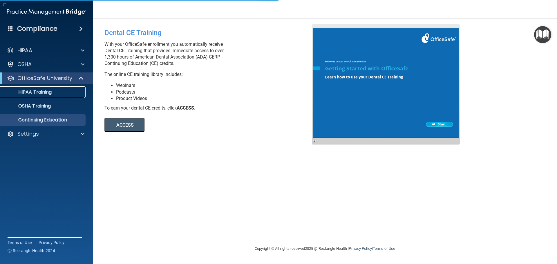
click at [37, 91] on p "HIPAA Training" at bounding box center [28, 92] width 48 height 6
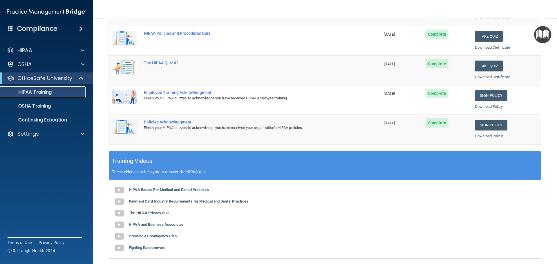
scroll to position [116, 0]
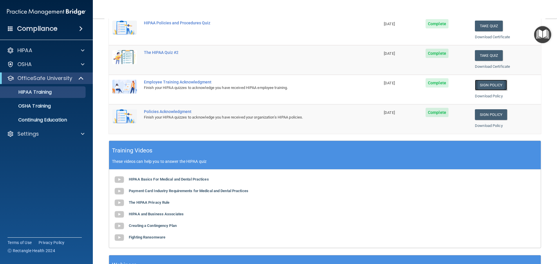
click at [490, 86] on link "Sign Policy" at bounding box center [491, 85] width 32 height 11
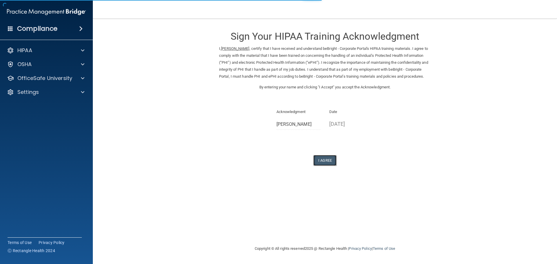
click at [321, 166] on button "I Agree" at bounding box center [324, 160] width 23 height 11
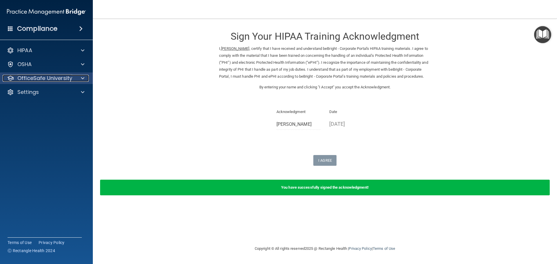
click at [48, 80] on p "OfficeSafe University" at bounding box center [44, 78] width 55 height 7
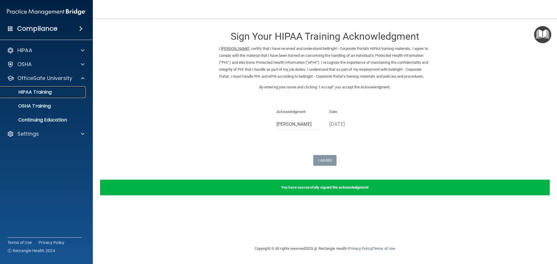
click at [45, 92] on p "HIPAA Training" at bounding box center [28, 92] width 48 height 6
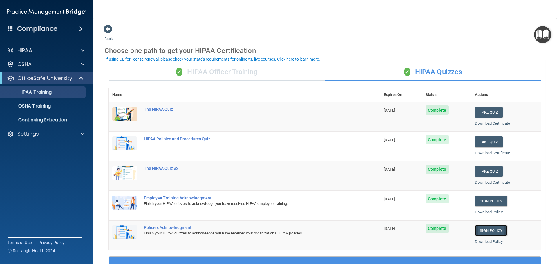
click at [491, 231] on link "Sign Policy" at bounding box center [491, 230] width 32 height 11
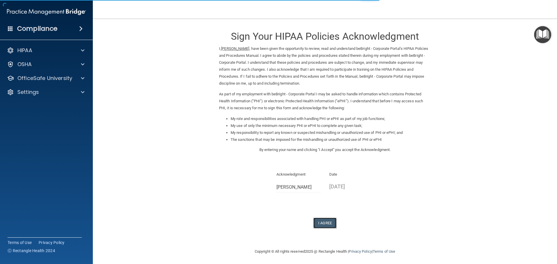
click at [321, 223] on button "I Agree" at bounding box center [324, 223] width 23 height 11
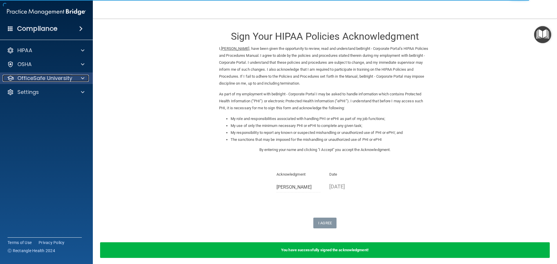
click at [39, 79] on p "OfficeSafe University" at bounding box center [44, 78] width 55 height 7
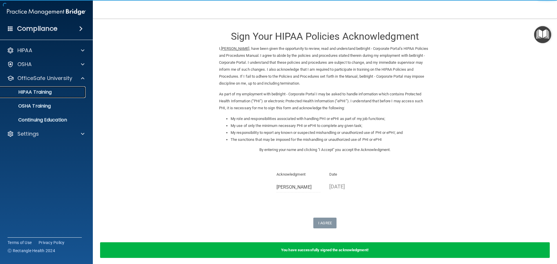
click at [40, 91] on p "HIPAA Training" at bounding box center [28, 92] width 48 height 6
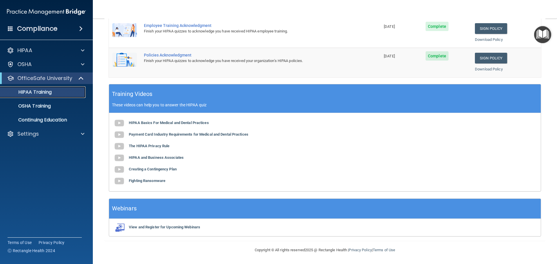
scroll to position [28, 0]
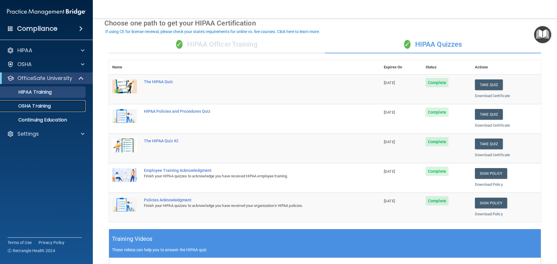
click at [44, 107] on p "OSHA Training" at bounding box center [27, 106] width 47 height 6
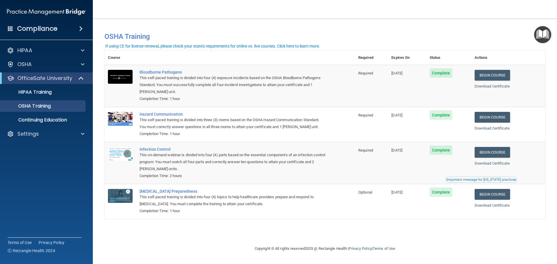
click at [201, 18] on nav "Toggle navigation Nicole Green nicole.green@bebright.com Manage My Enterprise b…" at bounding box center [325, 9] width 464 height 19
click at [501, 75] on link "Begin Course" at bounding box center [491, 75] width 35 height 11
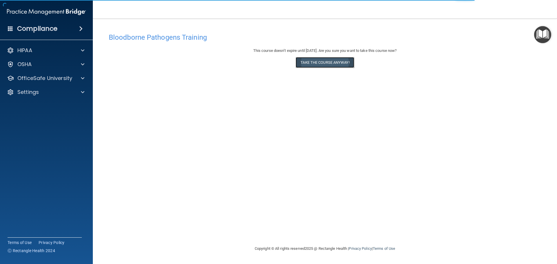
click at [325, 62] on button "Take the course anyway!" at bounding box center [325, 62] width 58 height 11
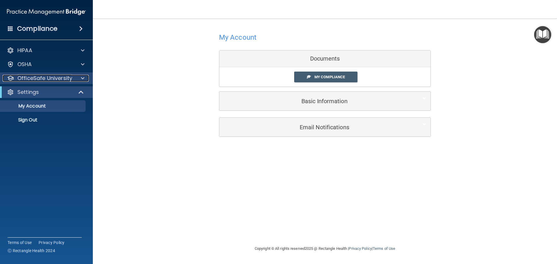
click at [34, 78] on p "OfficeSafe University" at bounding box center [44, 78] width 55 height 7
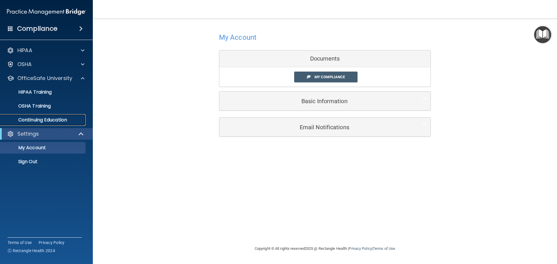
click at [40, 119] on p "Continuing Education" at bounding box center [43, 120] width 79 height 6
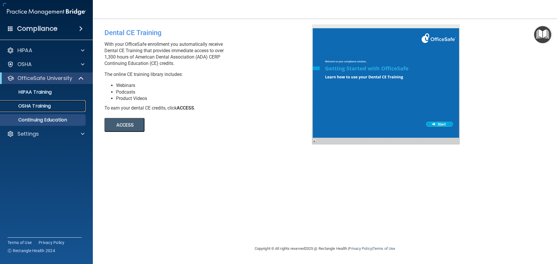
click at [38, 106] on p "OSHA Training" at bounding box center [27, 106] width 47 height 6
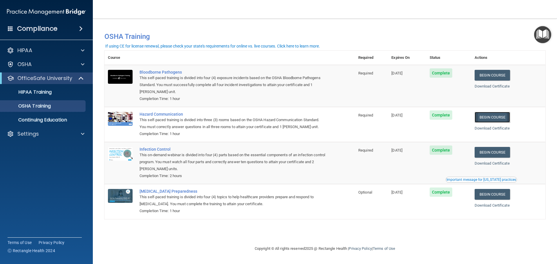
click at [498, 117] on link "Begin Course" at bounding box center [491, 117] width 35 height 11
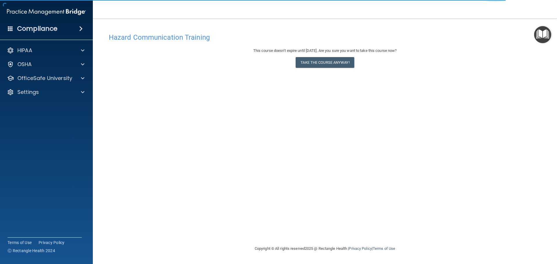
click at [206, 131] on div "Hazard Communication Training This course doesn’t expire until 11/25/2025. Are …" at bounding box center [324, 137] width 441 height 215
click at [332, 58] on button "Take the course anyway!" at bounding box center [325, 62] width 58 height 11
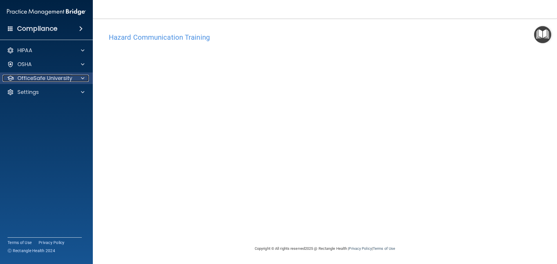
click at [50, 78] on p "OfficeSafe University" at bounding box center [44, 78] width 55 height 7
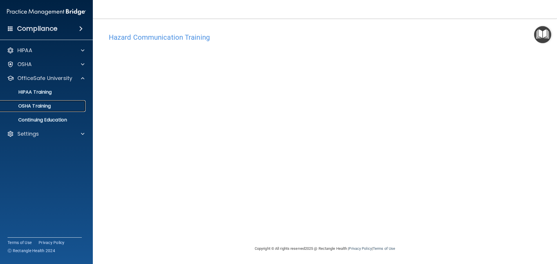
click at [42, 106] on p "OSHA Training" at bounding box center [27, 106] width 47 height 6
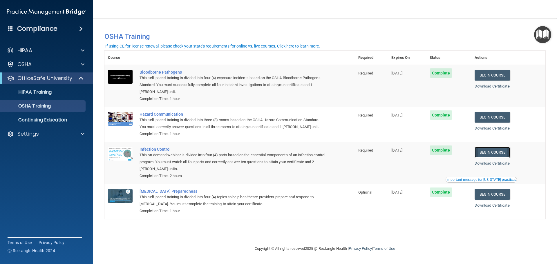
click at [498, 153] on link "Begin Course" at bounding box center [491, 152] width 35 height 11
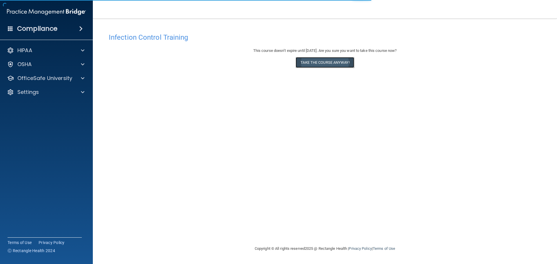
click at [320, 59] on button "Take the course anyway!" at bounding box center [325, 62] width 58 height 11
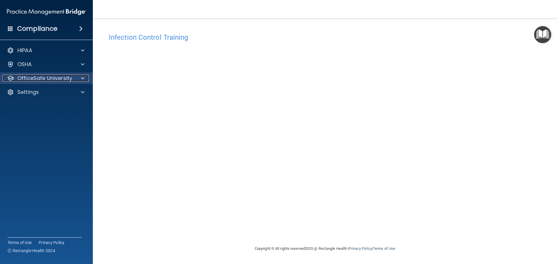
click at [51, 79] on p "OfficeSafe University" at bounding box center [44, 78] width 55 height 7
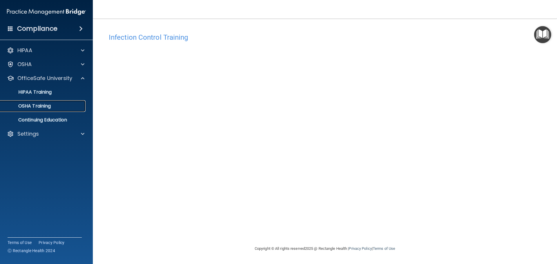
click at [40, 106] on p "OSHA Training" at bounding box center [27, 106] width 47 height 6
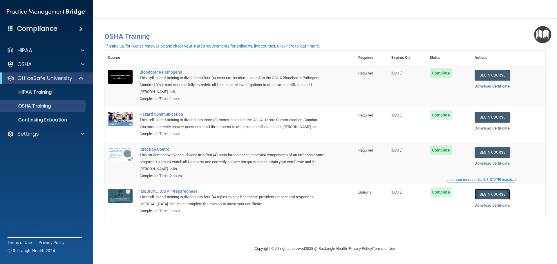
click at [498, 196] on link "Begin Course" at bounding box center [491, 194] width 35 height 11
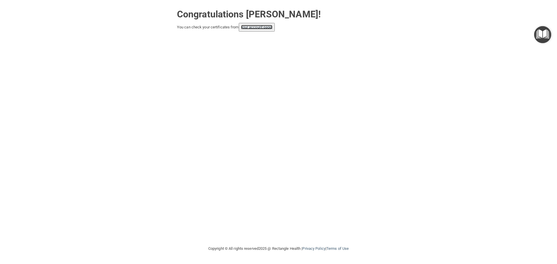
click at [262, 26] on link "your account page!" at bounding box center [257, 27] width 32 height 4
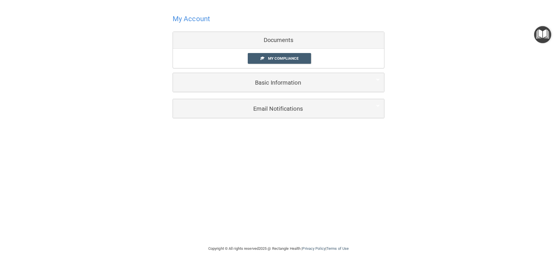
drag, startPoint x: 36, startPoint y: 0, endPoint x: 89, endPoint y: 53, distance: 74.8
click at [89, 53] on div "My Account Documents My Compliance My Compliance My BAA Basic Information Full …" at bounding box center [279, 65] width 534 height 119
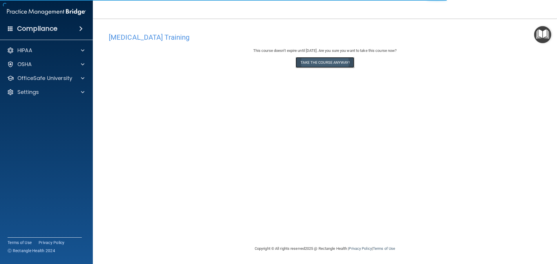
click at [334, 63] on button "Take the course anyway!" at bounding box center [325, 62] width 58 height 11
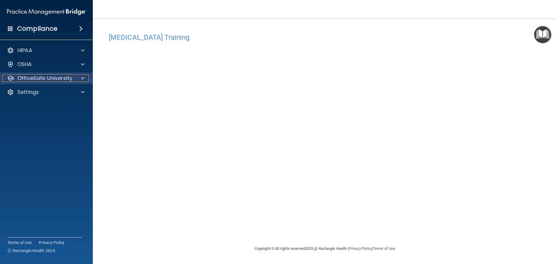
click at [48, 79] on p "OfficeSafe University" at bounding box center [44, 78] width 55 height 7
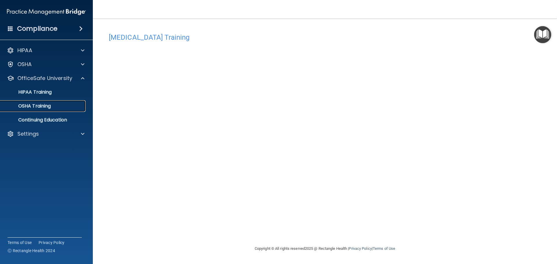
click at [38, 105] on p "OSHA Training" at bounding box center [27, 106] width 47 height 6
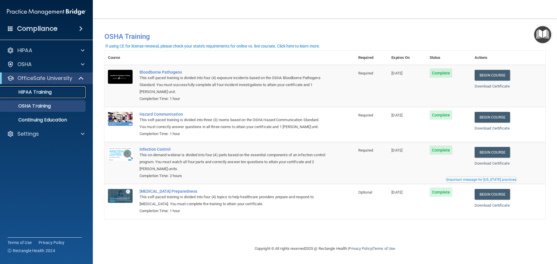
click at [42, 95] on p "HIPAA Training" at bounding box center [28, 92] width 48 height 6
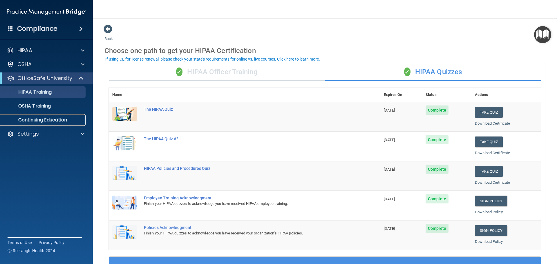
click at [37, 121] on p "Continuing Education" at bounding box center [43, 120] width 79 height 6
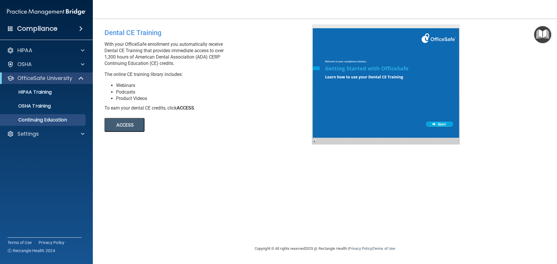
click at [36, 31] on h4 "Compliance" at bounding box center [37, 29] width 40 height 8
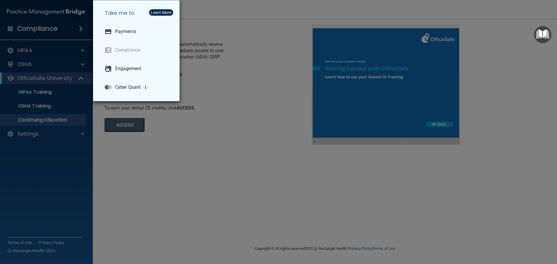
click at [23, 50] on div "Take me to: Payments Compliance Engagement Cyber Quant" at bounding box center [278, 132] width 557 height 264
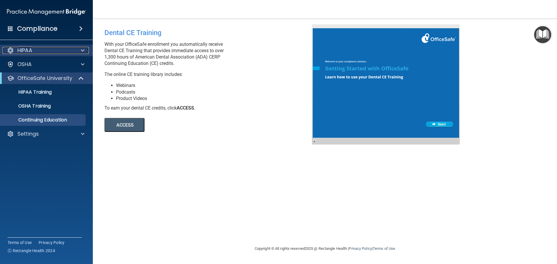
click at [23, 50] on p "HIPAA" at bounding box center [24, 50] width 15 height 7
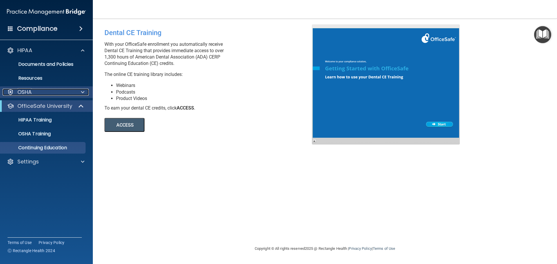
click at [26, 95] on p "OSHA" at bounding box center [24, 92] width 15 height 7
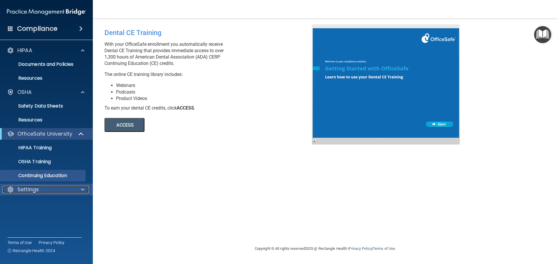
click at [29, 190] on p "Settings" at bounding box center [27, 189] width 21 height 7
click at [32, 202] on p "My Account" at bounding box center [43, 204] width 79 height 6
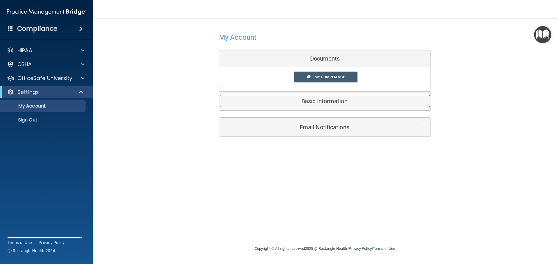
click at [342, 103] on h5 "Basic Information" at bounding box center [316, 101] width 185 height 6
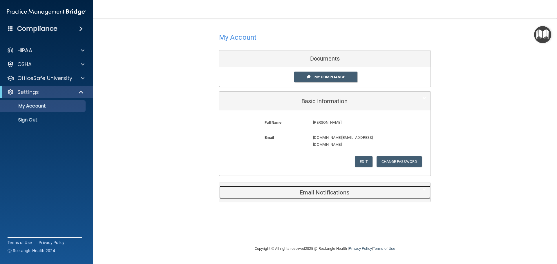
click at [333, 189] on h5 "Email Notifications" at bounding box center [316, 192] width 185 height 6
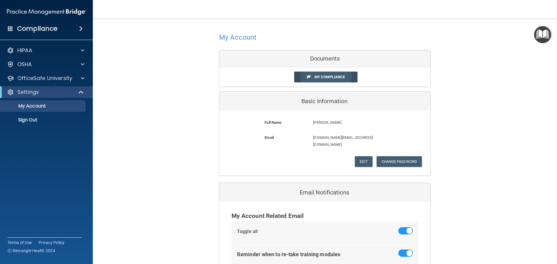
click at [319, 76] on span "My Compliance" at bounding box center [329, 77] width 30 height 4
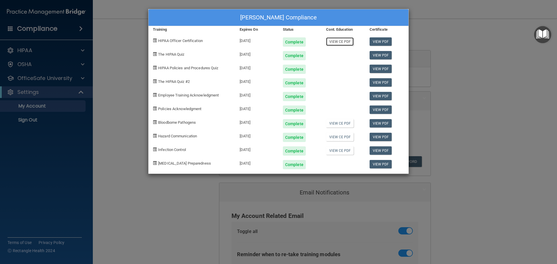
click at [336, 41] on link "View CE PDF" at bounding box center [340, 41] width 28 height 8
click at [381, 41] on link "View PDF" at bounding box center [380, 41] width 22 height 8
click at [494, 138] on div "[PERSON_NAME] Compliance Training Expires On Status Cont. Education Certificate…" at bounding box center [278, 132] width 557 height 264
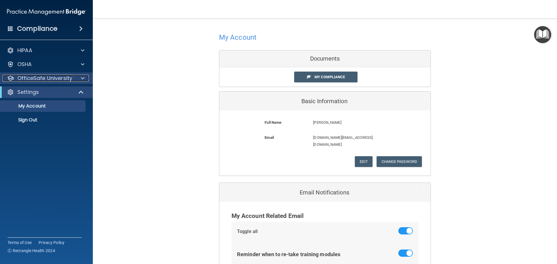
click at [37, 78] on p "OfficeSafe University" at bounding box center [44, 78] width 55 height 7
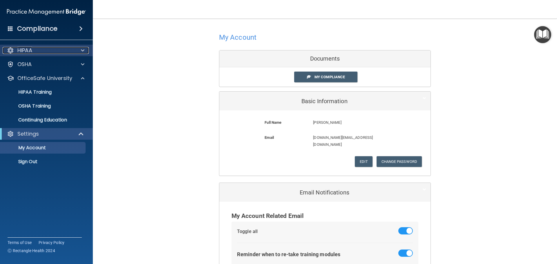
click at [44, 51] on div "HIPAA" at bounding box center [39, 50] width 72 height 7
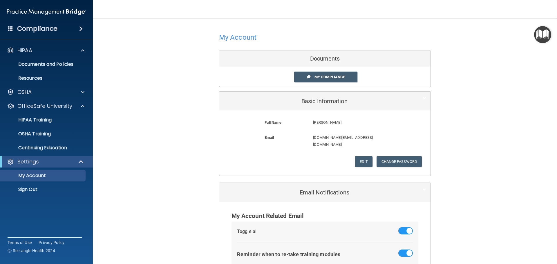
click at [43, 25] on h4 "Compliance" at bounding box center [37, 29] width 40 height 8
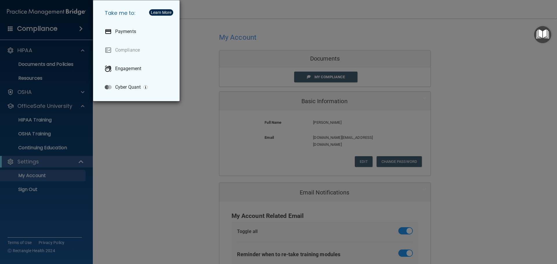
click at [32, 135] on div "Take me to: Payments Compliance Engagement Cyber Quant" at bounding box center [278, 132] width 557 height 264
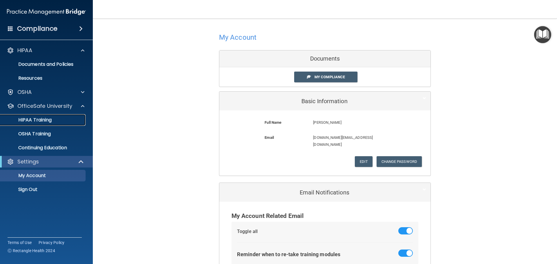
click at [28, 120] on p "HIPAA Training" at bounding box center [28, 120] width 48 height 6
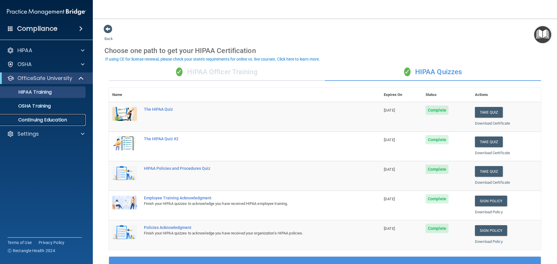
click at [35, 120] on p "Continuing Education" at bounding box center [43, 120] width 79 height 6
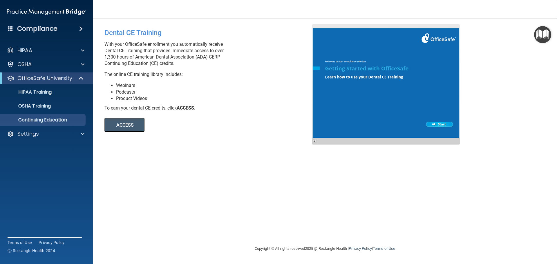
click at [38, 29] on h4 "Compliance" at bounding box center [37, 29] width 40 height 8
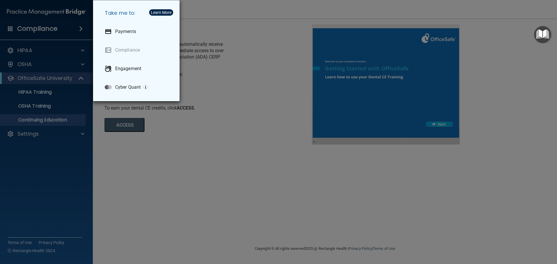
click at [30, 138] on div "Take me to: Payments Compliance Engagement Cyber Quant" at bounding box center [278, 132] width 557 height 264
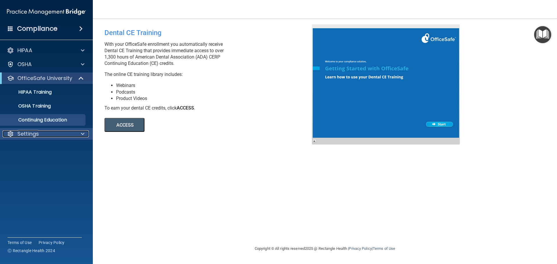
click at [38, 133] on p "Settings" at bounding box center [27, 134] width 21 height 7
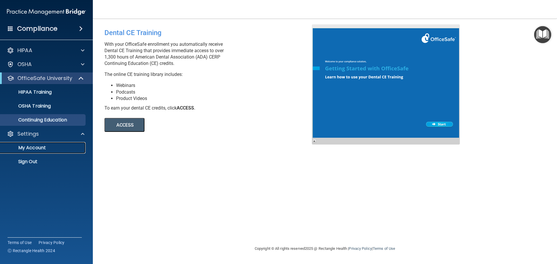
click at [37, 148] on p "My Account" at bounding box center [43, 148] width 79 height 6
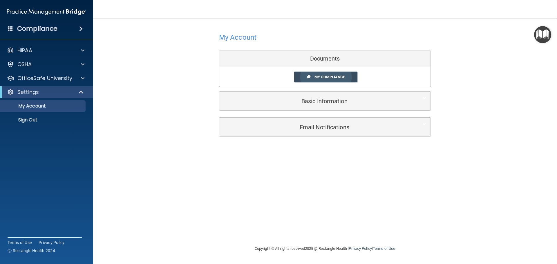
click at [323, 77] on span "My Compliance" at bounding box center [329, 77] width 30 height 4
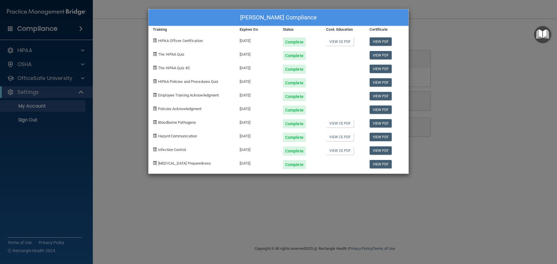
click at [155, 40] on span at bounding box center [155, 41] width 4 height 4
click at [186, 40] on span "HIPAA Officer Certification" at bounding box center [180, 41] width 45 height 4
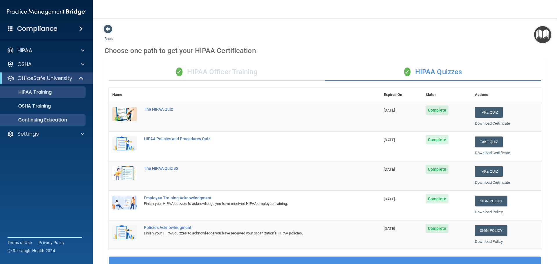
scroll to position [116, 0]
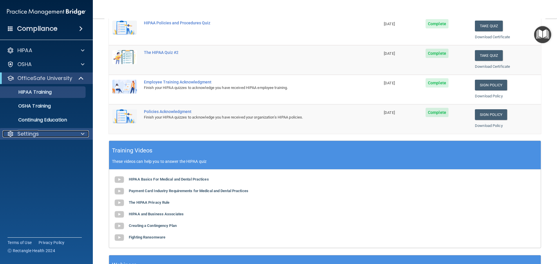
click at [33, 132] on p "Settings" at bounding box center [27, 134] width 21 height 7
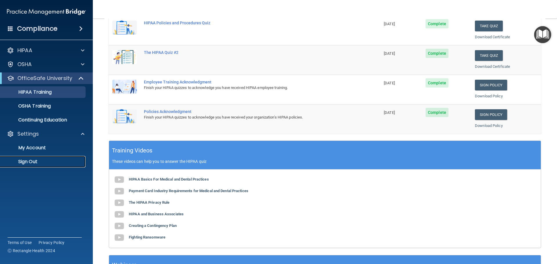
click at [30, 161] on p "Sign Out" at bounding box center [43, 162] width 79 height 6
